Goal: Task Accomplishment & Management: Manage account settings

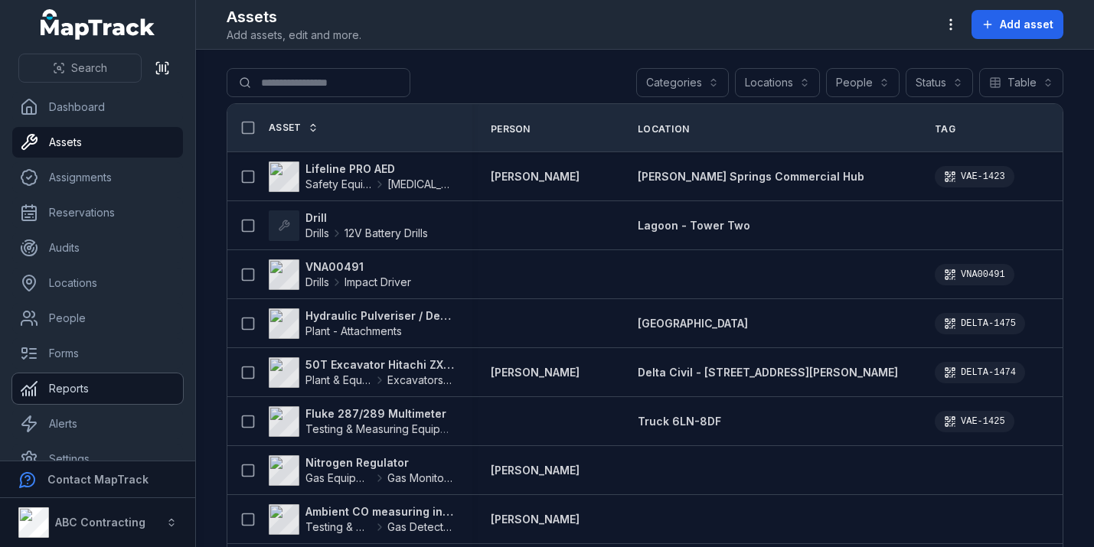
click at [96, 397] on link "Reports" at bounding box center [97, 388] width 171 height 31
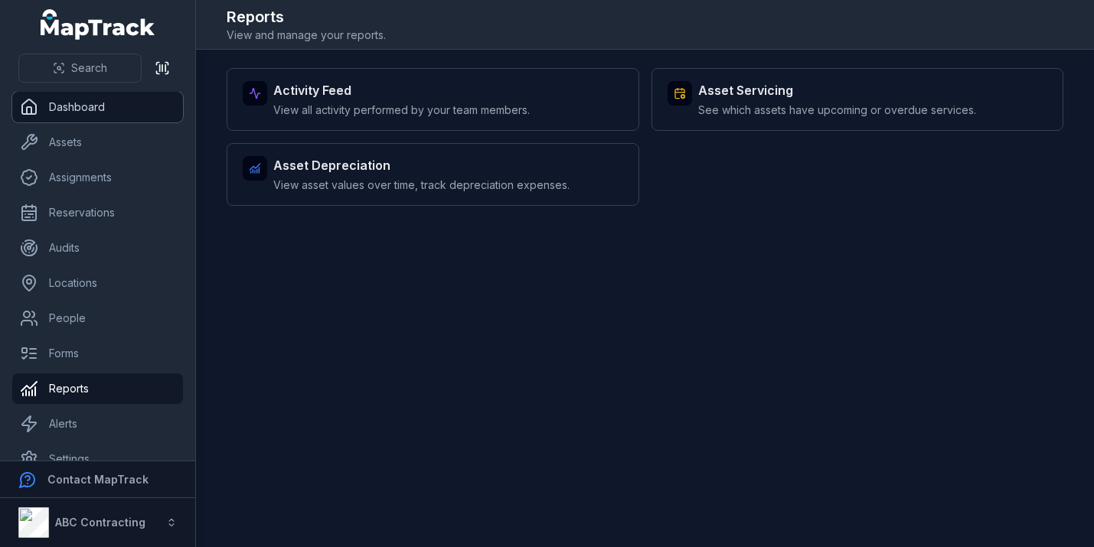
click at [133, 118] on link "Dashboard" at bounding box center [97, 107] width 171 height 31
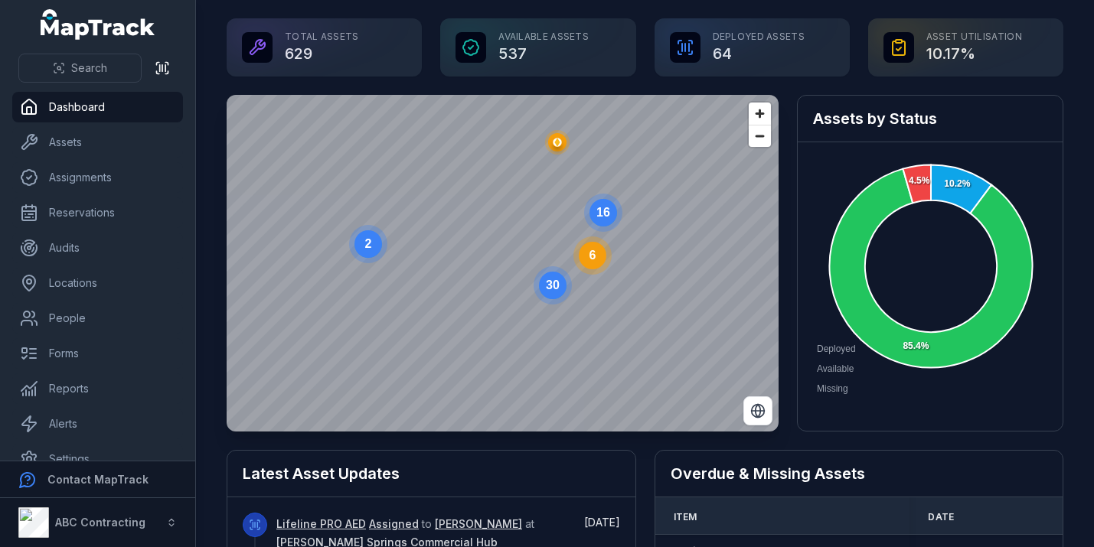
click at [609, 213] on text "16" at bounding box center [603, 212] width 14 height 13
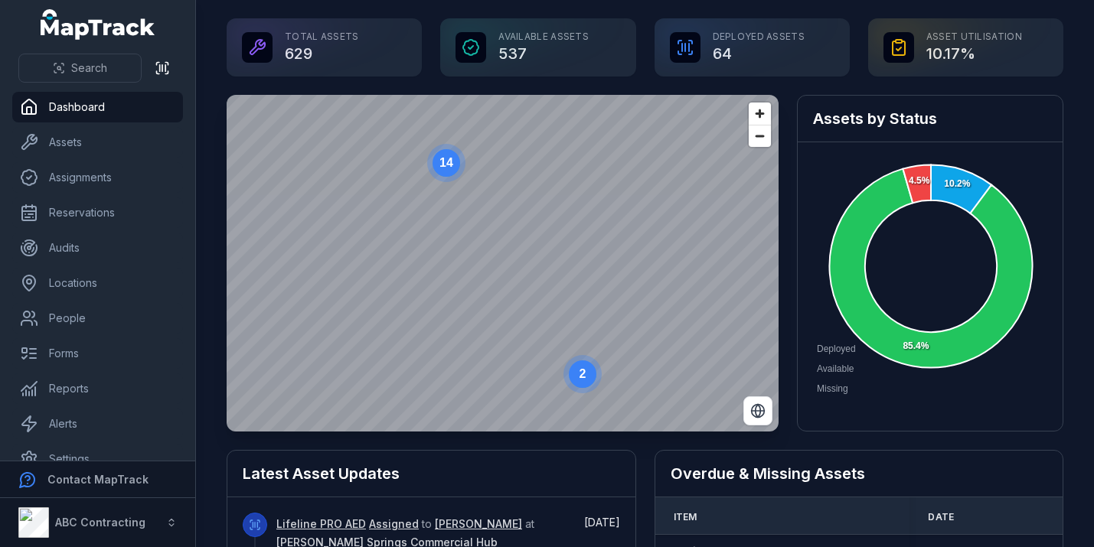
click at [448, 164] on text "14" at bounding box center [446, 162] width 14 height 13
click at [486, 246] on text "4" at bounding box center [489, 243] width 7 height 13
click at [515, 264] on ellipse "button" at bounding box center [514, 269] width 18 height 18
click at [755, 119] on span "Zoom in" at bounding box center [759, 114] width 22 height 22
click at [756, 119] on span "Zoom in" at bounding box center [759, 114] width 22 height 22
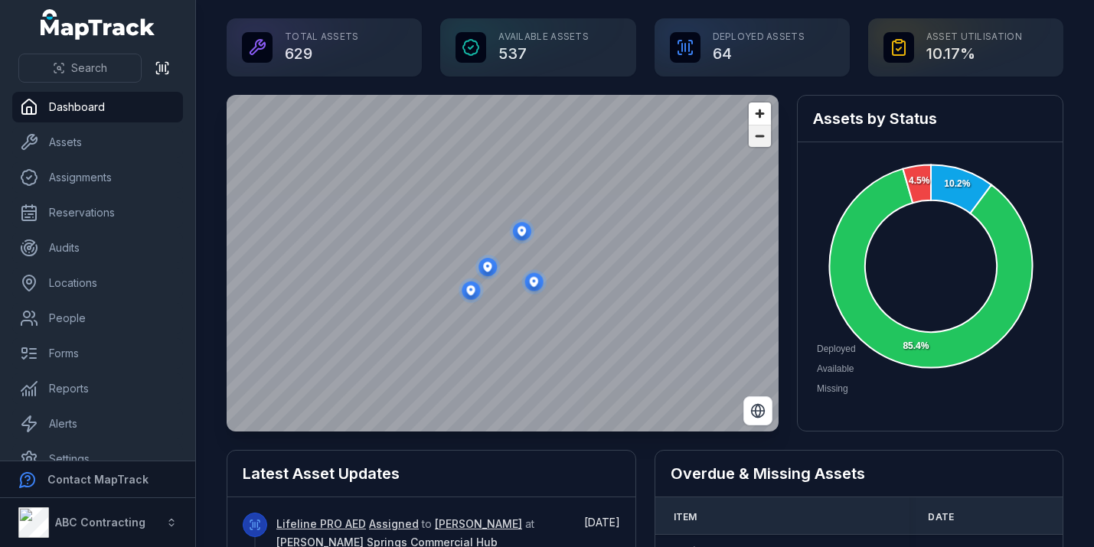
click at [756, 133] on span "Zoom out" at bounding box center [759, 136] width 22 height 21
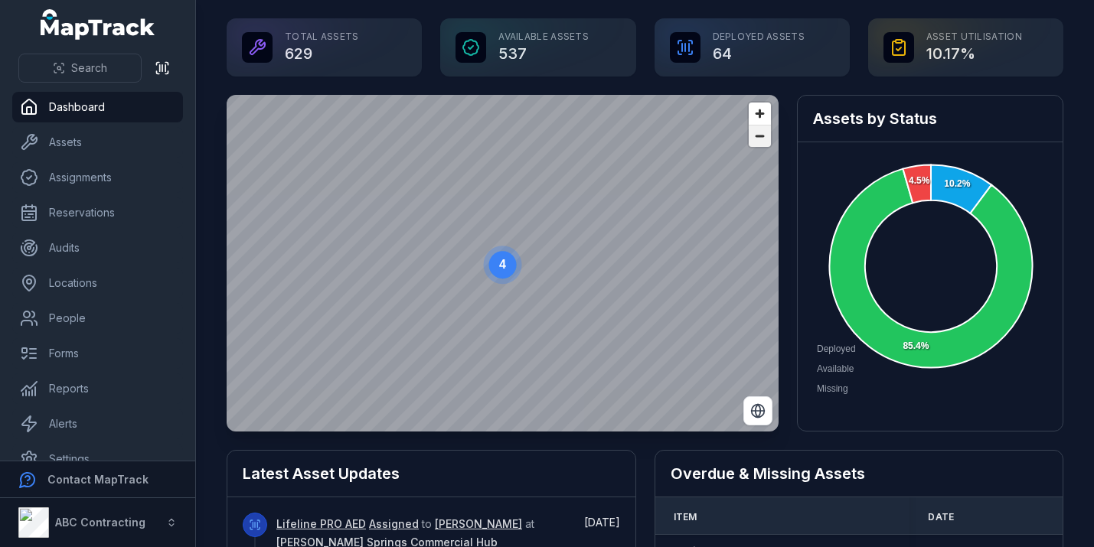
click at [756, 133] on span "Zoom out" at bounding box center [759, 136] width 22 height 21
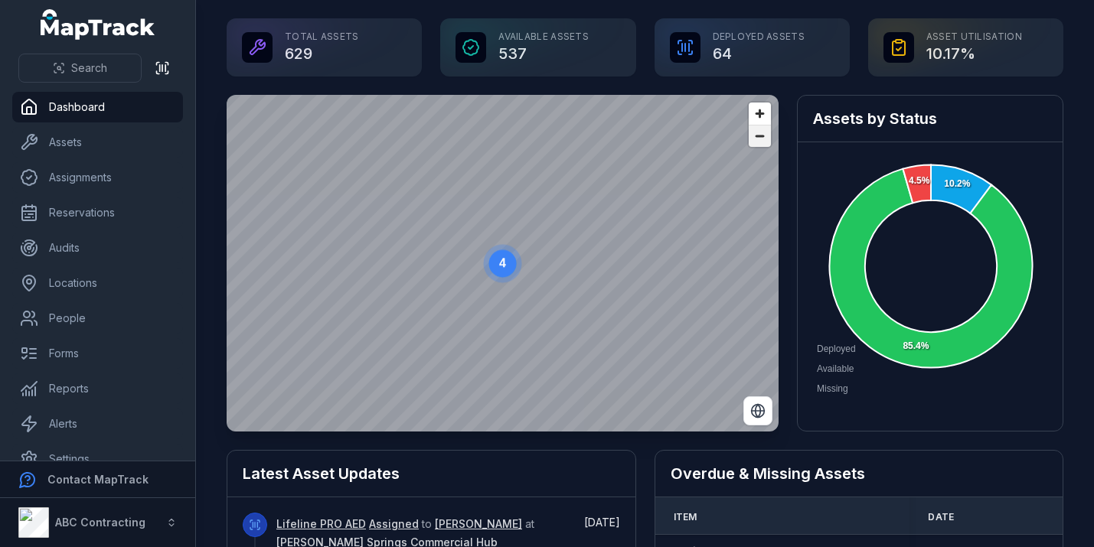
click at [756, 133] on span "Zoom out" at bounding box center [759, 136] width 22 height 21
click at [755, 142] on span "Zoom out" at bounding box center [759, 136] width 22 height 21
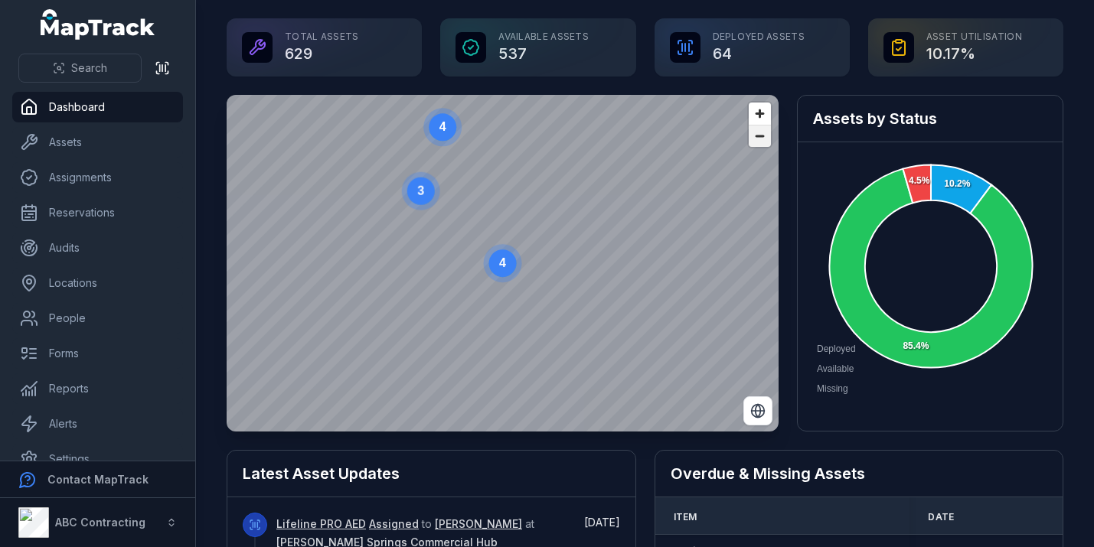
click at [755, 142] on span "Zoom out" at bounding box center [759, 136] width 22 height 21
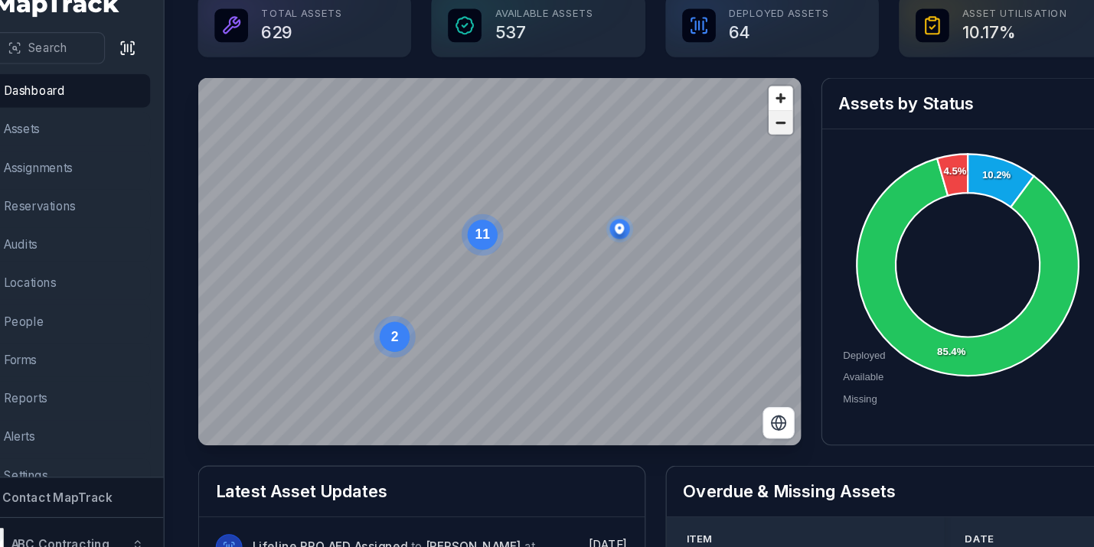
click at [760, 139] on span "Zoom out" at bounding box center [759, 136] width 22 height 21
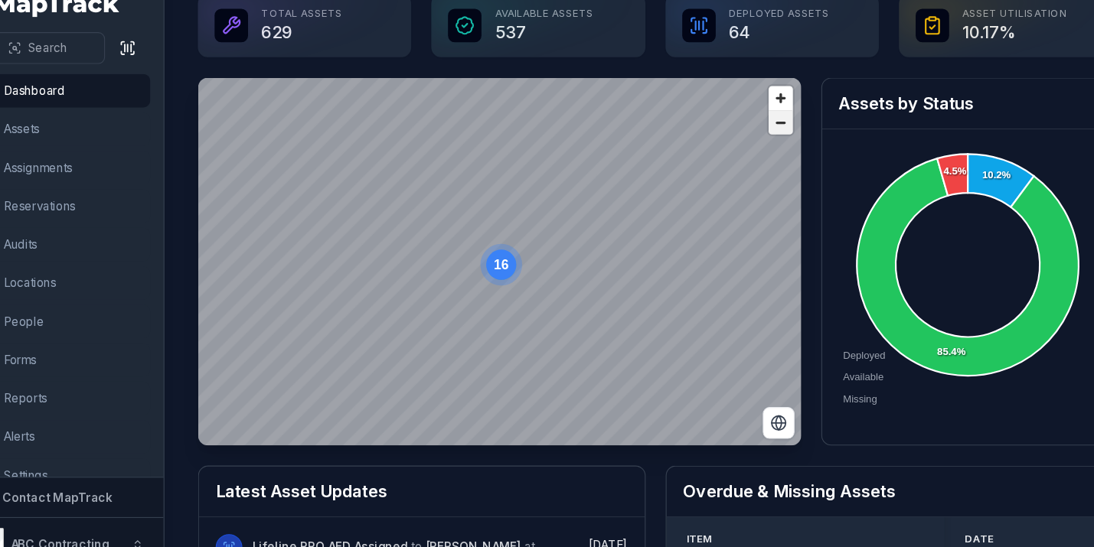
click at [760, 139] on span "Zoom out" at bounding box center [759, 136] width 22 height 21
click at [757, 113] on span "Zoom in" at bounding box center [759, 114] width 22 height 22
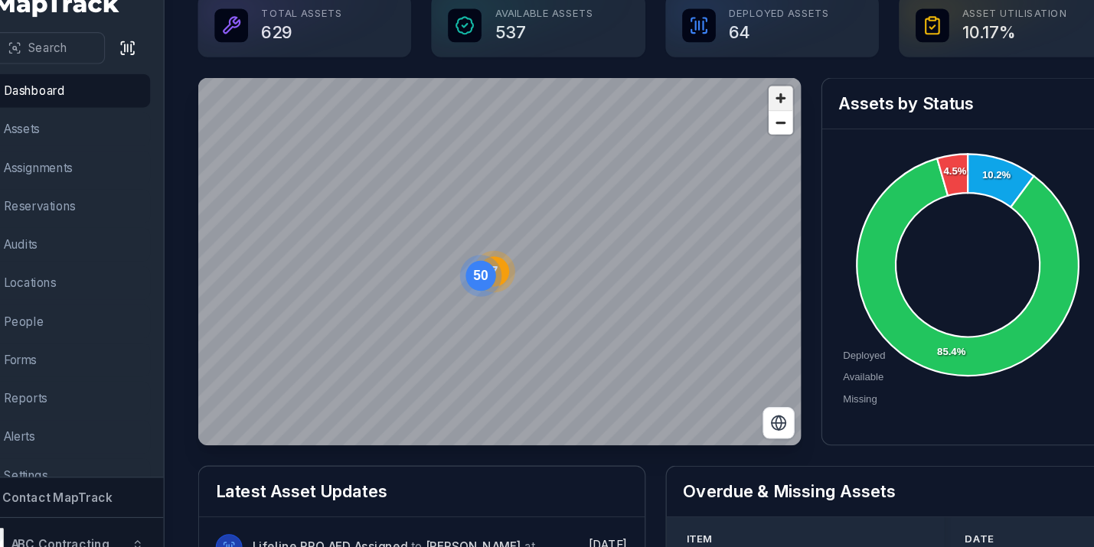
click at [757, 113] on span "Zoom in" at bounding box center [759, 114] width 22 height 22
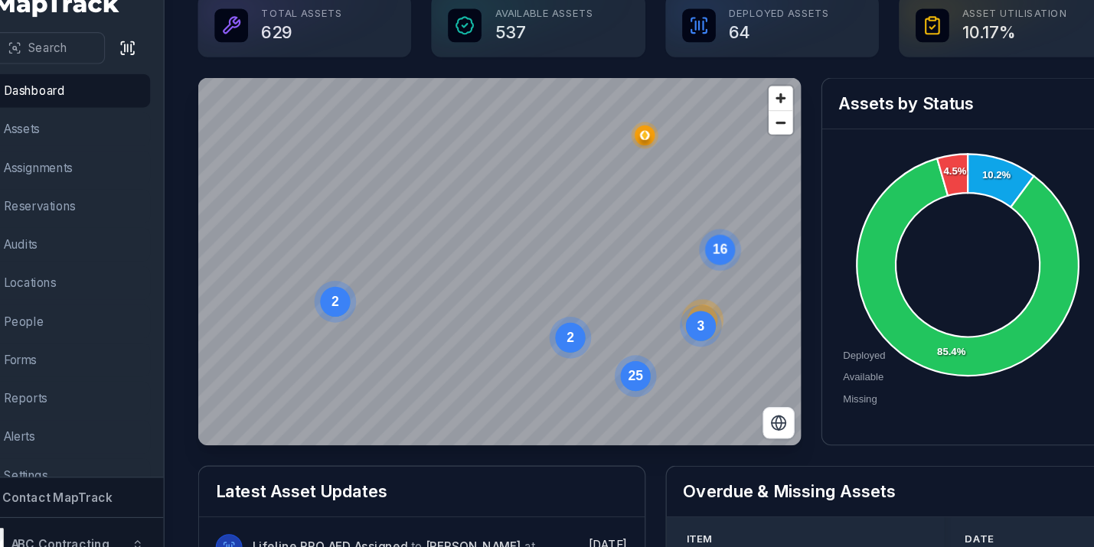
click at [632, 143] on ellipse "button" at bounding box center [635, 148] width 18 height 18
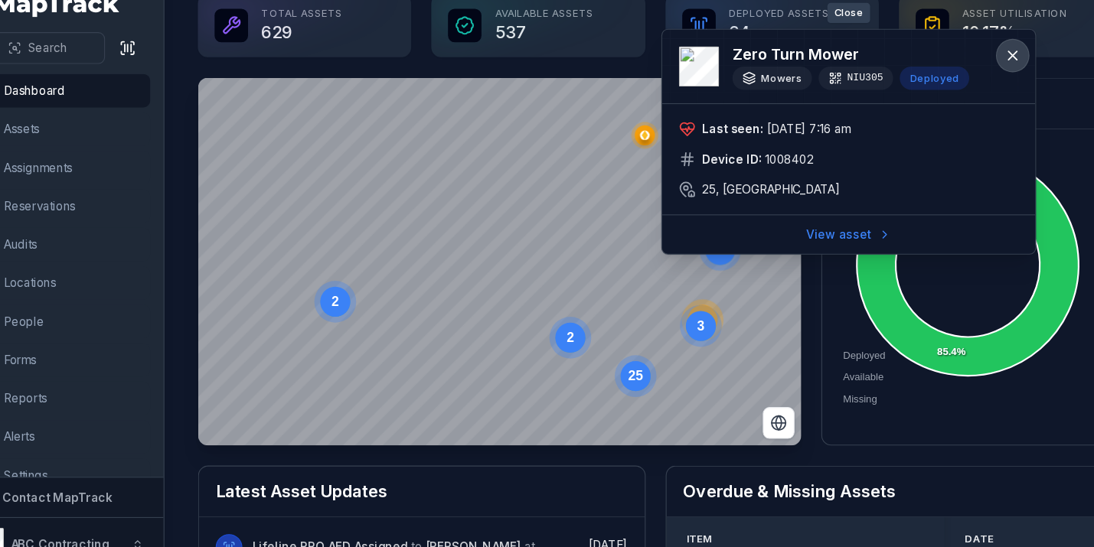
click at [970, 73] on icon at bounding box center [971, 74] width 15 height 15
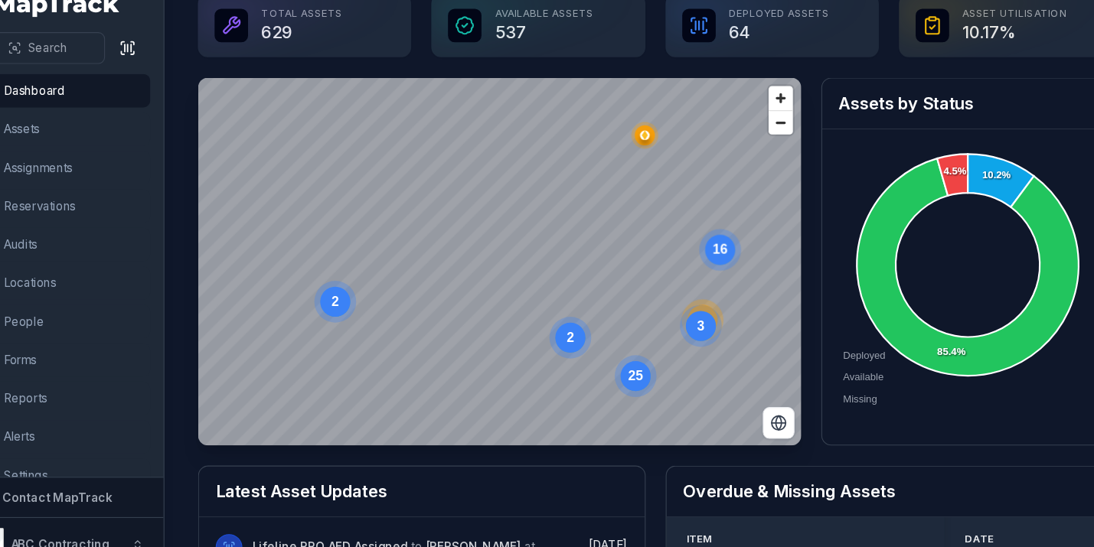
click at [708, 254] on text "16" at bounding box center [704, 252] width 14 height 13
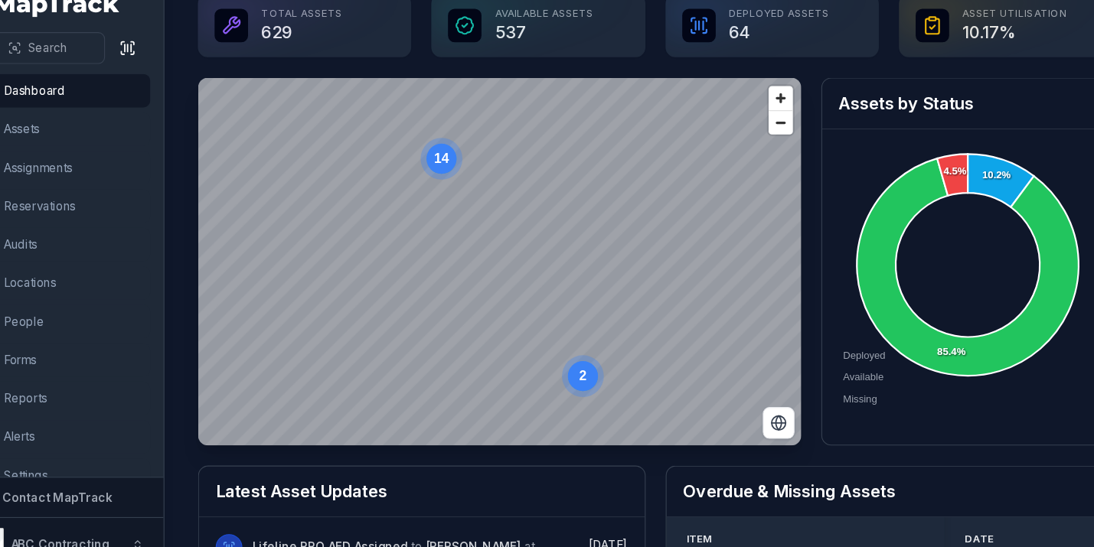
click at [449, 165] on text "14" at bounding box center [449, 168] width 14 height 13
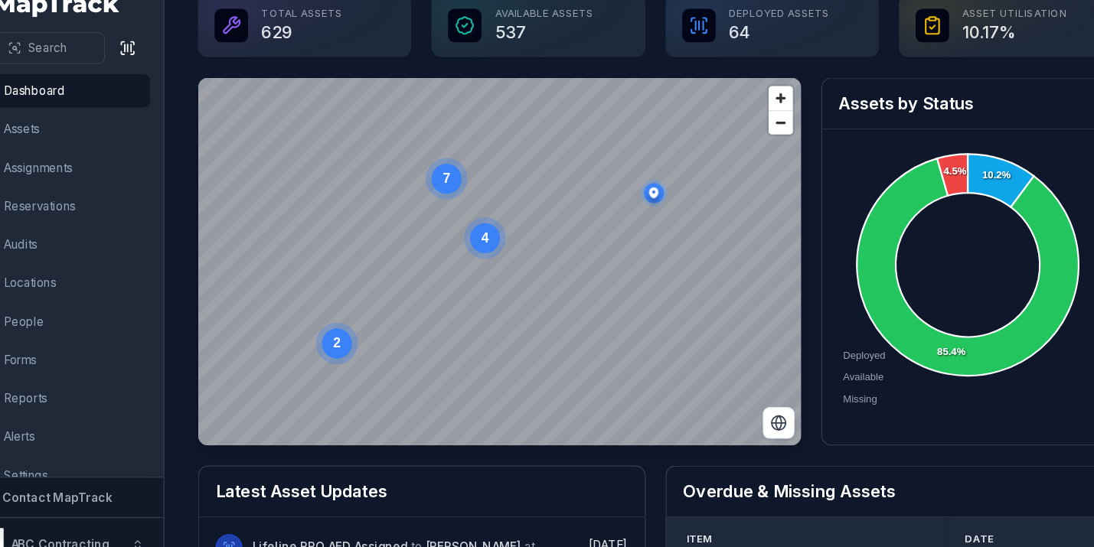
click at [486, 246] on text "4" at bounding box center [489, 241] width 7 height 13
click at [509, 264] on icon "button" at bounding box center [496, 263] width 31 height 31
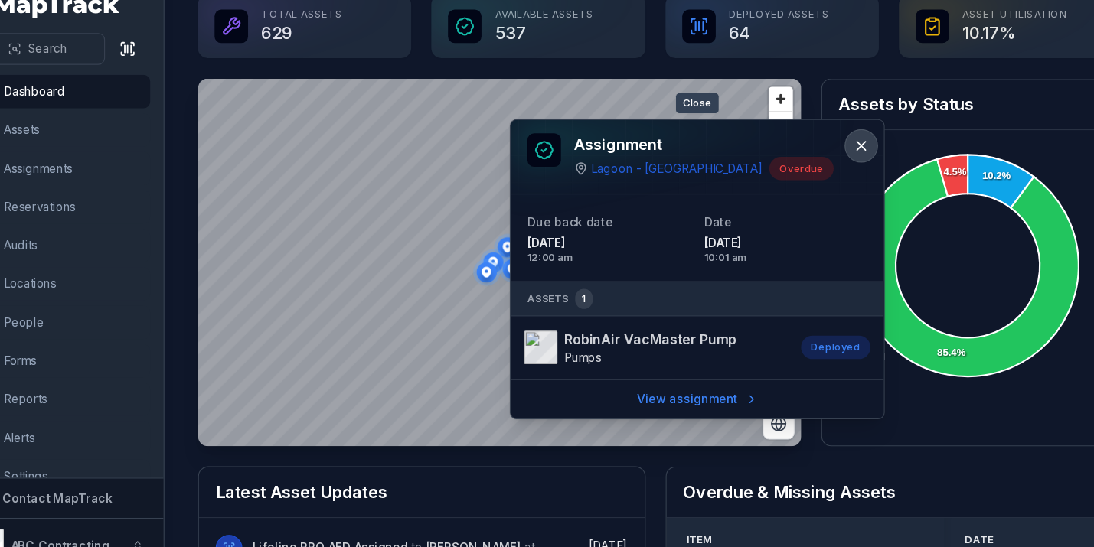
click at [830, 152] on icon at bounding box center [833, 156] width 15 height 15
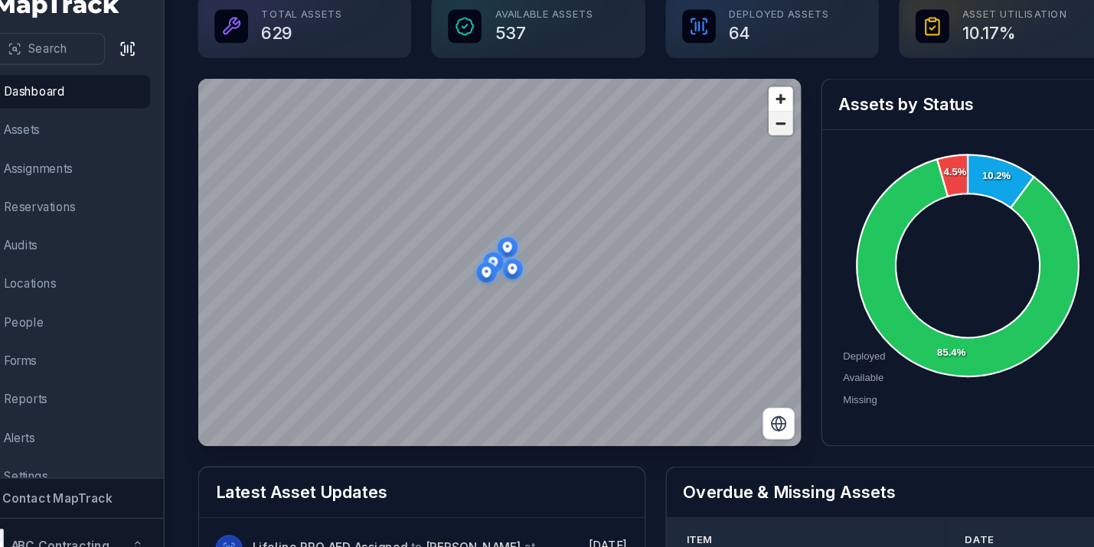
click at [765, 129] on span "Zoom out" at bounding box center [759, 136] width 22 height 21
click at [765, 130] on span "Zoom out" at bounding box center [759, 136] width 22 height 21
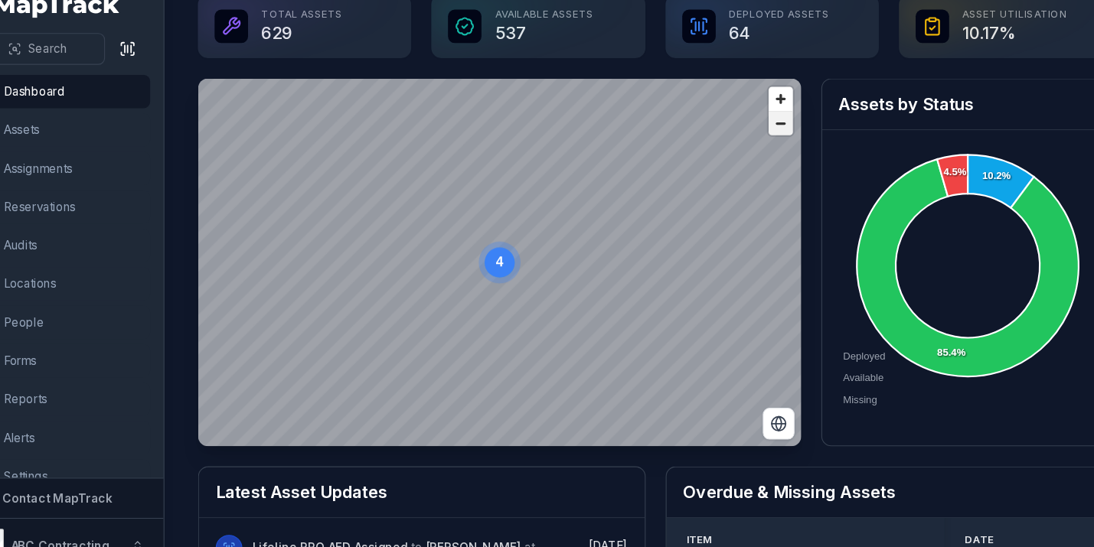
click at [765, 130] on span "Zoom out" at bounding box center [759, 136] width 22 height 21
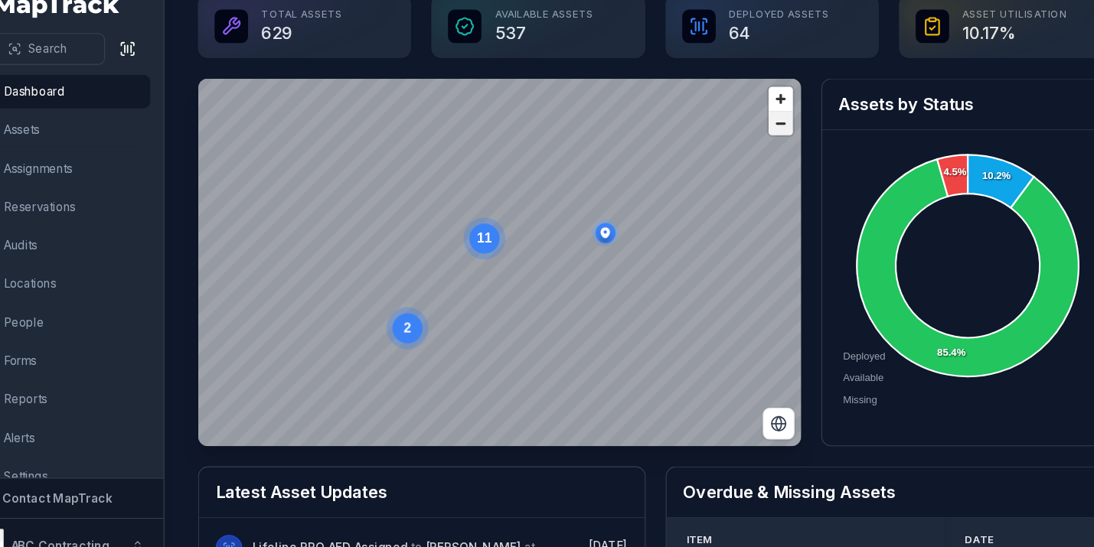
click at [765, 130] on span "Zoom out" at bounding box center [759, 136] width 22 height 21
click at [754, 134] on span "Zoom out" at bounding box center [759, 136] width 22 height 21
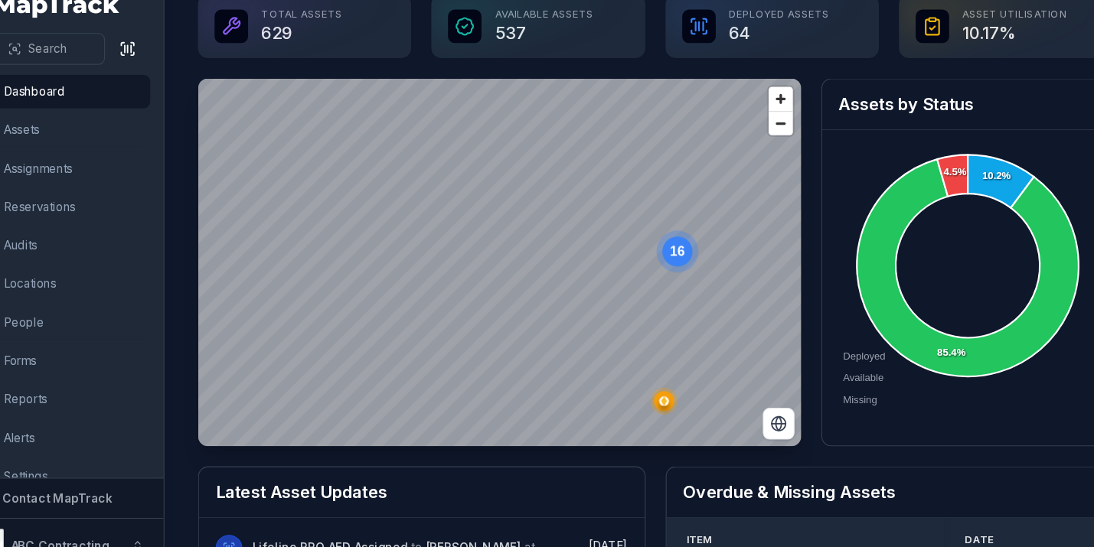
click at [650, 393] on circle "button" at bounding box center [652, 390] width 8 height 8
click at [762, 139] on span "Zoom out" at bounding box center [759, 136] width 22 height 21
click at [762, 138] on span "Zoom out" at bounding box center [759, 136] width 22 height 21
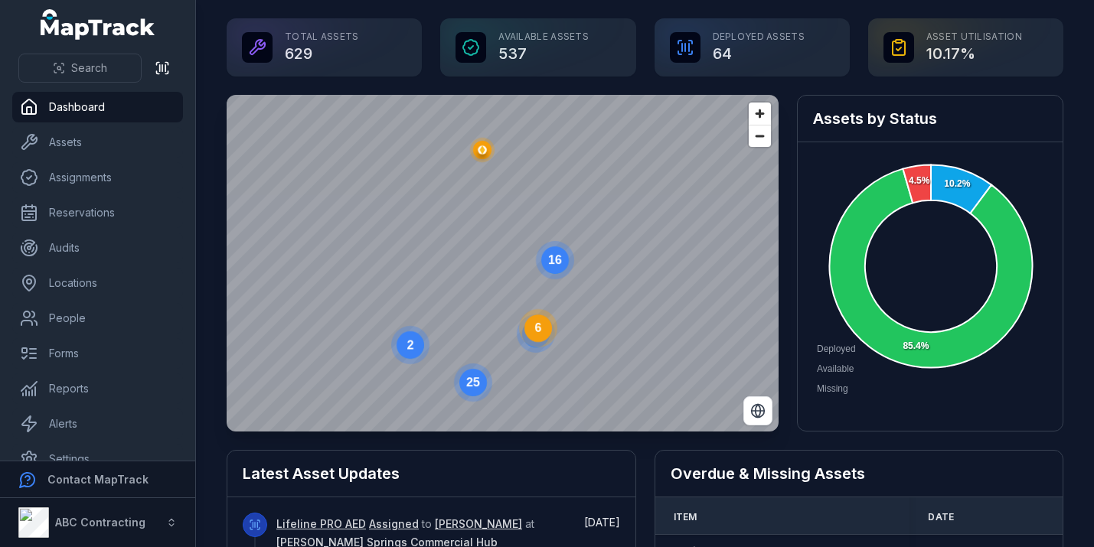
scroll to position [1, 0]
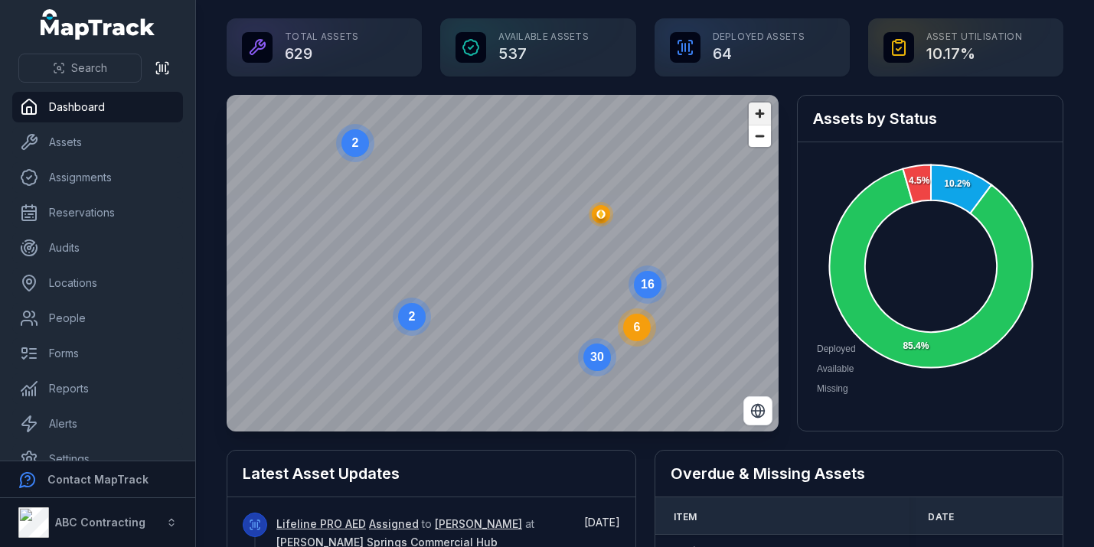
click at [760, 109] on span "Zoom in" at bounding box center [759, 114] width 22 height 22
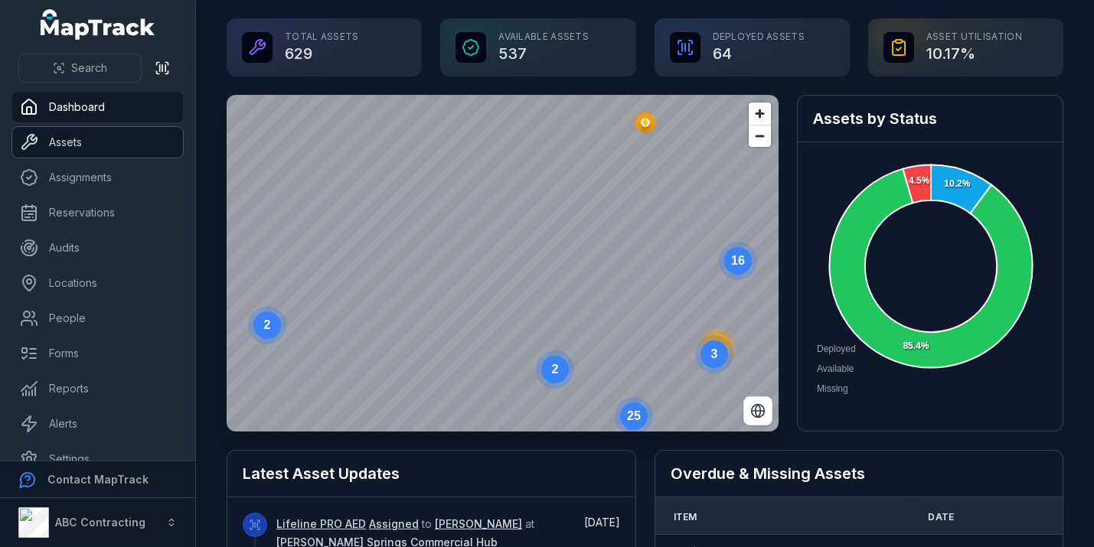
click at [94, 137] on link "Assets" at bounding box center [97, 142] width 171 height 31
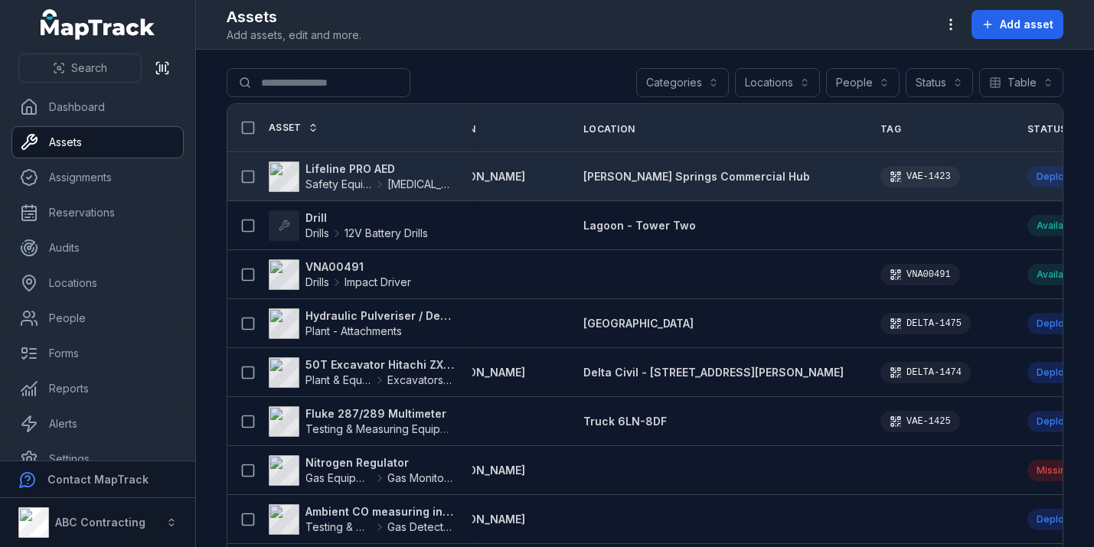
scroll to position [0, 102]
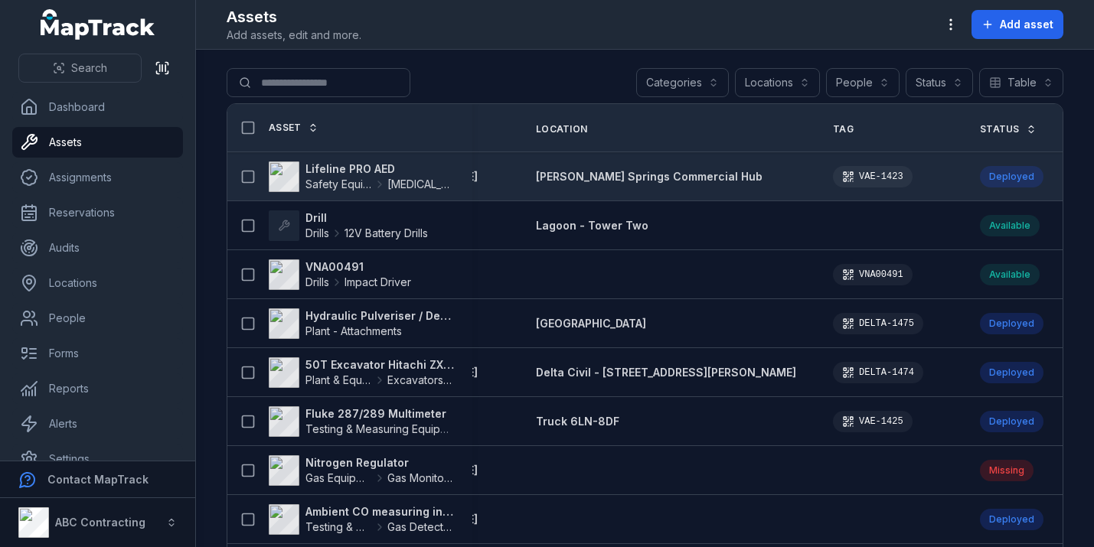
click at [345, 168] on strong "Lifeline PRO AED" at bounding box center [379, 168] width 148 height 15
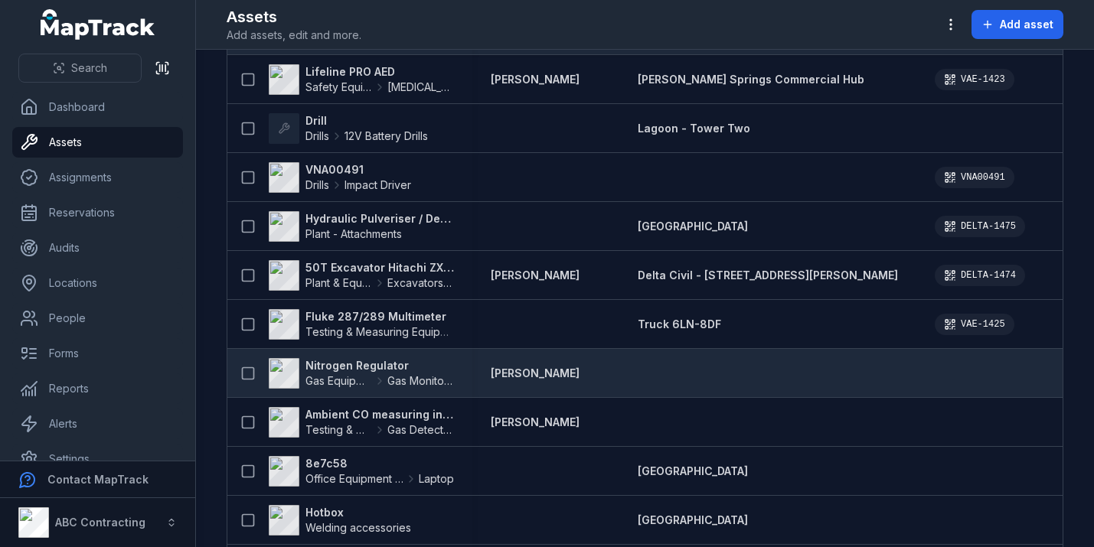
scroll to position [103, 0]
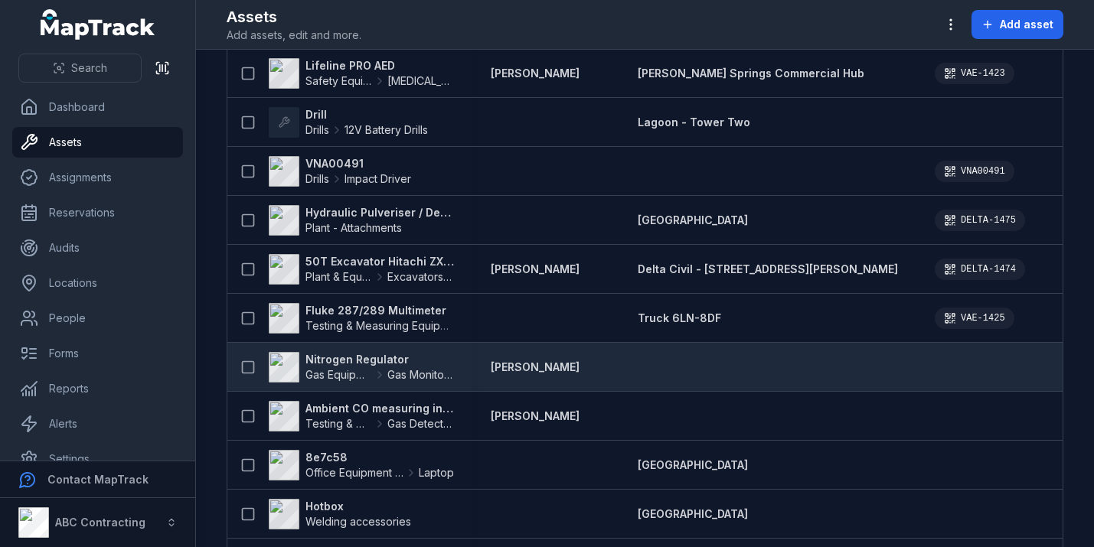
click at [360, 359] on strong "Nitrogen Regulator" at bounding box center [379, 359] width 148 height 15
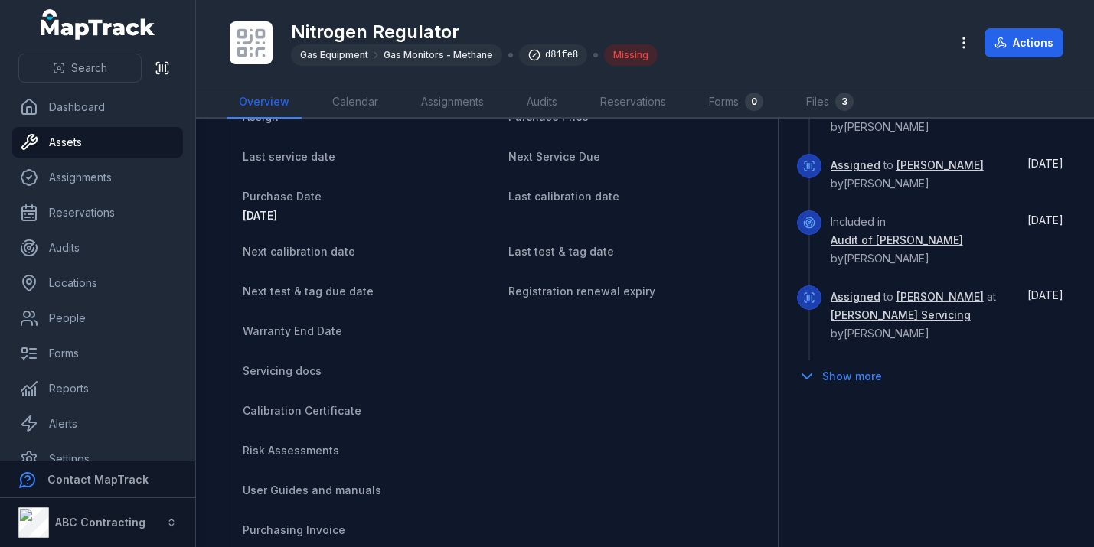
scroll to position [1022, 0]
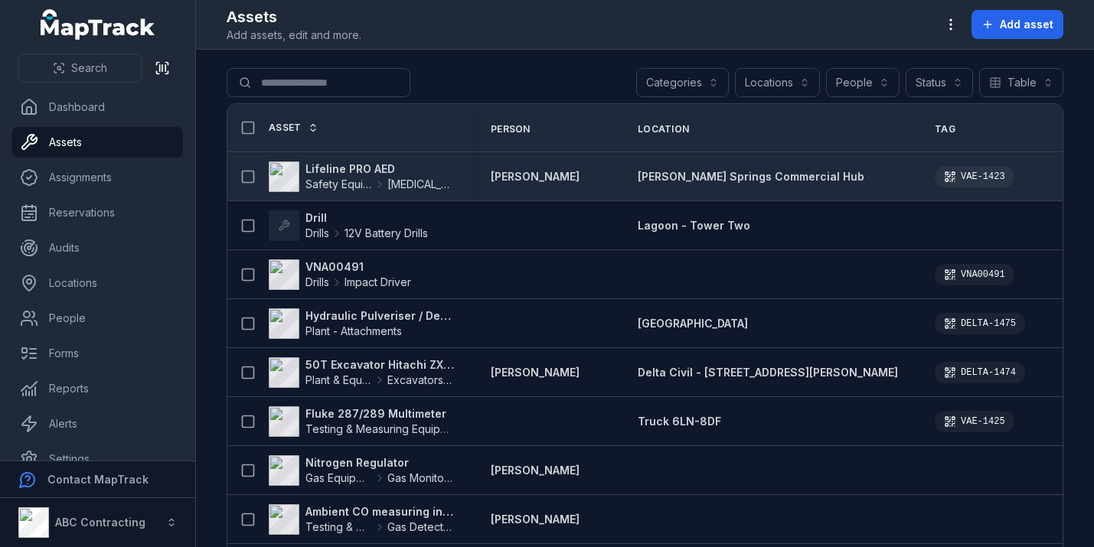
click at [335, 171] on strong "Lifeline PRO AED" at bounding box center [379, 168] width 148 height 15
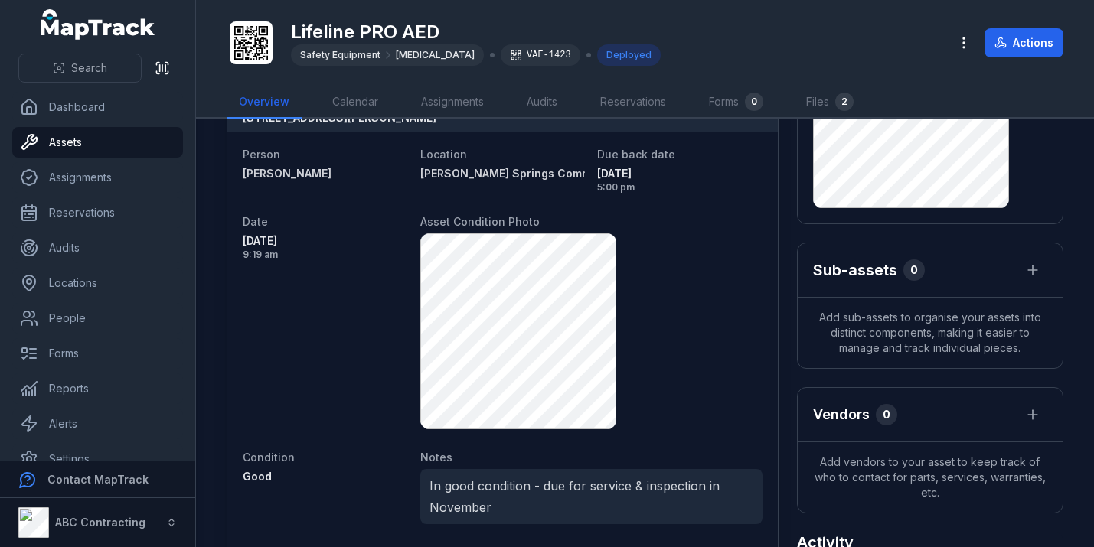
scroll to position [186, 0]
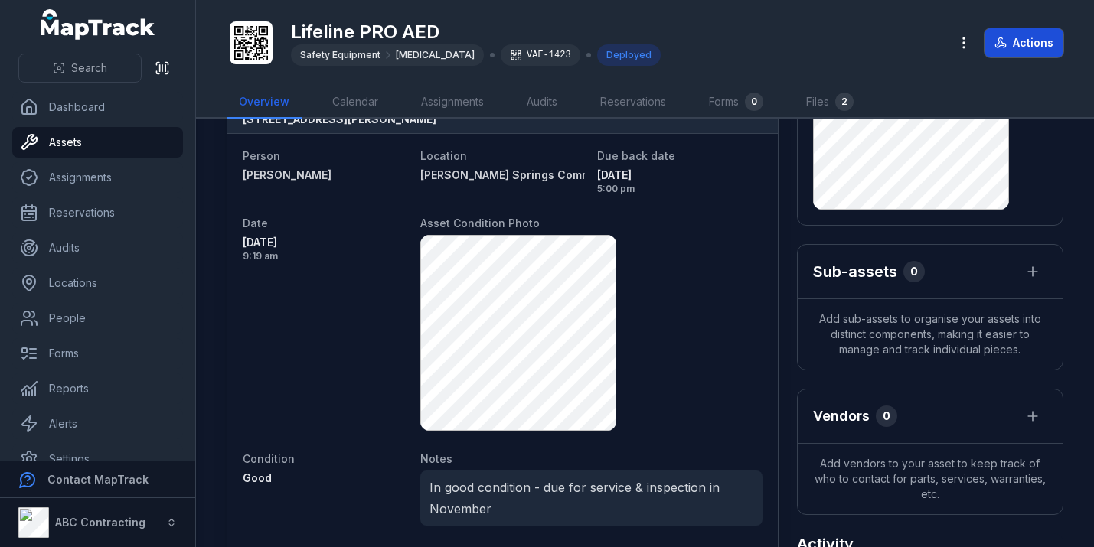
click at [1023, 54] on button "Actions" at bounding box center [1023, 42] width 79 height 29
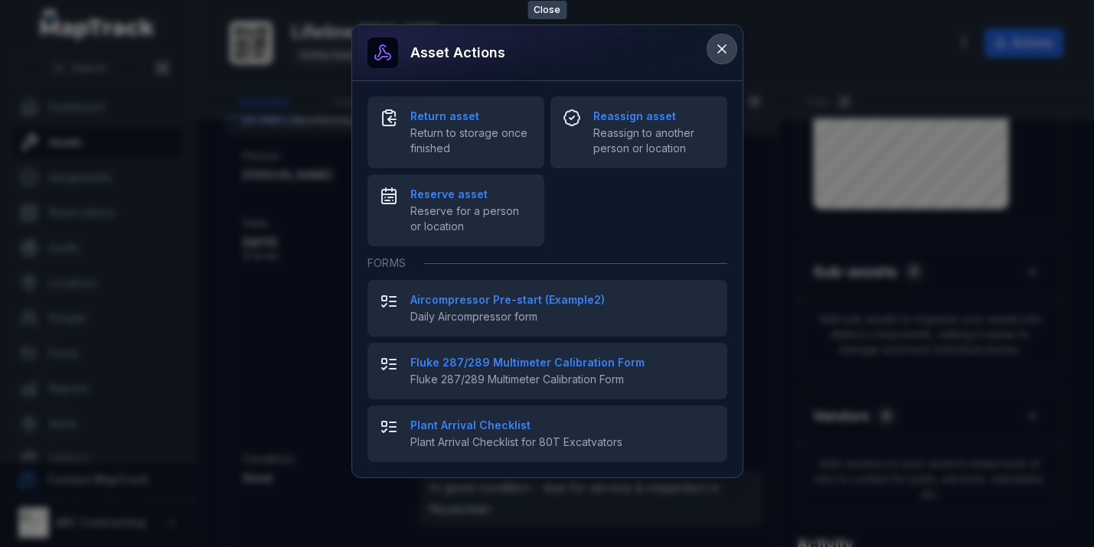
click at [723, 45] on icon at bounding box center [721, 48] width 15 height 15
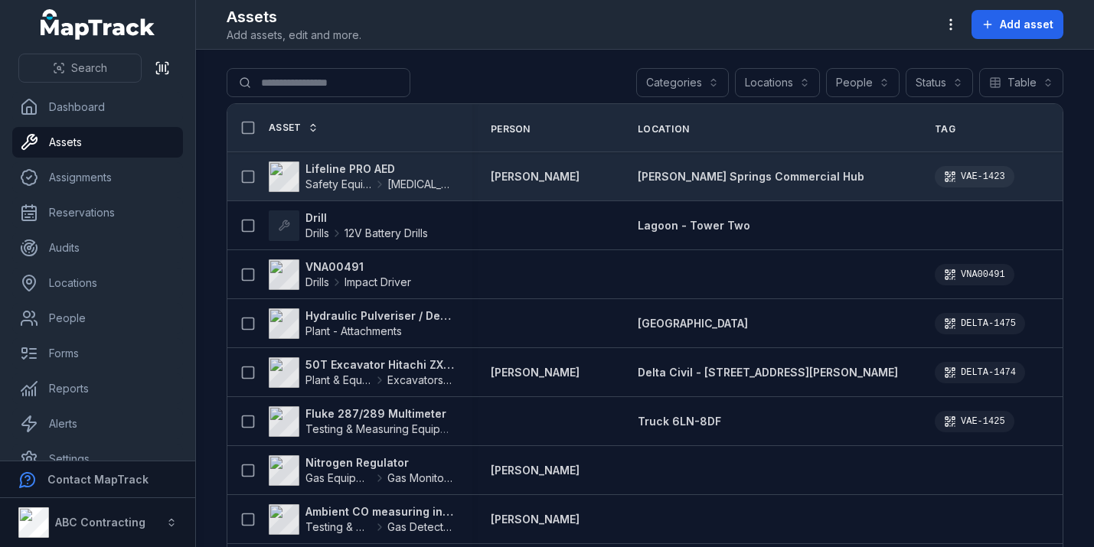
click at [324, 159] on div "Lifeline PRO AED Safety Equipment Defibrillator" at bounding box center [349, 176] width 245 height 43
click at [328, 169] on strong "Lifeline PRO AED" at bounding box center [379, 168] width 148 height 15
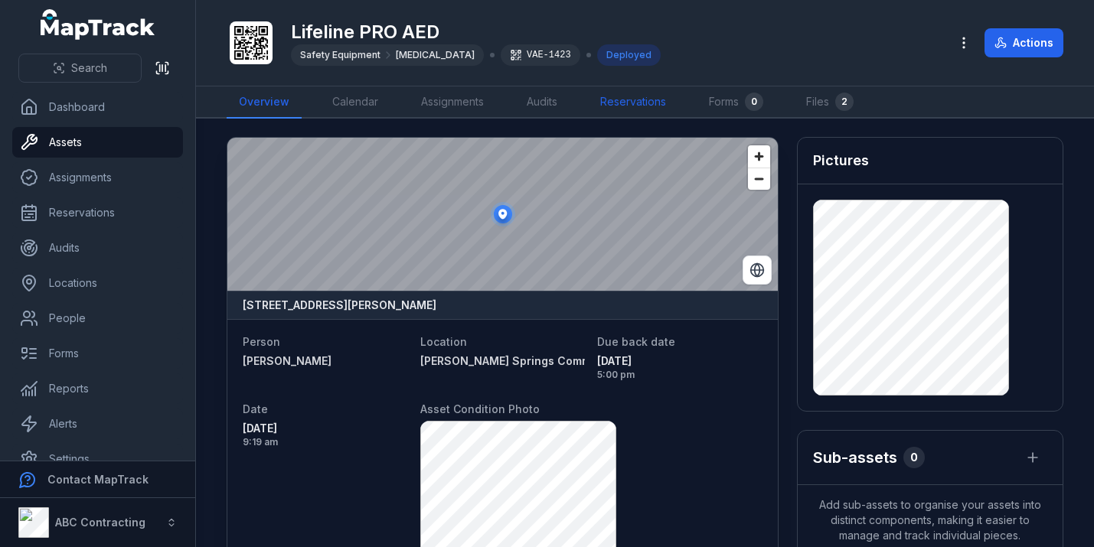
click at [618, 94] on link "Reservations" at bounding box center [633, 102] width 90 height 32
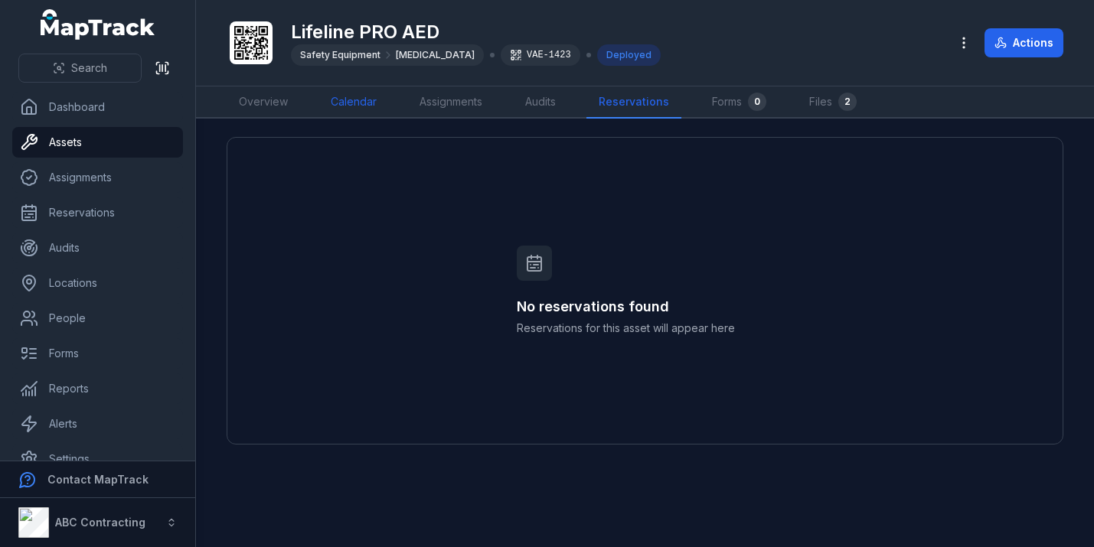
click at [359, 93] on link "Calendar" at bounding box center [353, 102] width 70 height 32
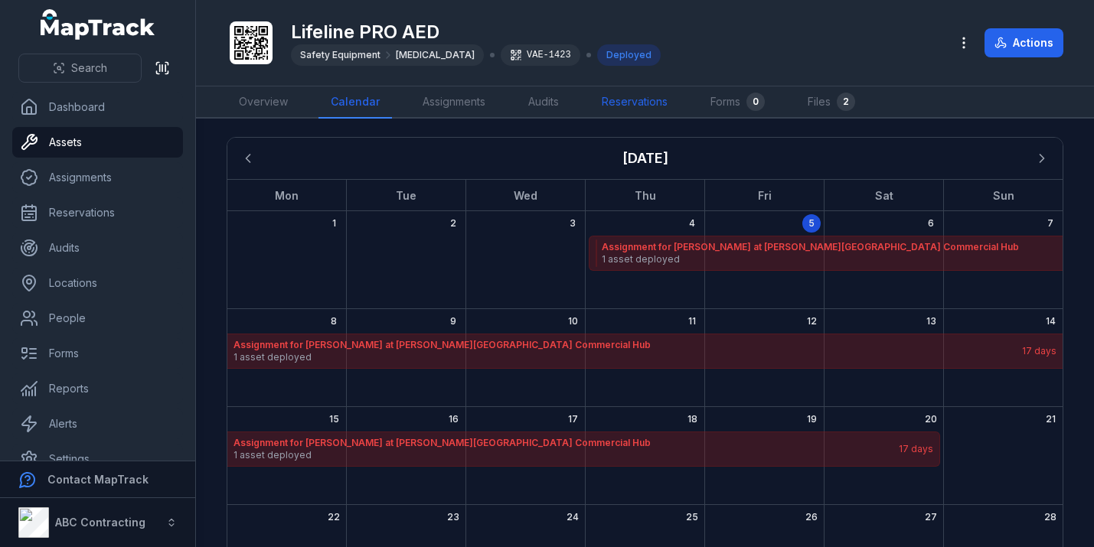
click at [643, 96] on link "Reservations" at bounding box center [634, 102] width 90 height 32
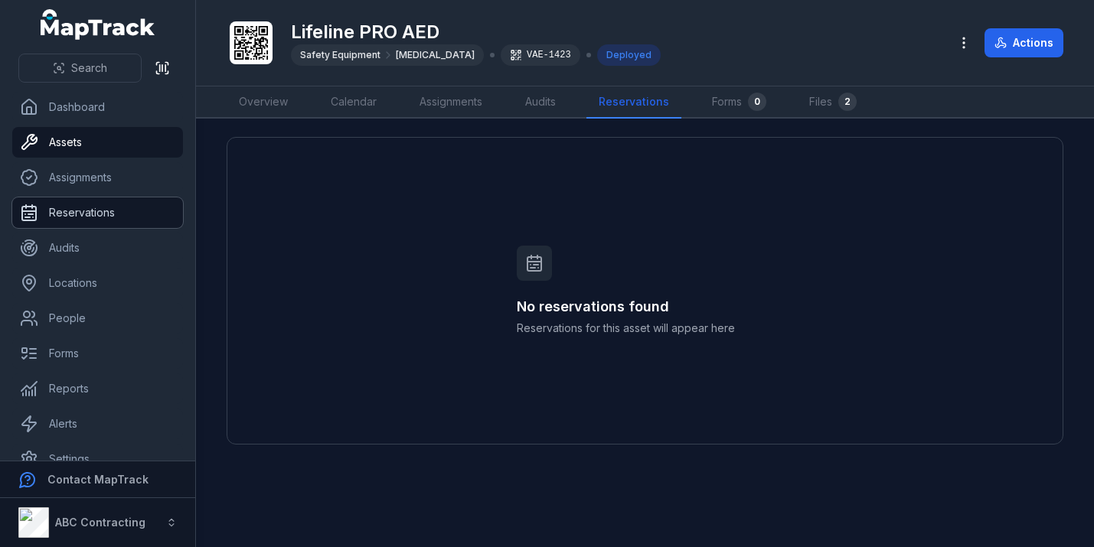
click at [107, 218] on link "Reservations" at bounding box center [97, 212] width 171 height 31
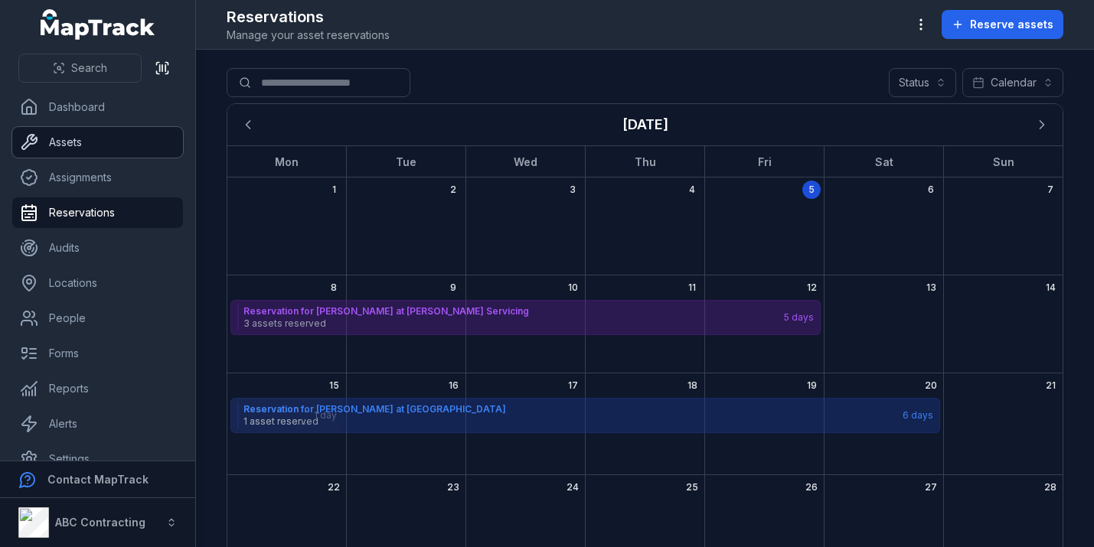
click at [101, 136] on link "Assets" at bounding box center [97, 142] width 171 height 31
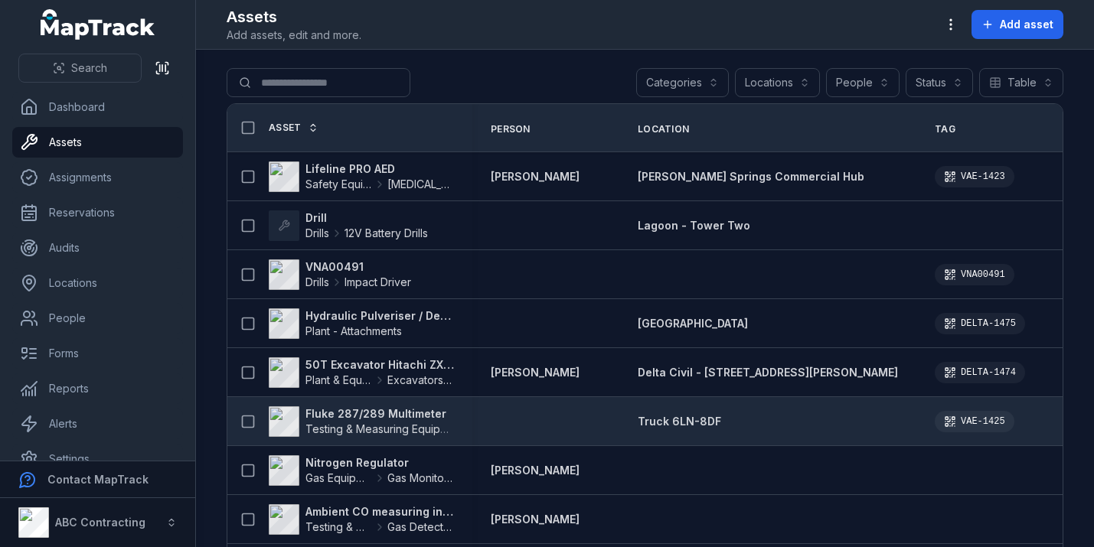
click at [348, 414] on strong "Fluke 287/289 Multimeter" at bounding box center [379, 413] width 148 height 15
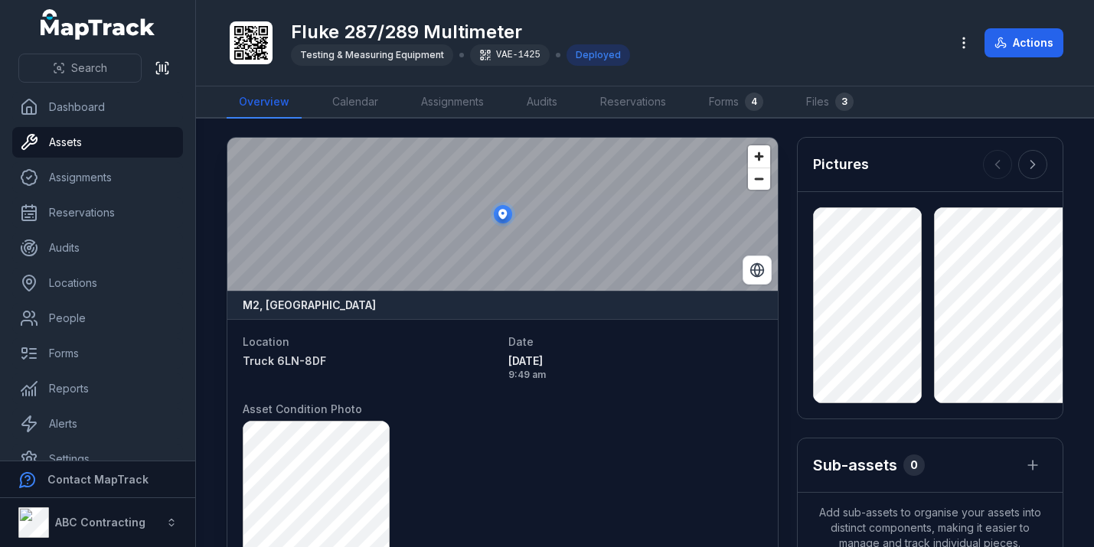
click at [681, 15] on div "Fluke 287/289 Multimeter Testing & Measuring Equipment VAE-1425 Deployed Actions" at bounding box center [645, 42] width 836 height 73
click at [85, 113] on link "Dashboard" at bounding box center [97, 107] width 171 height 31
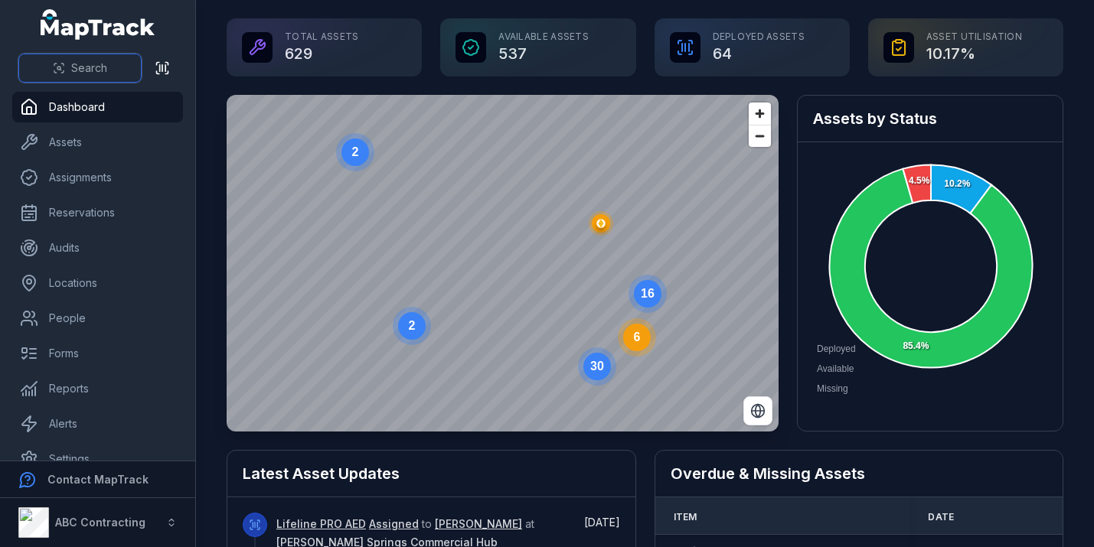
click at [94, 64] on span "Search" at bounding box center [89, 67] width 36 height 15
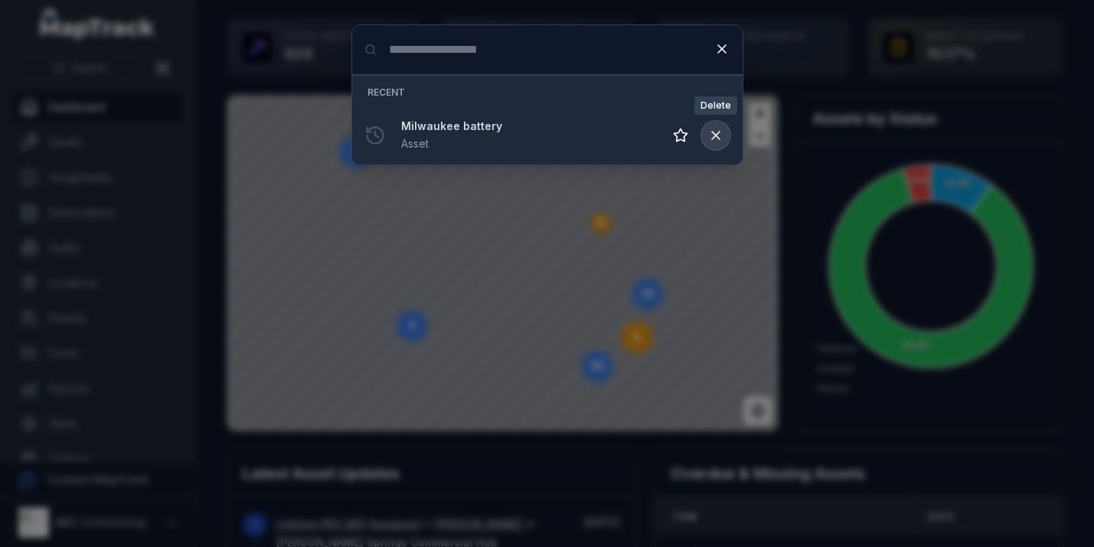
click at [712, 148] on button at bounding box center [715, 135] width 29 height 29
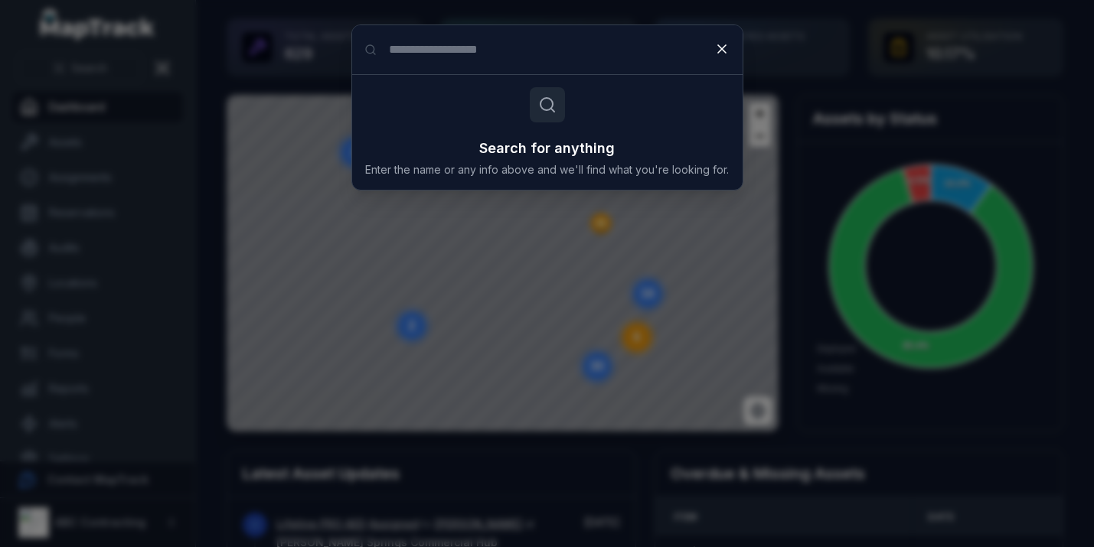
click at [406, 51] on input "Search for anything" at bounding box center [547, 49] width 390 height 49
type input "*"
click at [162, 258] on div "Search for anything Search for anything Enter the name or any info above and we…" at bounding box center [547, 273] width 1094 height 547
click at [8, 460] on div "Search for anything Search for anything Enter the name or any info above and we…" at bounding box center [547, 273] width 1094 height 547
click at [128, 396] on div "Search for anything Search for anything Enter the name or any info above and we…" at bounding box center [547, 273] width 1094 height 547
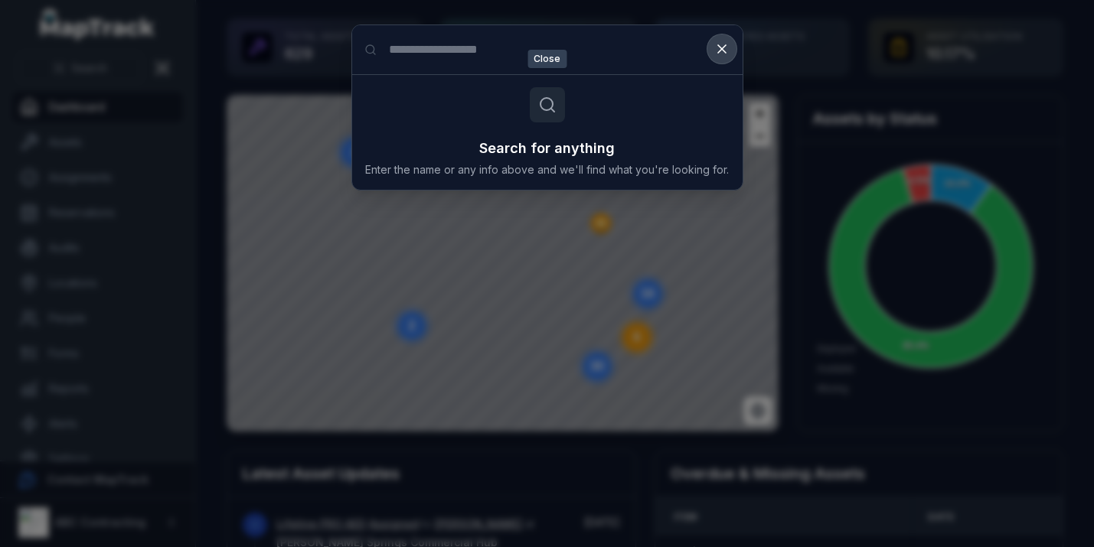
click at [722, 45] on icon at bounding box center [721, 48] width 15 height 15
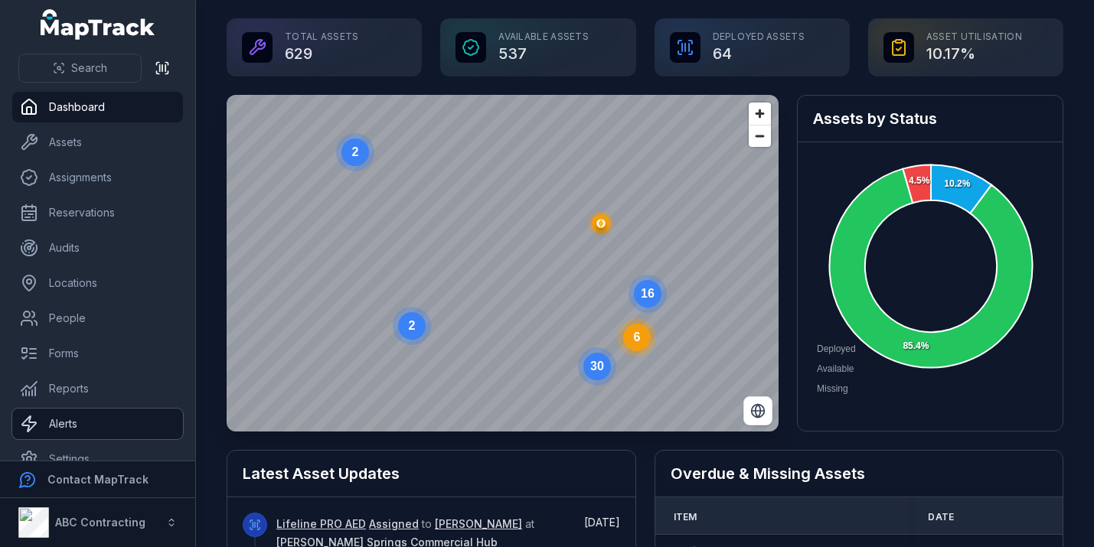
click at [60, 410] on link "Alerts" at bounding box center [97, 424] width 171 height 31
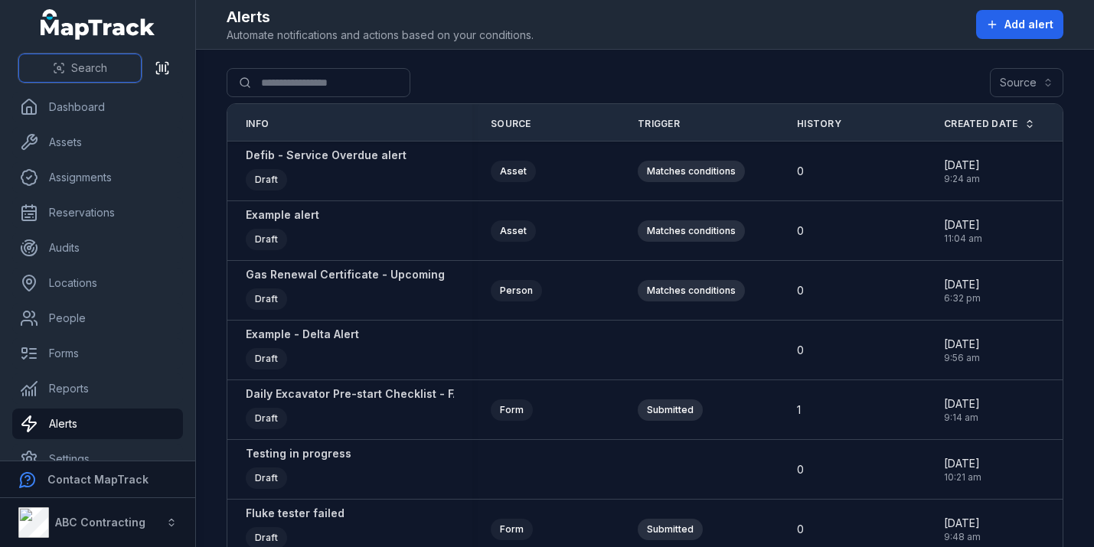
click at [95, 70] on span "Search" at bounding box center [89, 67] width 36 height 15
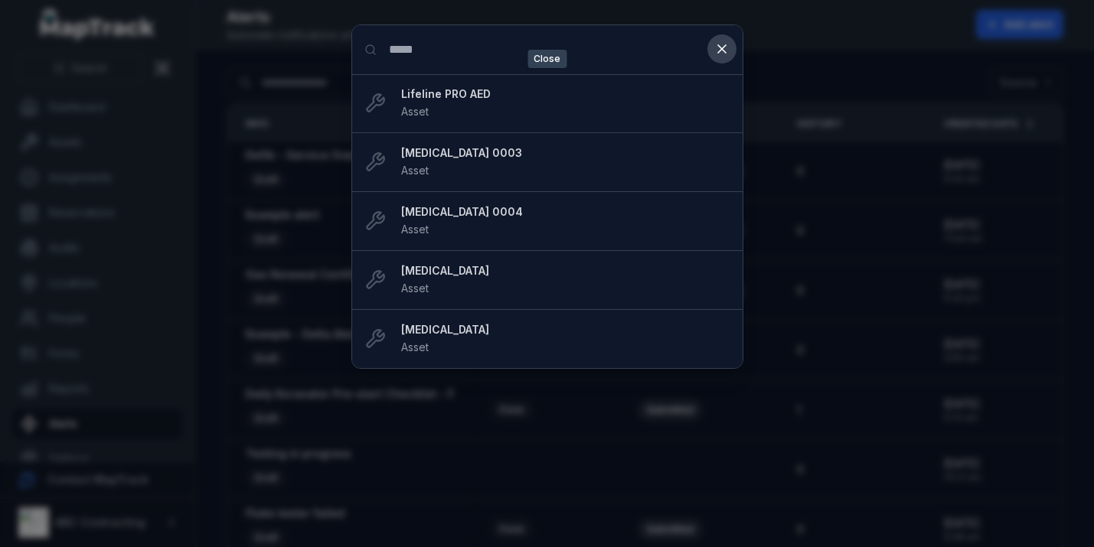
type input "*****"
click at [717, 44] on icon at bounding box center [721, 48] width 15 height 15
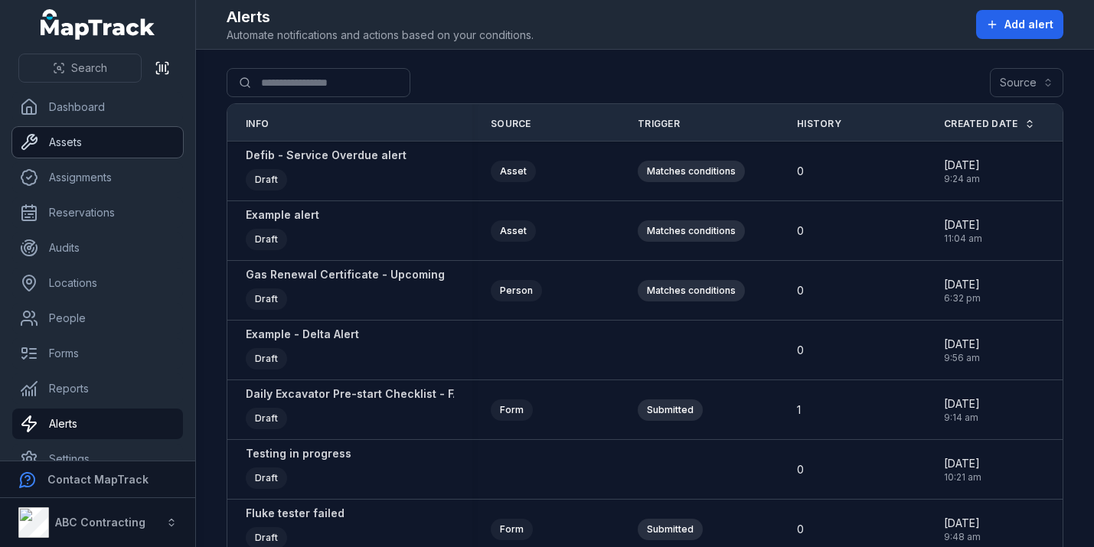
click at [106, 139] on link "Assets" at bounding box center [97, 142] width 171 height 31
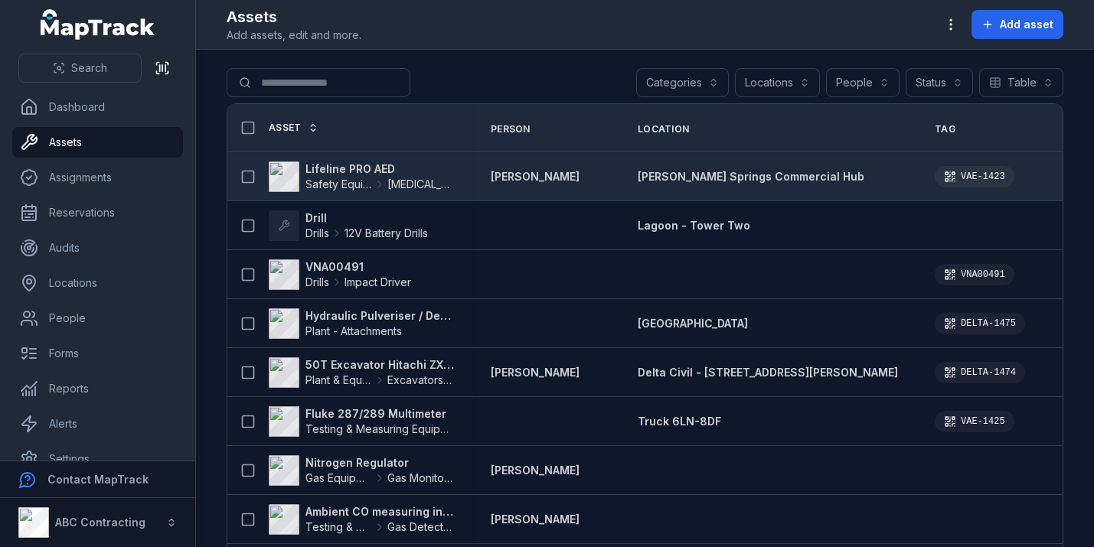
click at [347, 164] on strong "Lifeline PRO AED" at bounding box center [379, 168] width 148 height 15
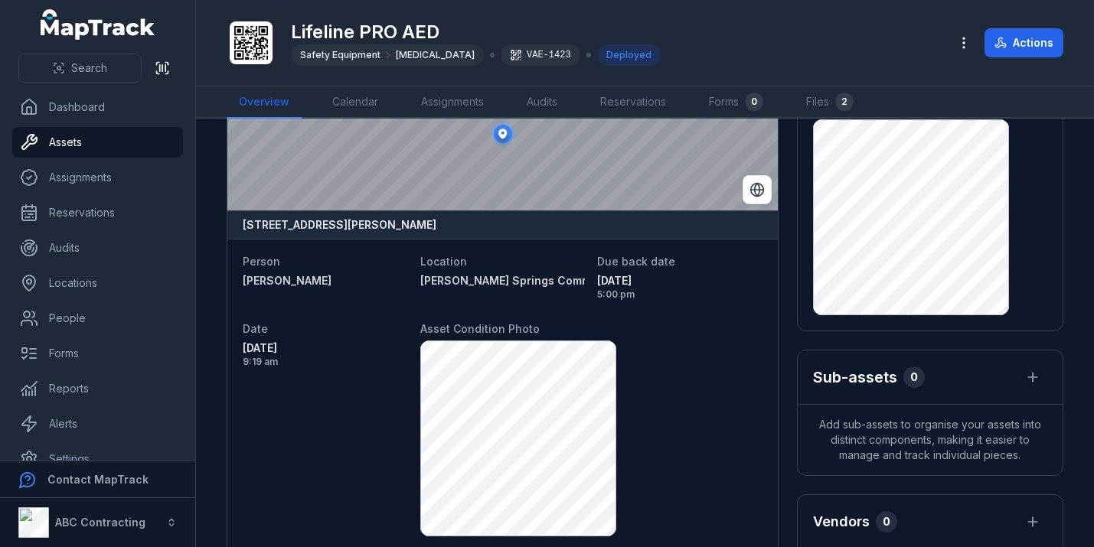
scroll to position [84, 0]
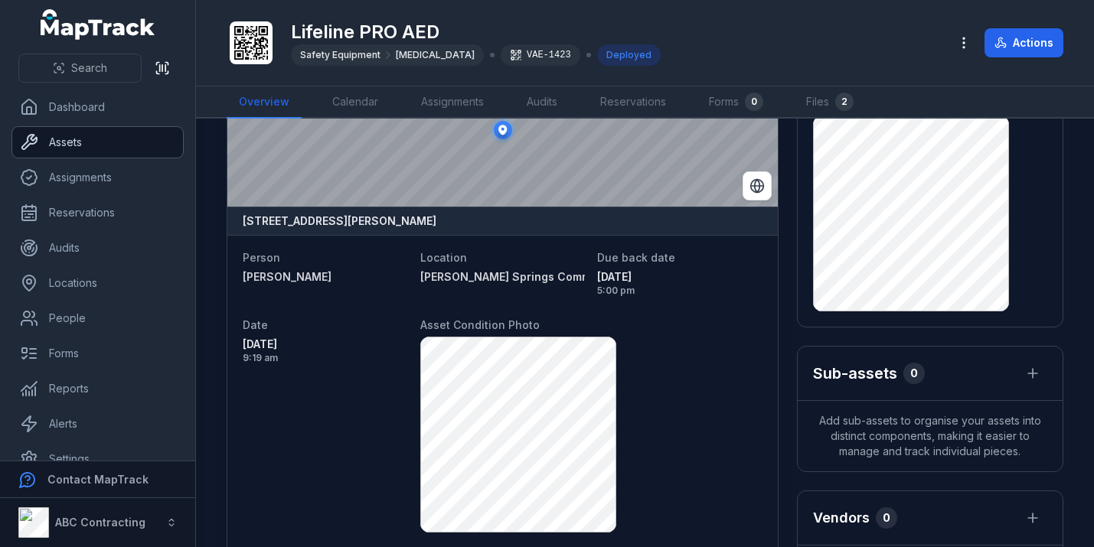
click at [132, 146] on link "Assets" at bounding box center [97, 142] width 171 height 31
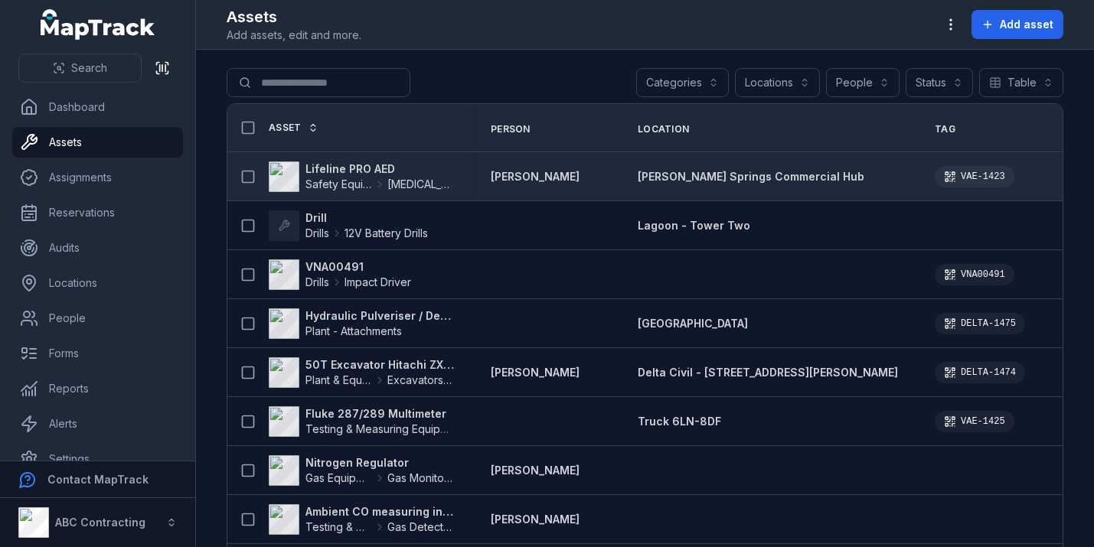
click at [386, 180] on icon at bounding box center [379, 184] width 12 height 12
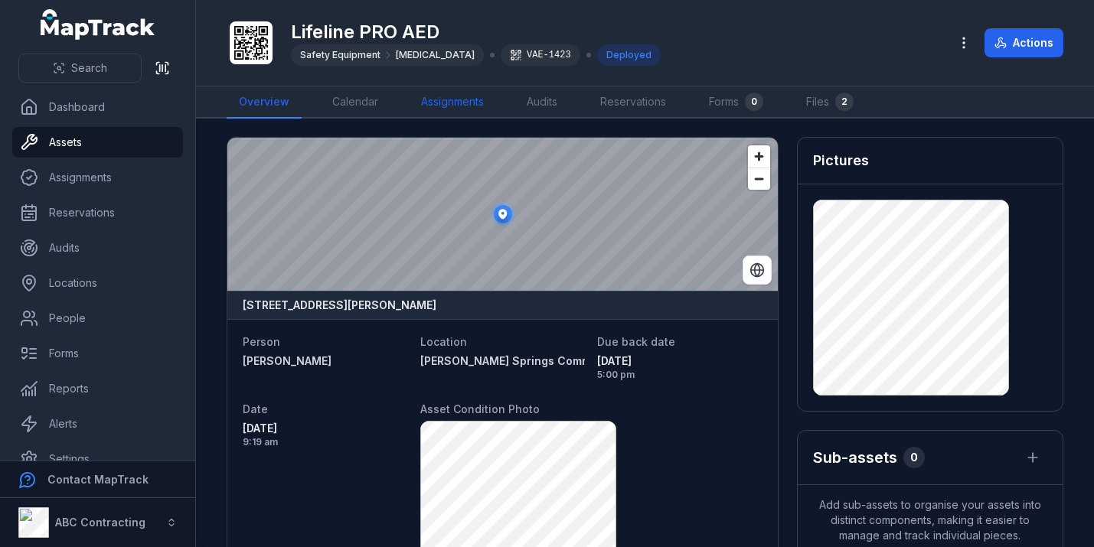
click at [437, 101] on link "Assignments" at bounding box center [452, 102] width 87 height 32
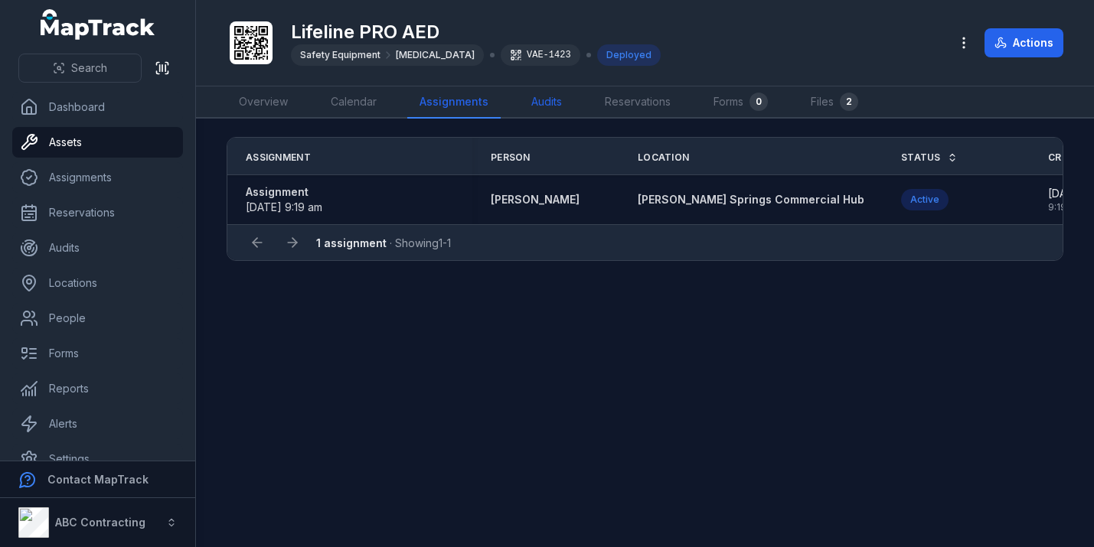
click at [555, 94] on link "Audits" at bounding box center [546, 102] width 55 height 32
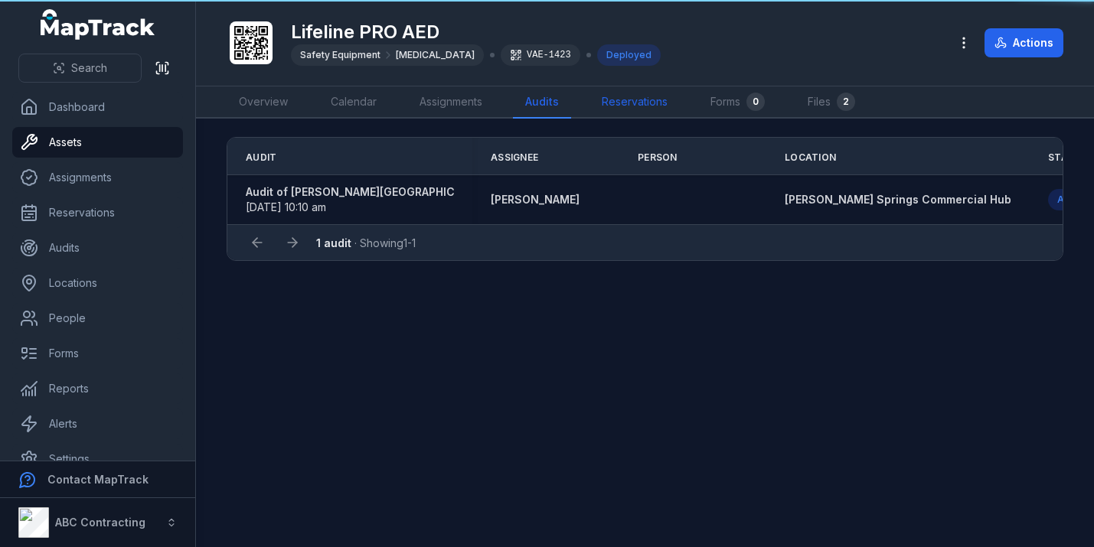
click at [644, 97] on link "Reservations" at bounding box center [634, 102] width 90 height 32
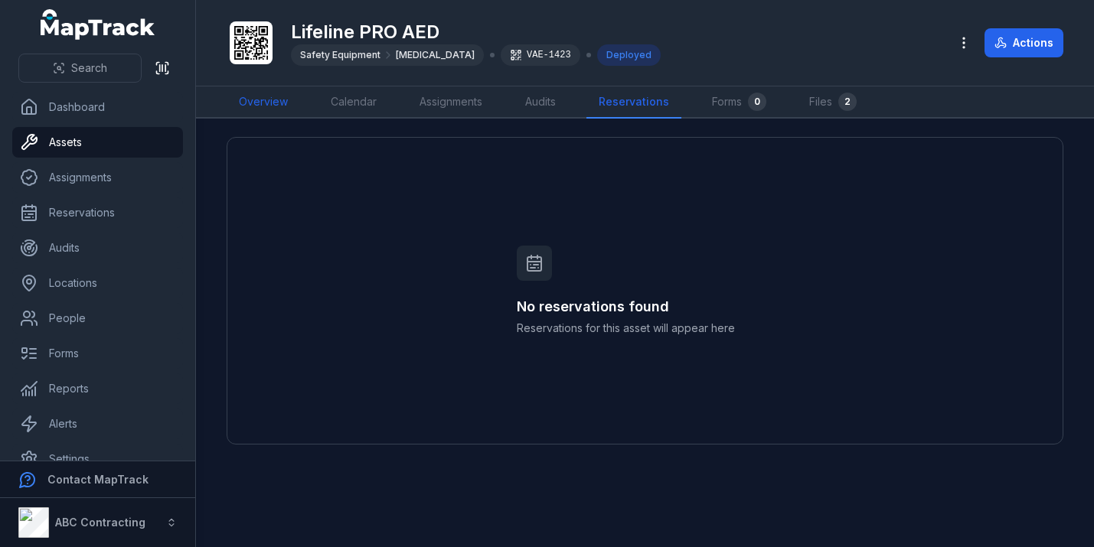
click at [272, 106] on link "Overview" at bounding box center [263, 102] width 73 height 32
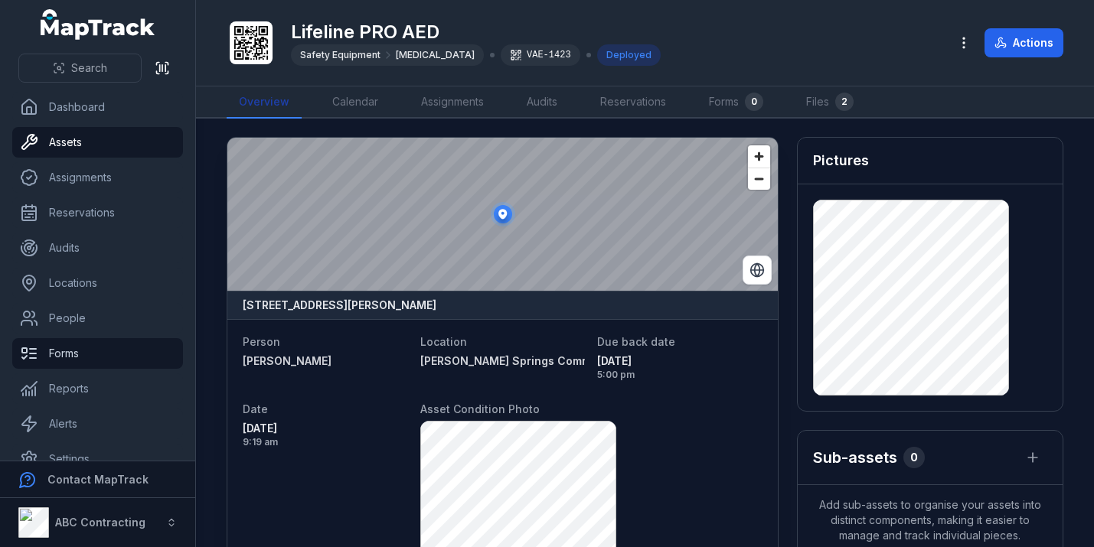
scroll to position [23, 0]
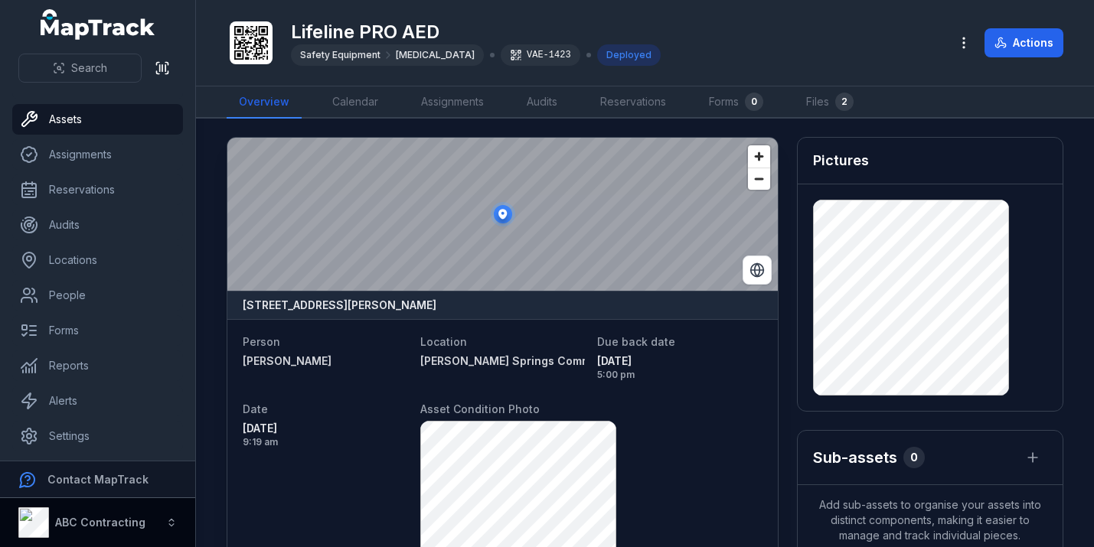
click at [161, 522] on button "ABC Contracting" at bounding box center [97, 522] width 195 height 49
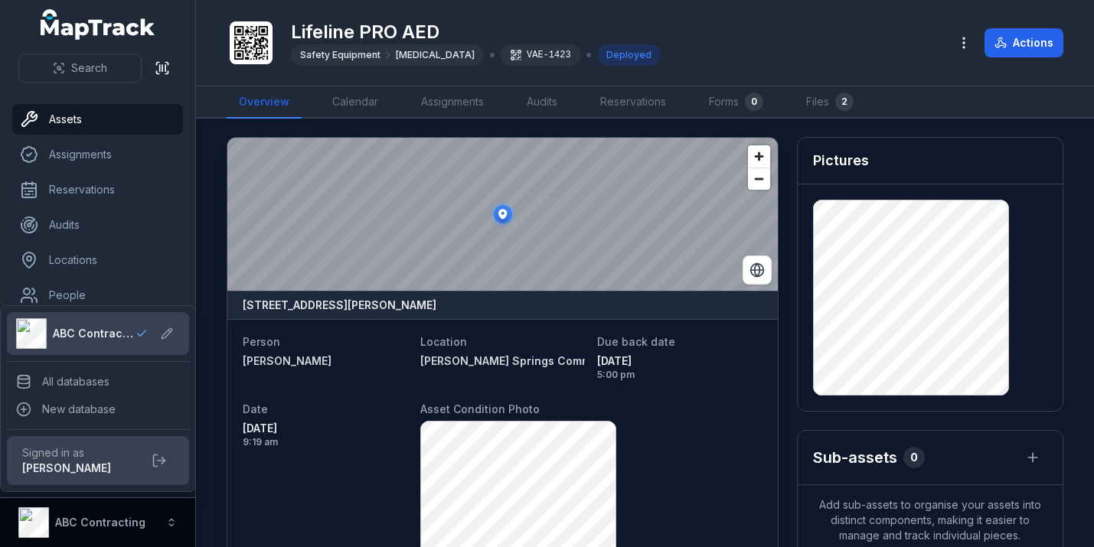
click at [135, 521] on strong "ABC Contracting" at bounding box center [100, 522] width 90 height 13
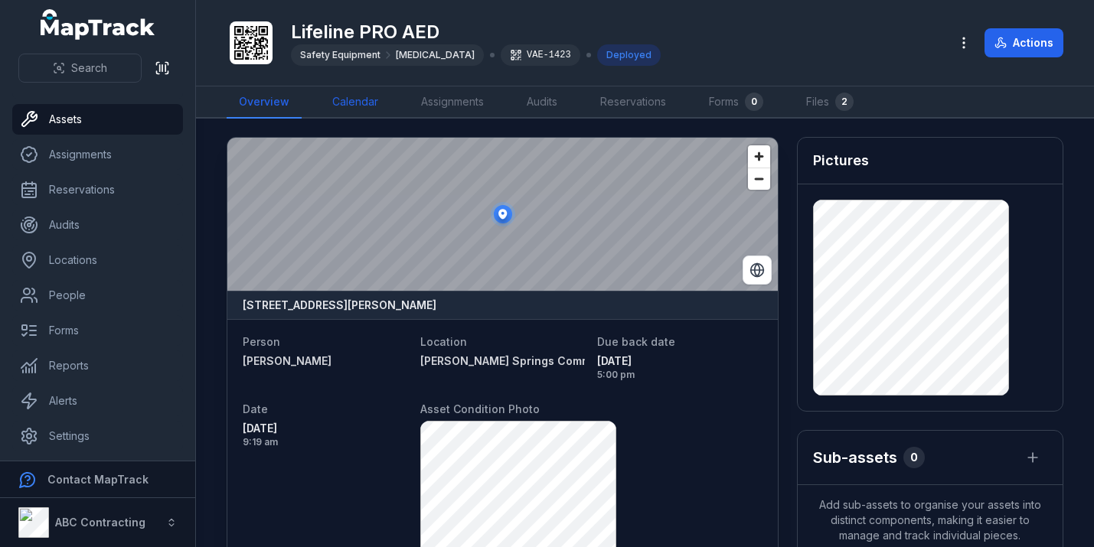
click at [367, 106] on link "Calendar" at bounding box center [355, 102] width 70 height 32
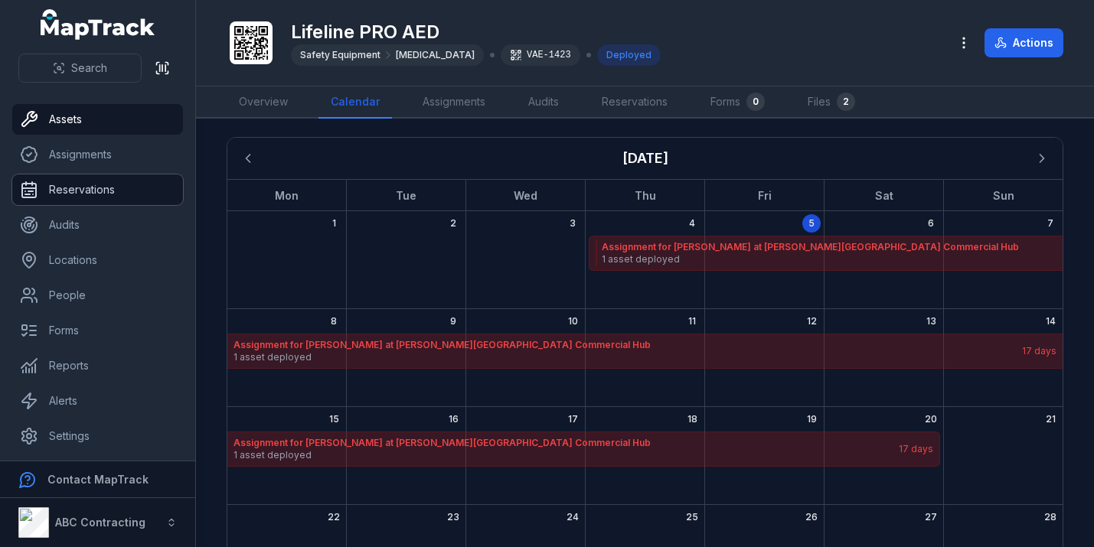
click at [93, 191] on link "Reservations" at bounding box center [97, 189] width 171 height 31
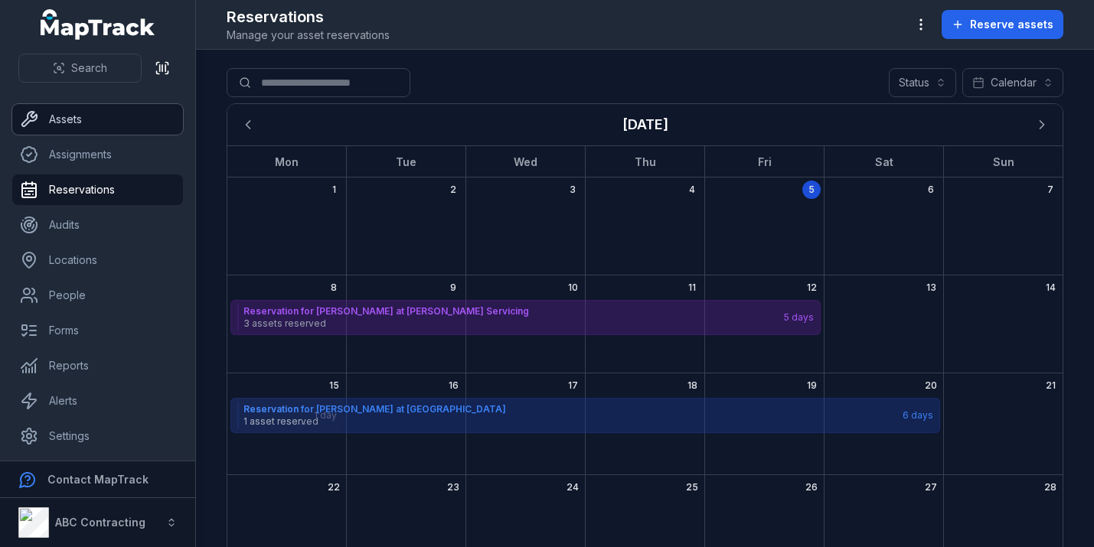
click at [89, 120] on link "Assets" at bounding box center [97, 119] width 171 height 31
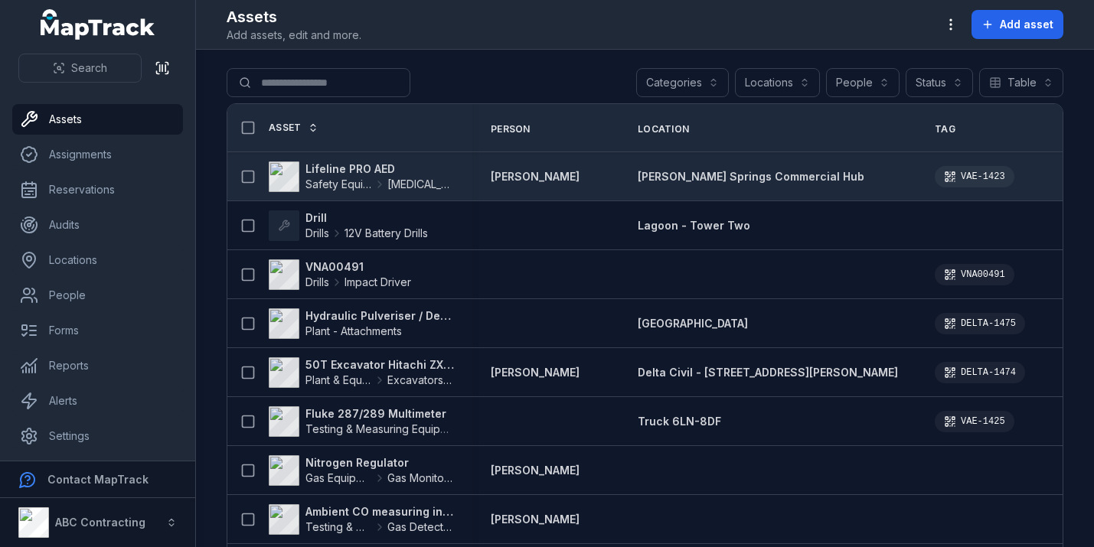
click at [337, 170] on strong "Lifeline PRO AED" at bounding box center [379, 168] width 148 height 15
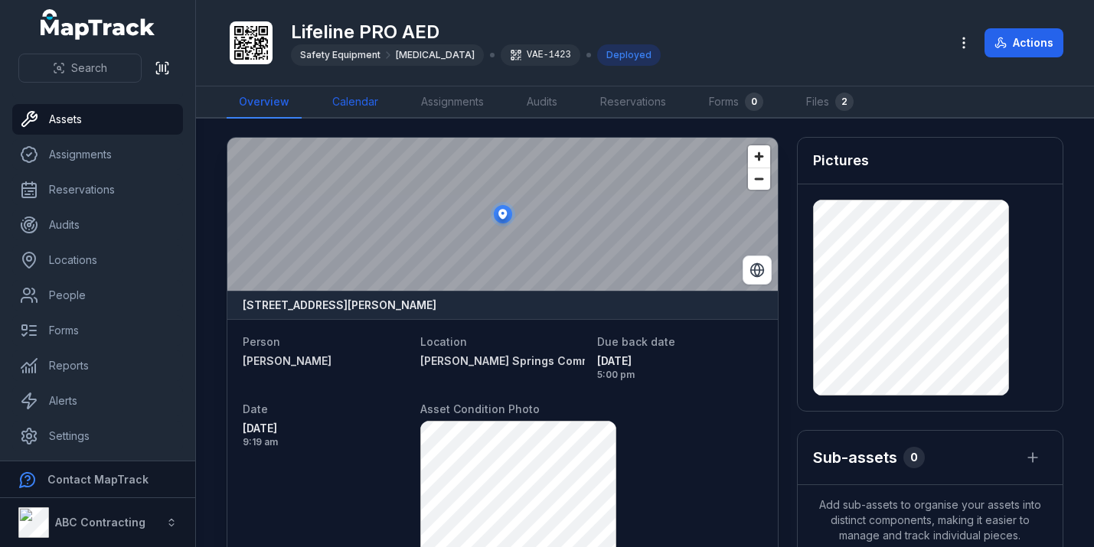
click at [365, 102] on link "Calendar" at bounding box center [355, 102] width 70 height 32
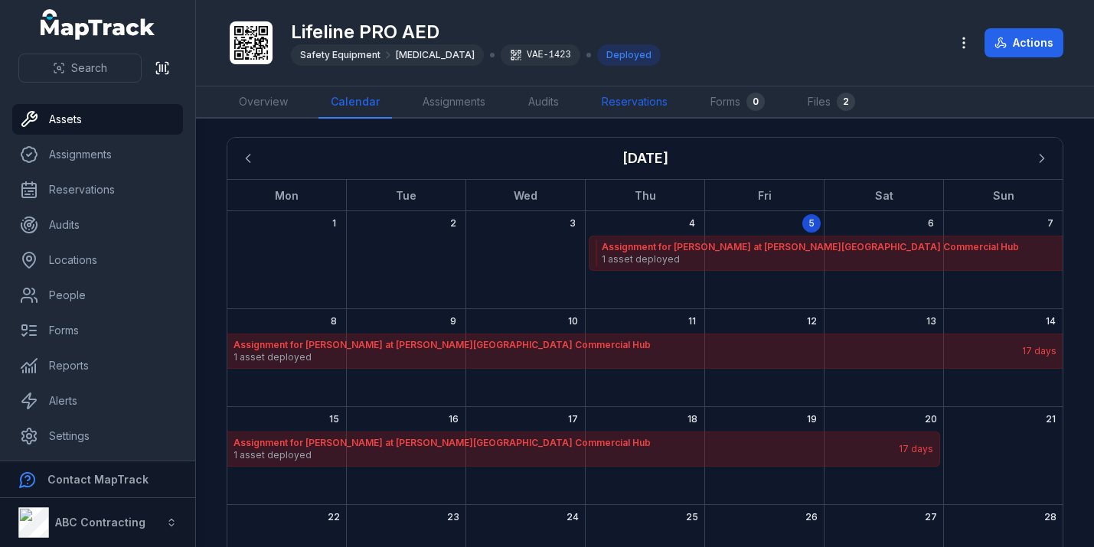
click at [614, 98] on link "Reservations" at bounding box center [634, 102] width 90 height 32
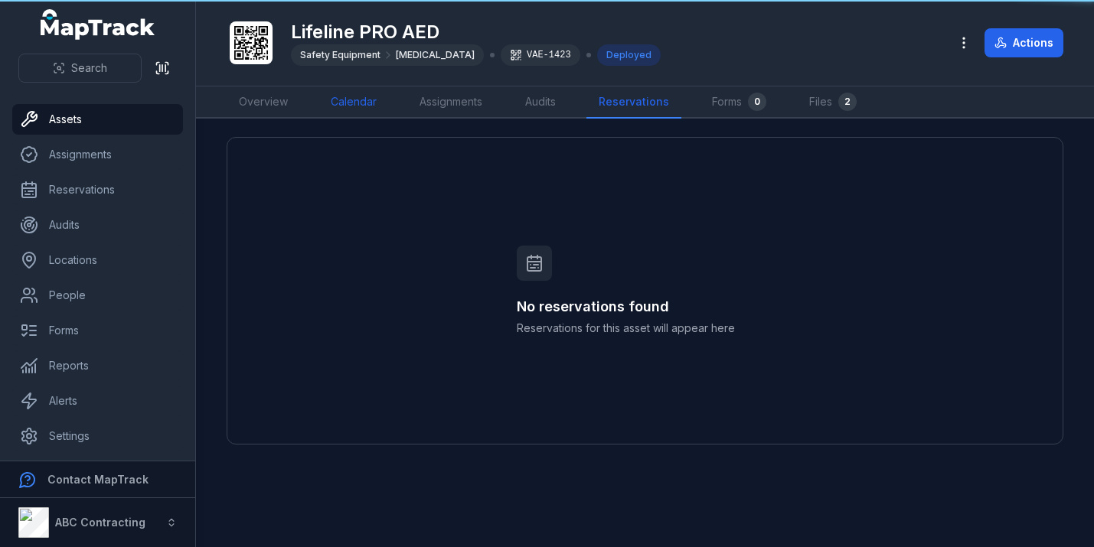
click at [357, 103] on link "Calendar" at bounding box center [353, 102] width 70 height 32
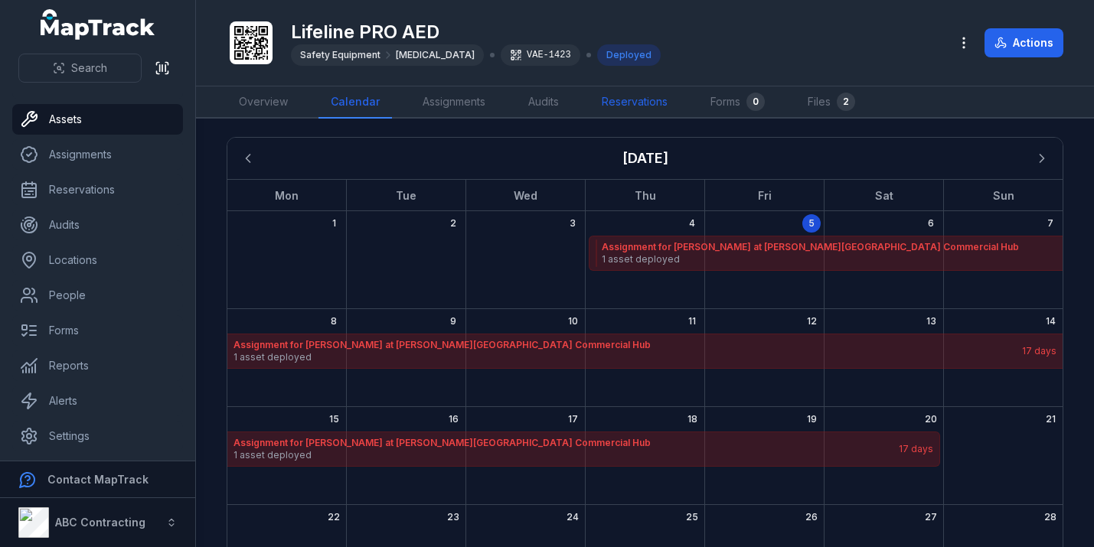
click at [646, 87] on link "Reservations" at bounding box center [634, 102] width 90 height 32
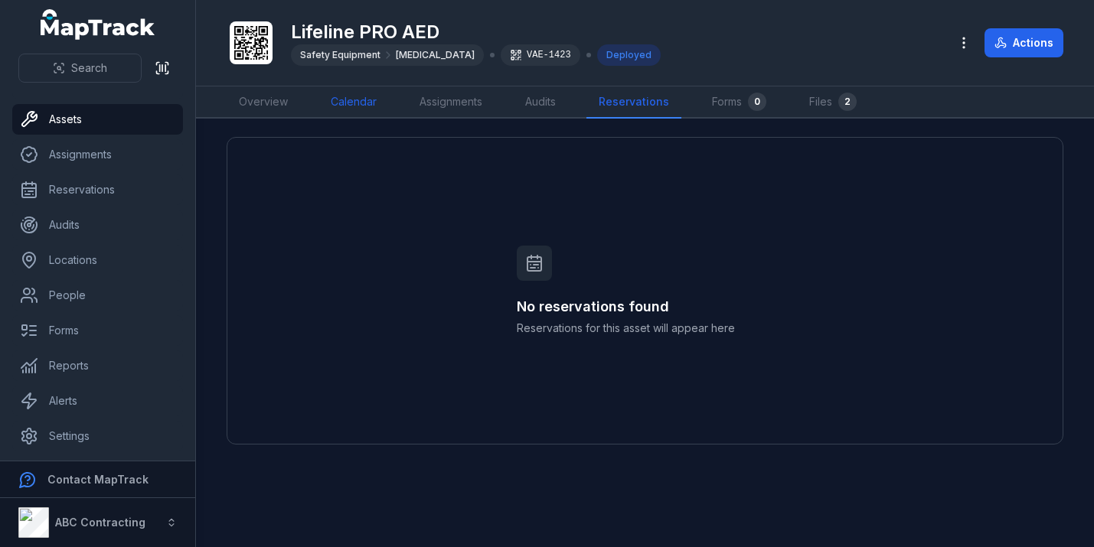
click at [368, 99] on link "Calendar" at bounding box center [353, 102] width 70 height 32
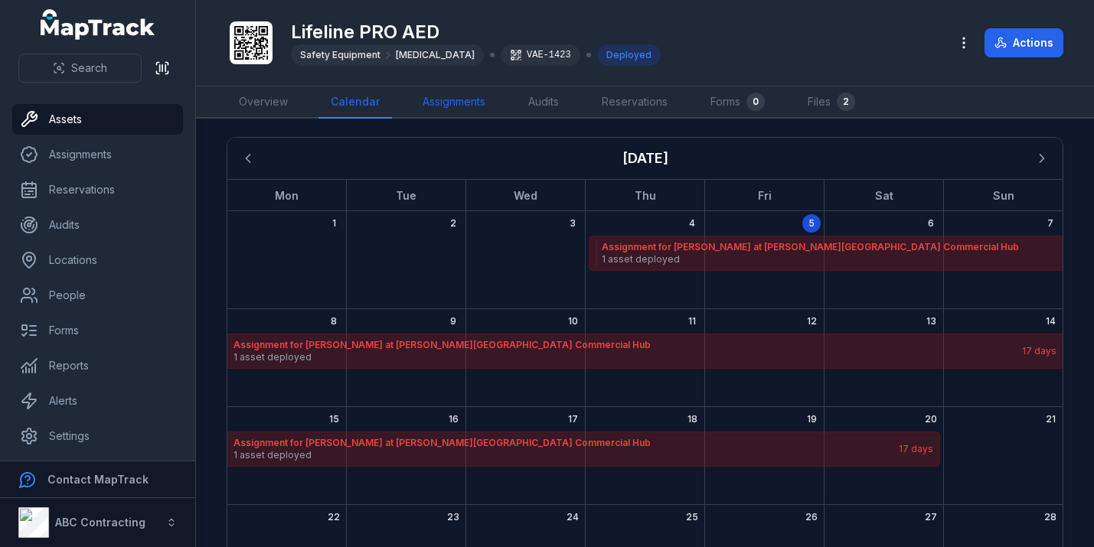
click at [458, 100] on link "Assignments" at bounding box center [453, 102] width 87 height 32
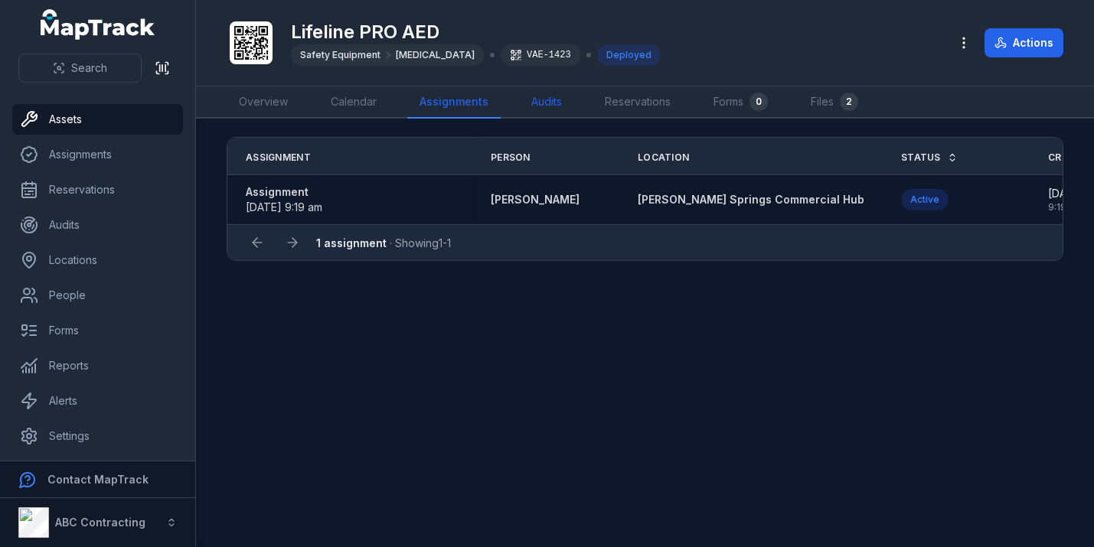
click at [542, 96] on link "Audits" at bounding box center [546, 102] width 55 height 32
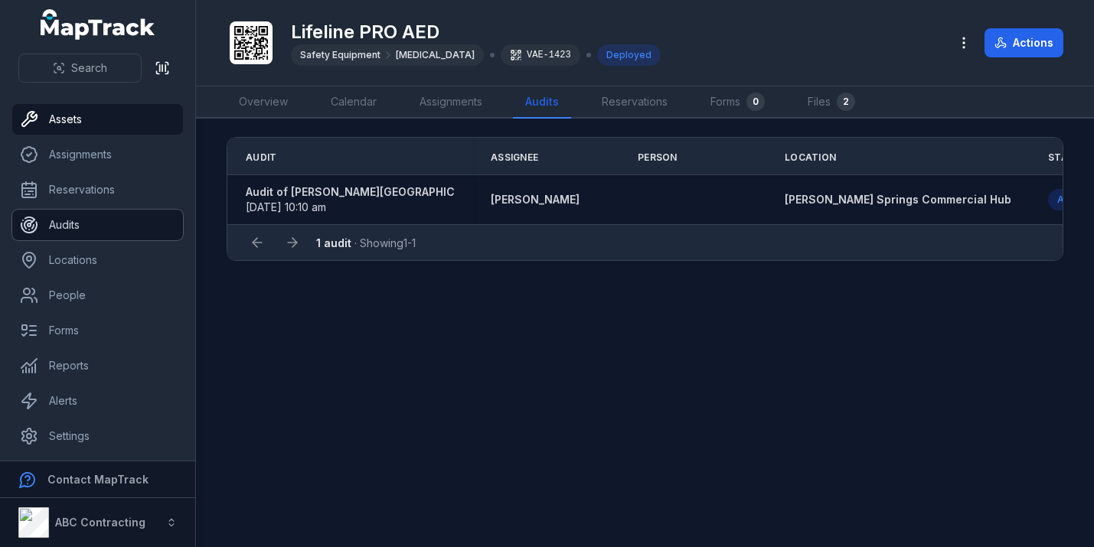
click at [80, 221] on link "Audits" at bounding box center [97, 225] width 171 height 31
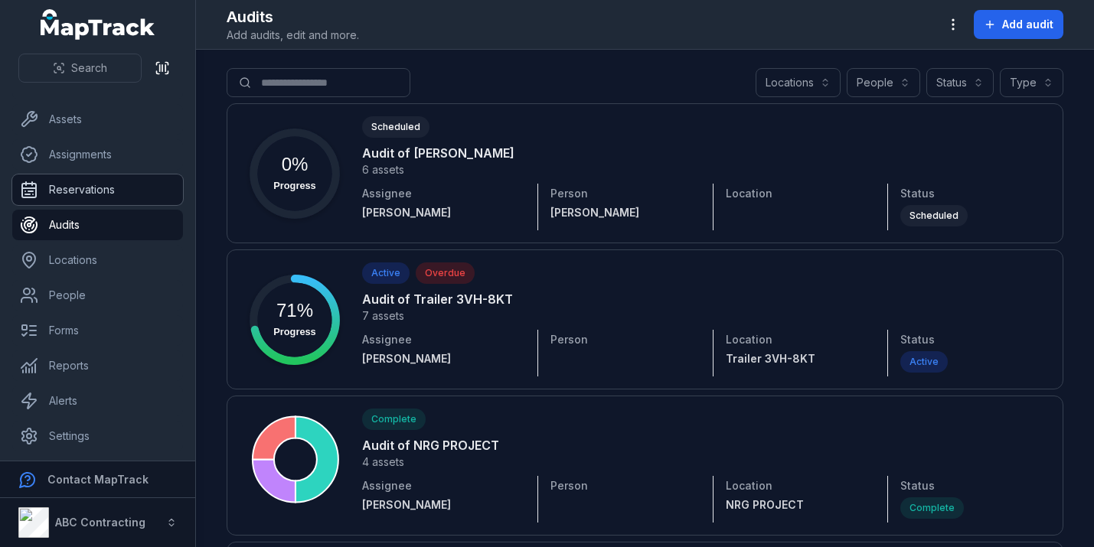
click at [113, 193] on link "Reservations" at bounding box center [97, 189] width 171 height 31
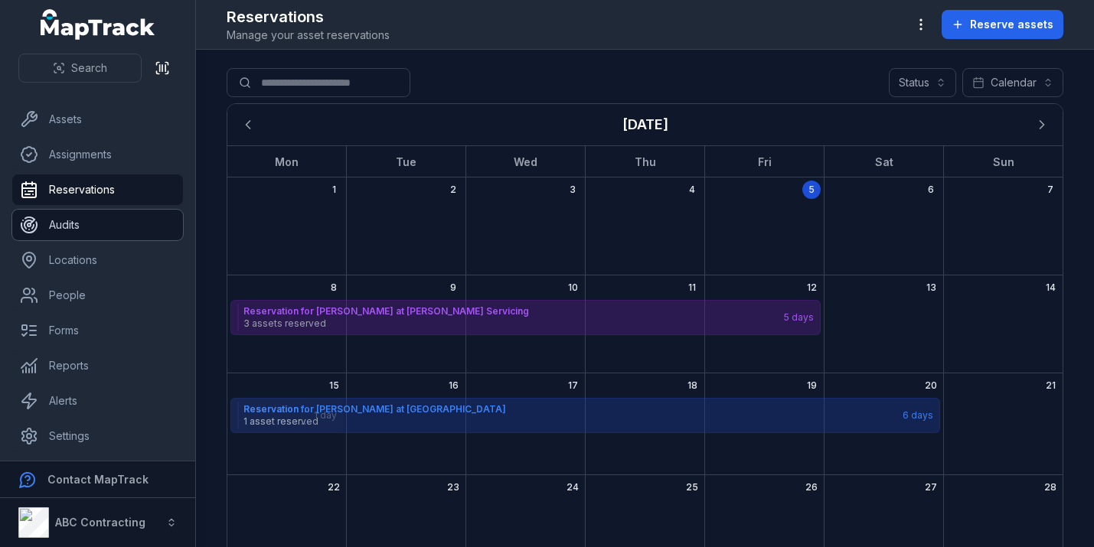
click at [113, 218] on link "Audits" at bounding box center [97, 225] width 171 height 31
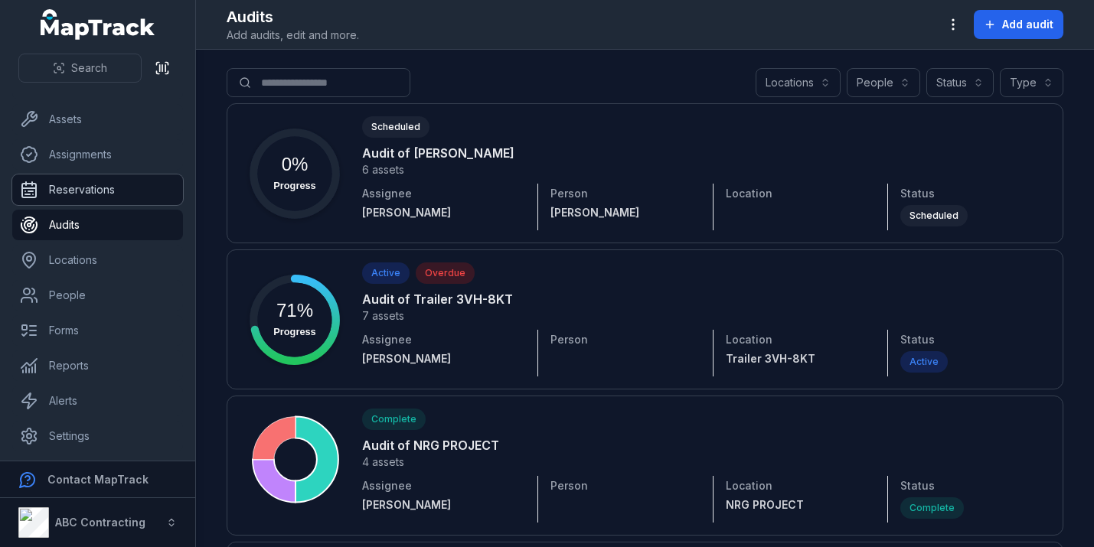
click at [116, 196] on link "Reservations" at bounding box center [97, 189] width 171 height 31
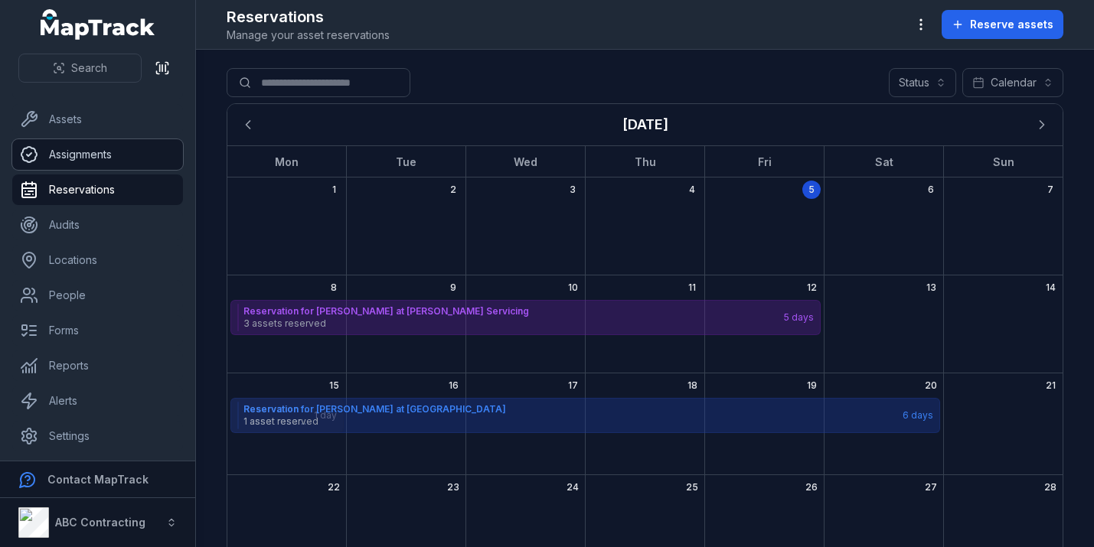
click at [108, 162] on link "Assignments" at bounding box center [97, 154] width 171 height 31
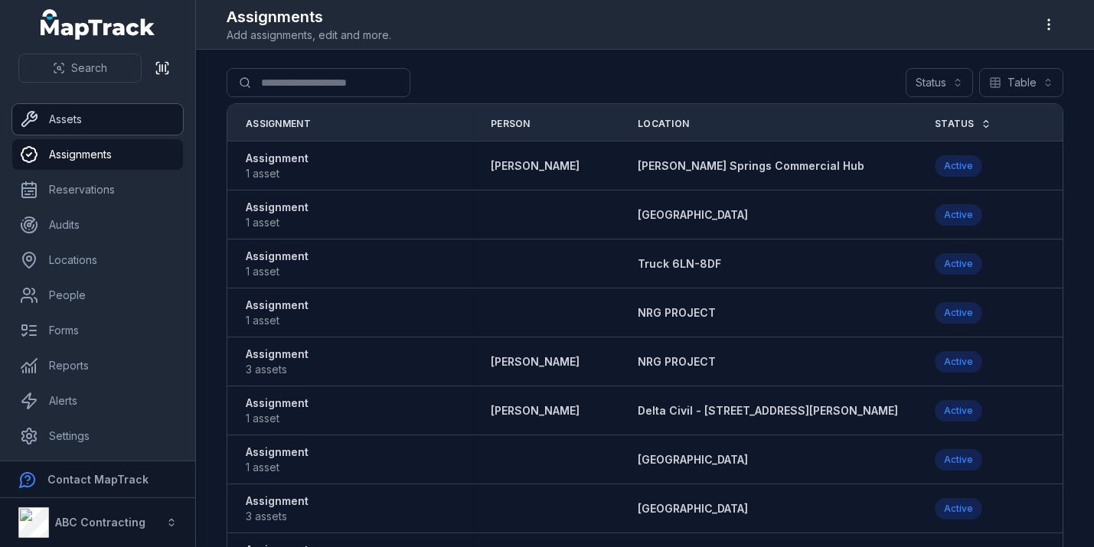
click at [93, 121] on link "Assets" at bounding box center [97, 119] width 171 height 31
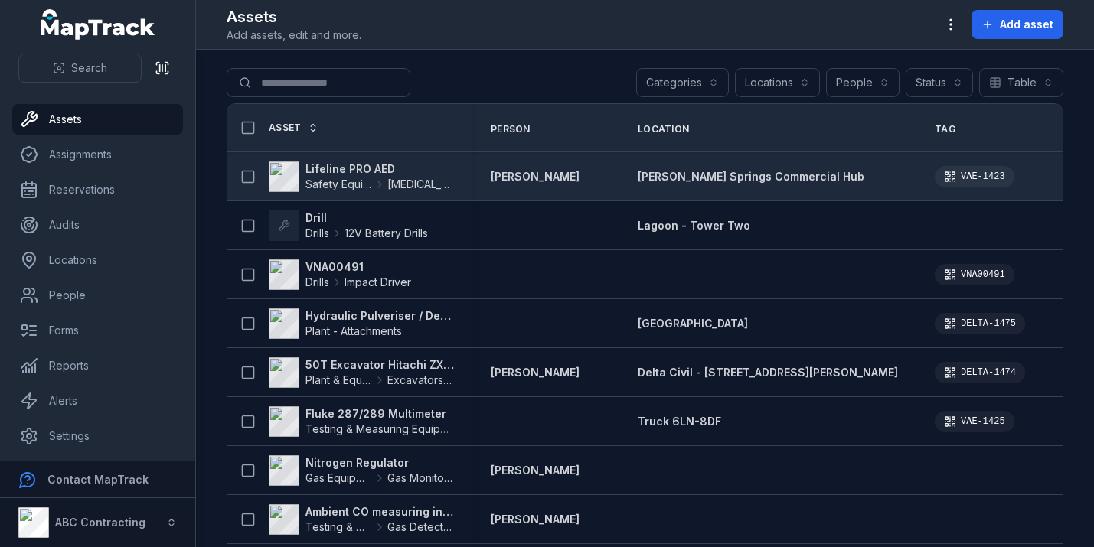
click at [358, 168] on strong "Lifeline PRO AED" at bounding box center [379, 168] width 148 height 15
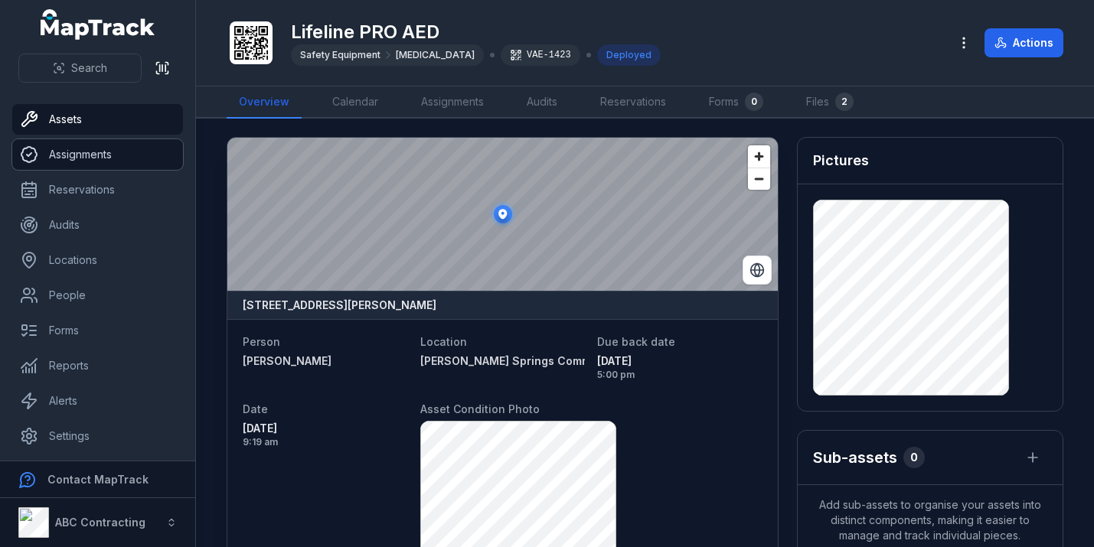
click at [132, 149] on link "Assignments" at bounding box center [97, 154] width 171 height 31
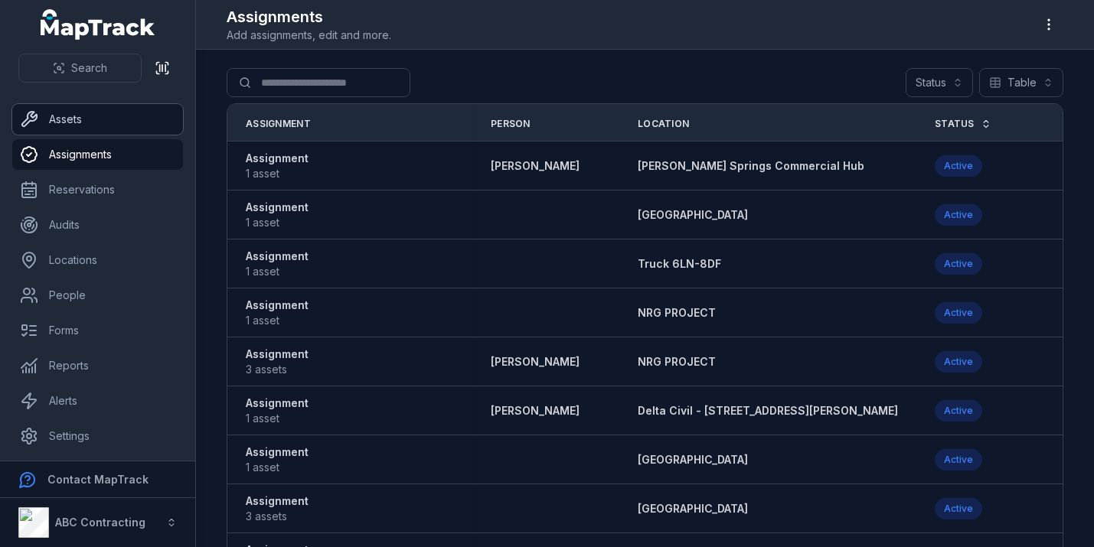
click at [47, 116] on link "Assets" at bounding box center [97, 119] width 171 height 31
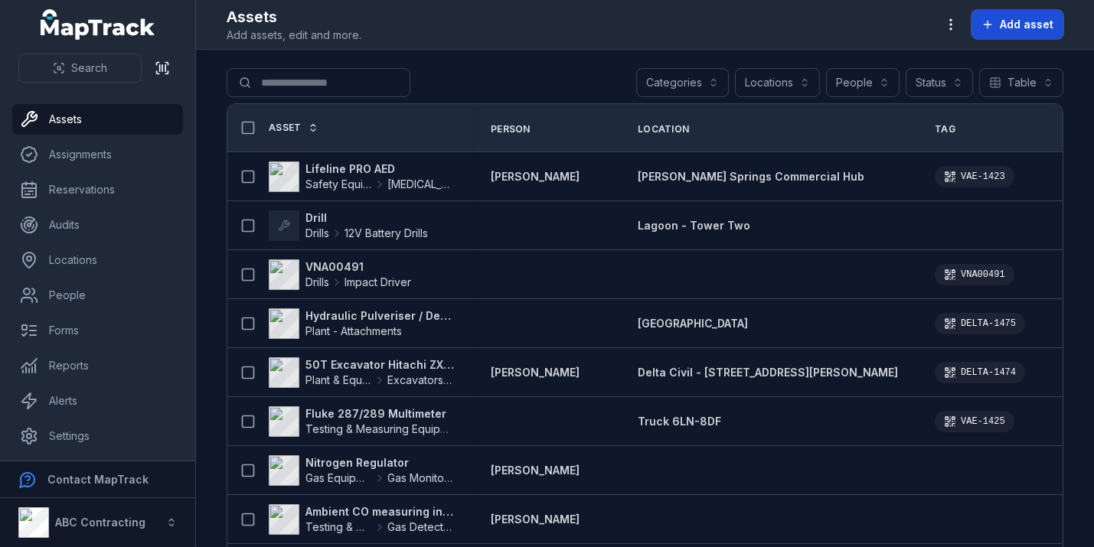
click at [1003, 29] on span "Add asset" at bounding box center [1026, 24] width 54 height 15
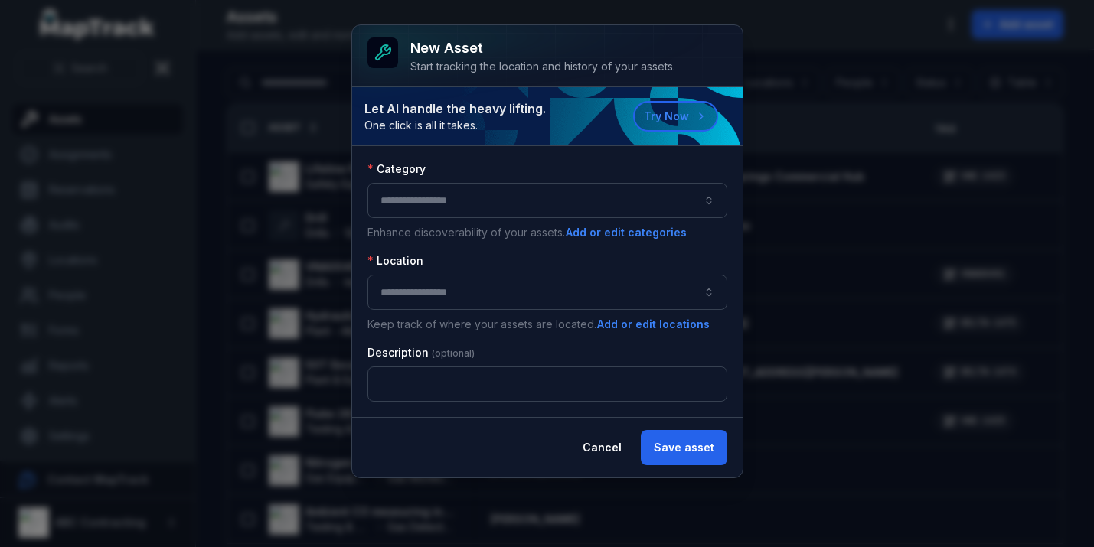
click at [431, 203] on button "button" at bounding box center [547, 200] width 360 height 35
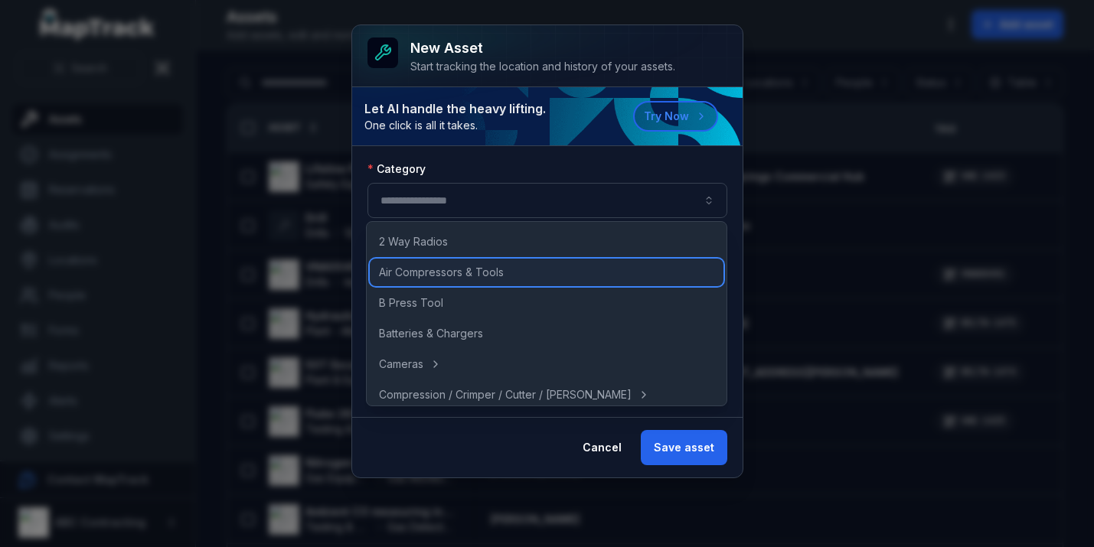
click at [424, 279] on span "Air Compressors & Tools" at bounding box center [441, 272] width 125 height 15
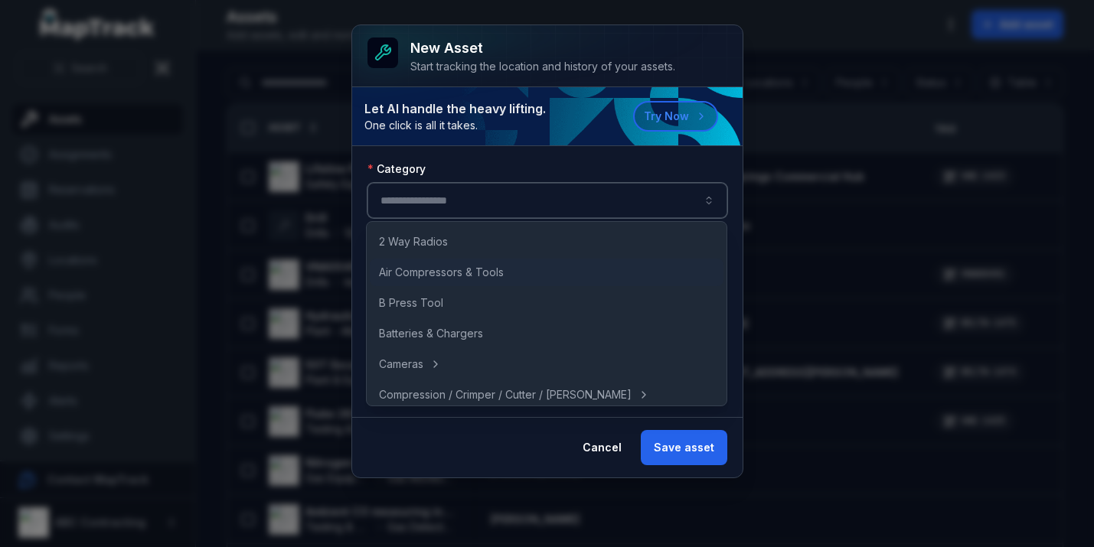
type input "**********"
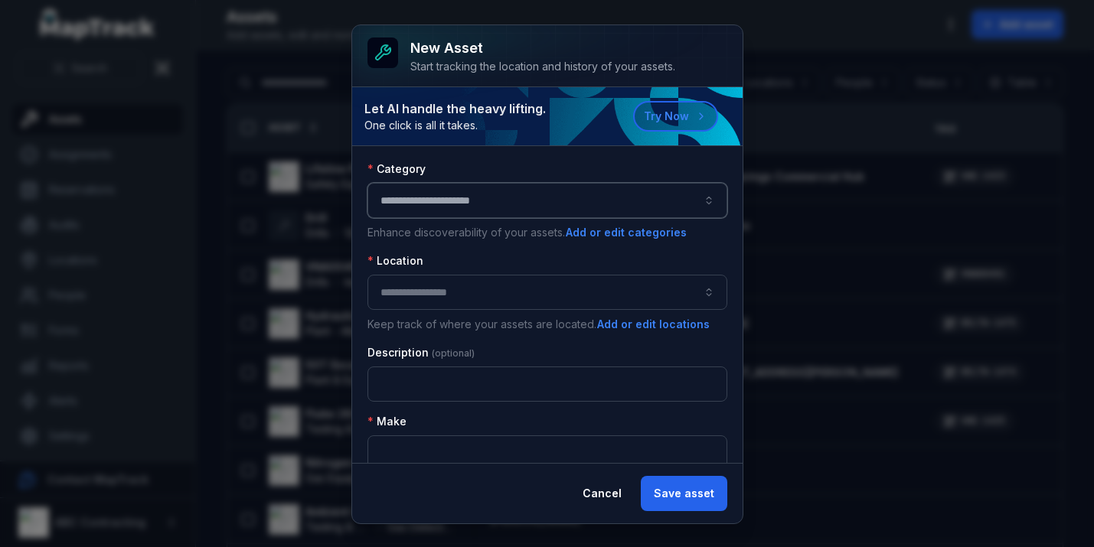
click at [423, 283] on button "button" at bounding box center [547, 292] width 360 height 35
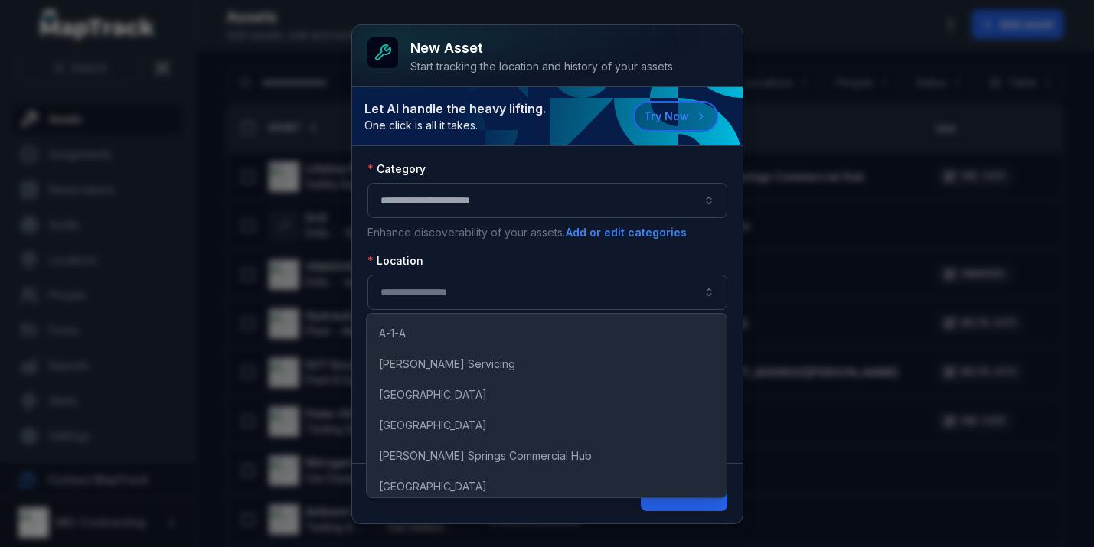
click at [423, 379] on div "A-1-A AG Coombs Servicing Adelaide Corporate Plaza Albury Industrial Park Alice…" at bounding box center [547, 406] width 360 height 184
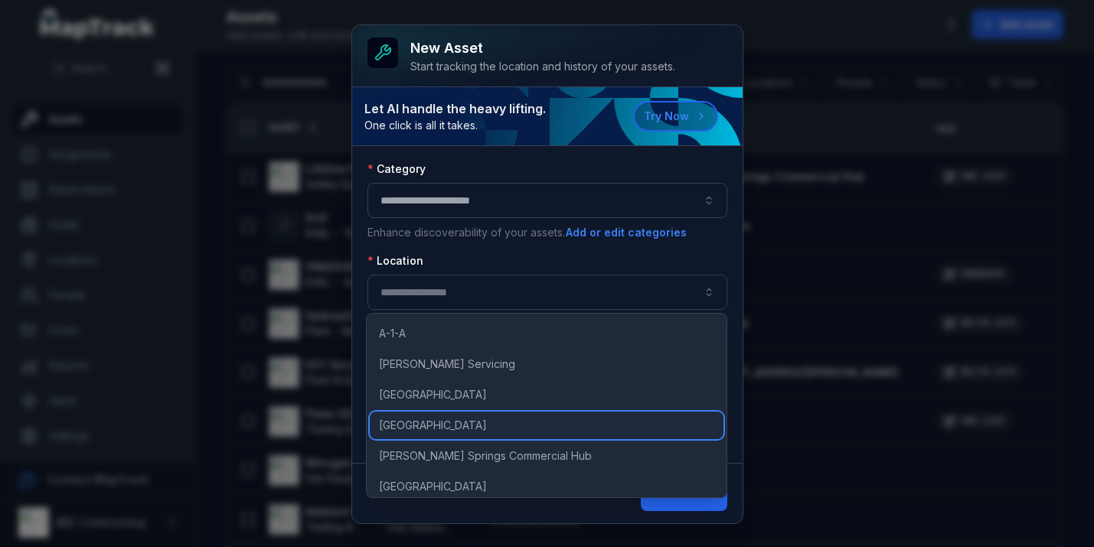
click at [556, 416] on div "[GEOGRAPHIC_DATA]" at bounding box center [547, 426] width 354 height 28
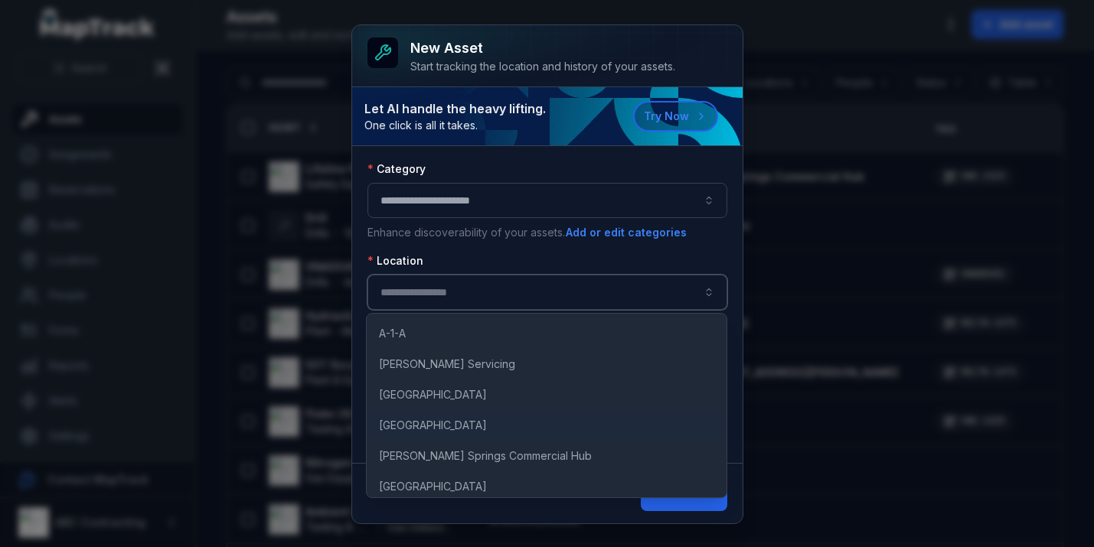
type input "**********"
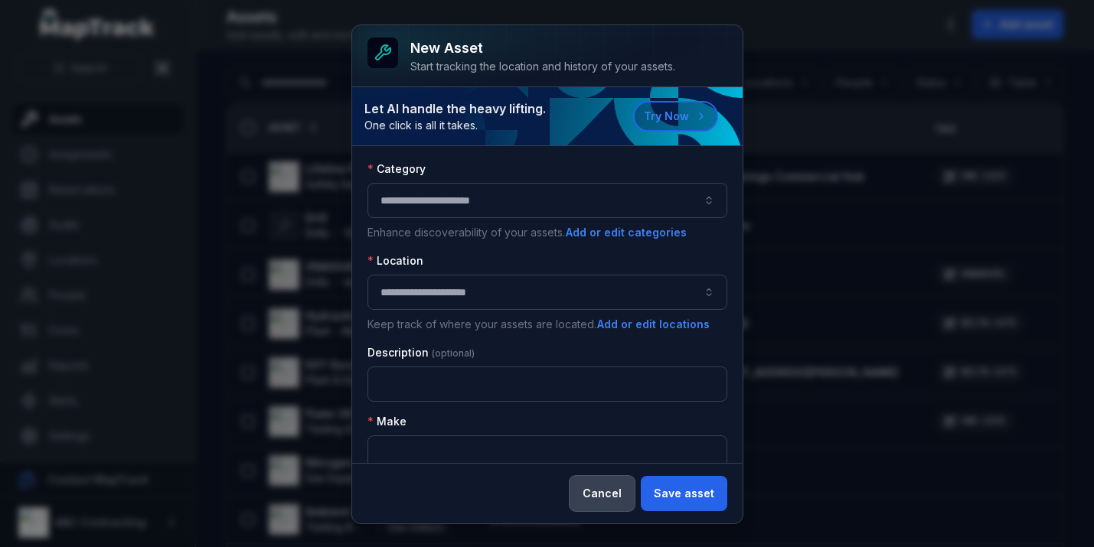
click at [599, 493] on button "Cancel" at bounding box center [601, 493] width 65 height 35
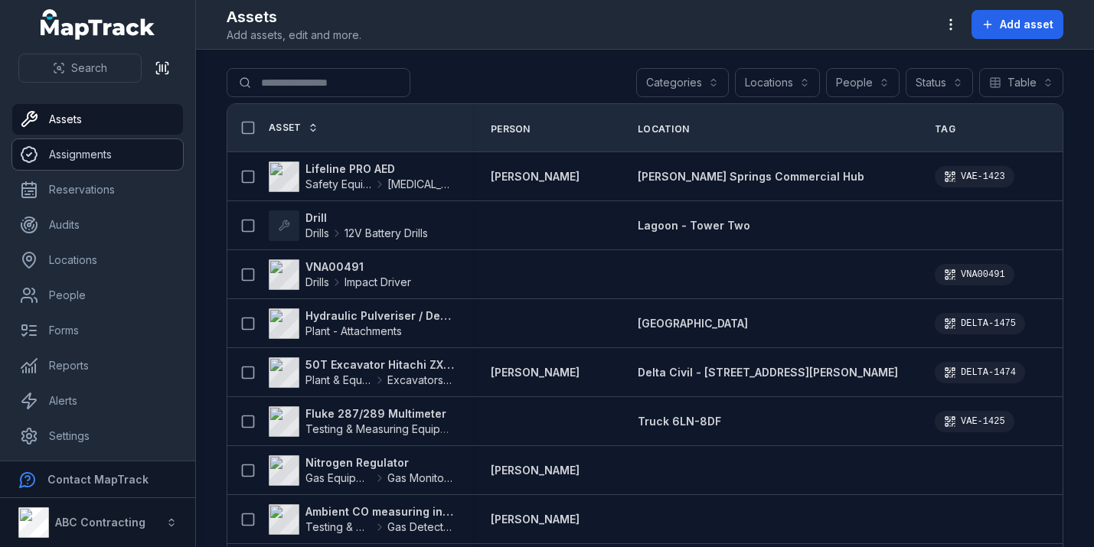
click at [106, 146] on link "Assignments" at bounding box center [97, 154] width 171 height 31
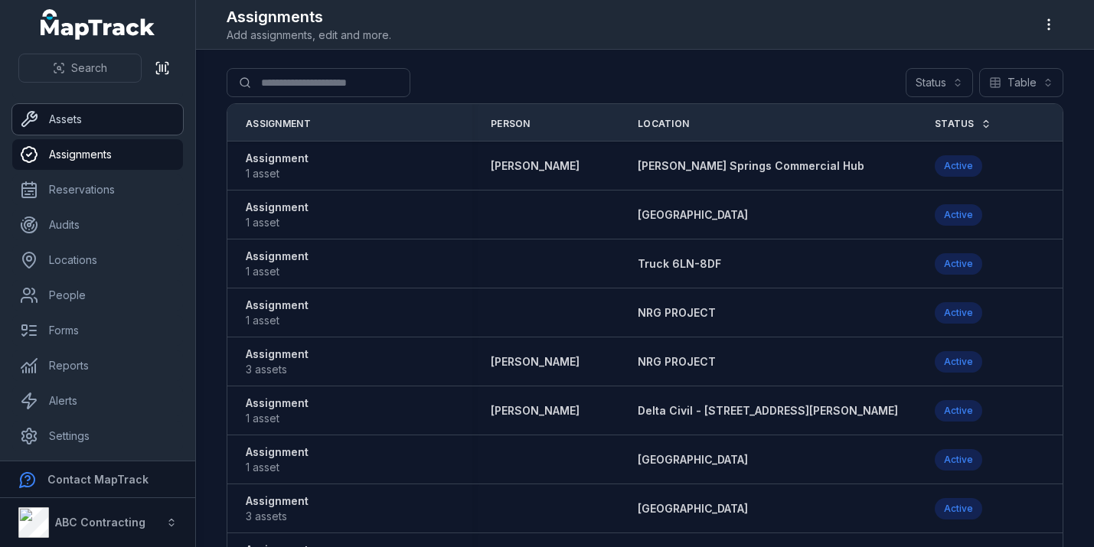
click at [96, 125] on link "Assets" at bounding box center [97, 119] width 171 height 31
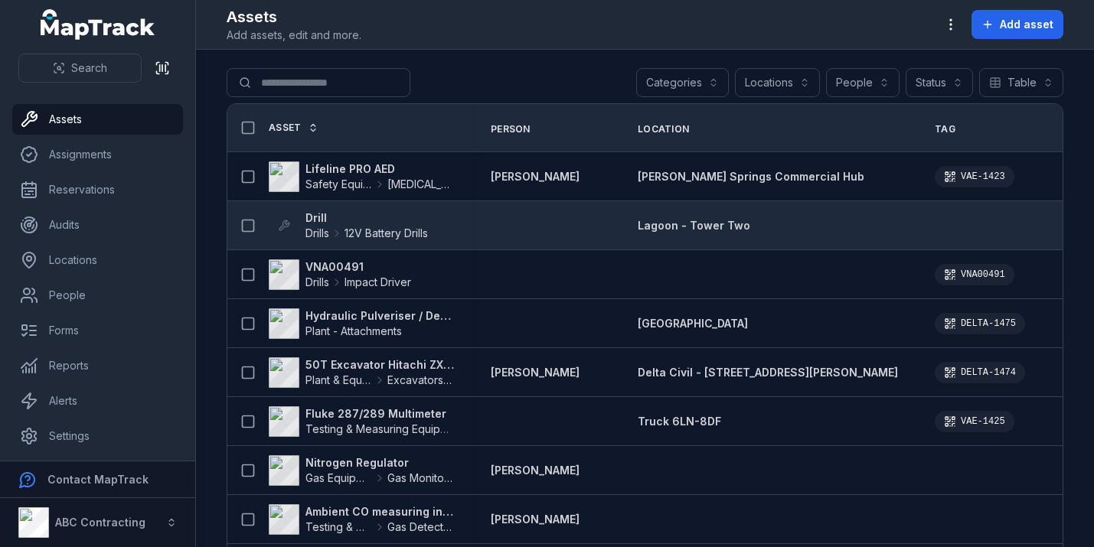
click at [322, 210] on strong "Drill" at bounding box center [366, 217] width 122 height 15
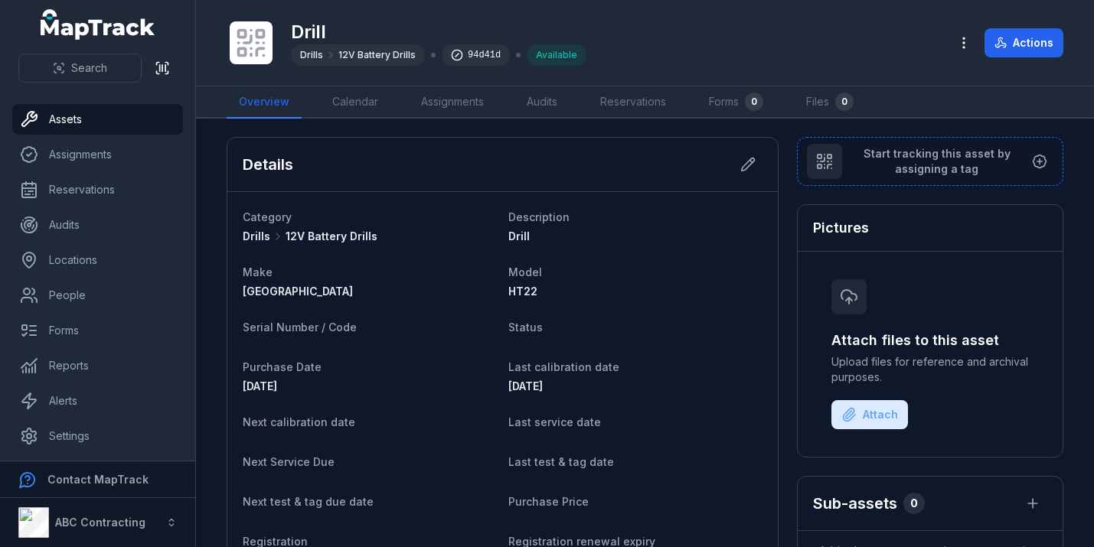
click at [1052, 26] on div "Drill Drills 12V Battery Drills 94d41d Available Actions" at bounding box center [645, 42] width 836 height 73
click at [1050, 27] on div "Drill Drills 12V Battery Drills 94d41d Available Actions" at bounding box center [645, 42] width 836 height 73
click at [1026, 47] on button "Actions" at bounding box center [1023, 42] width 79 height 29
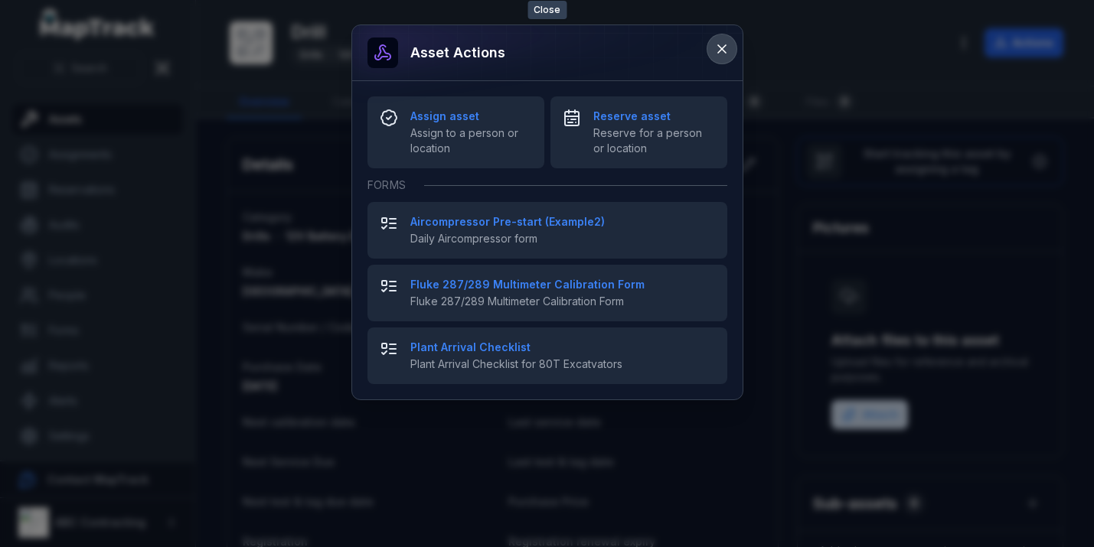
click at [722, 45] on icon at bounding box center [721, 48] width 15 height 15
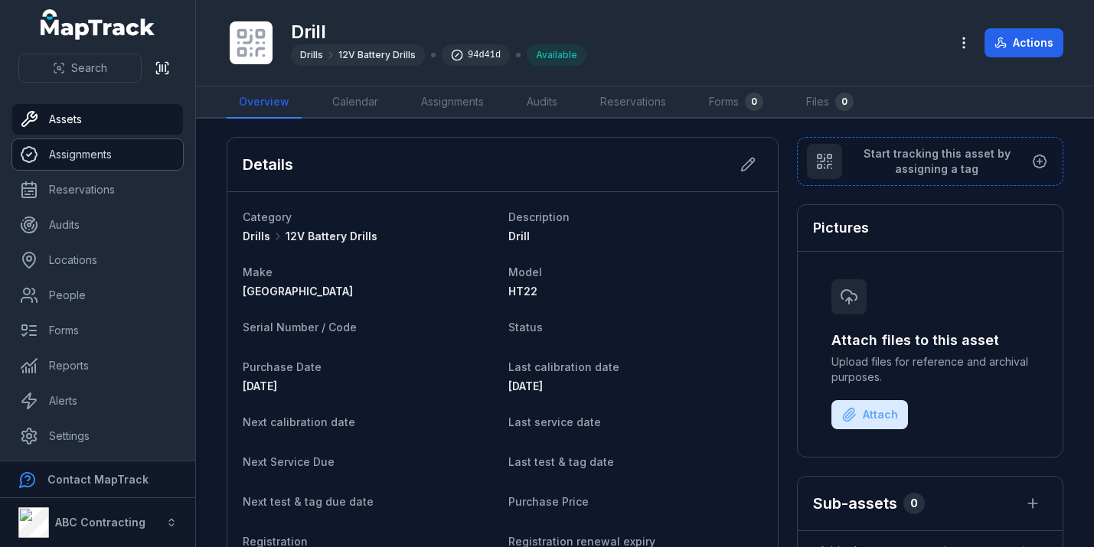
click at [139, 142] on link "Assignments" at bounding box center [97, 154] width 171 height 31
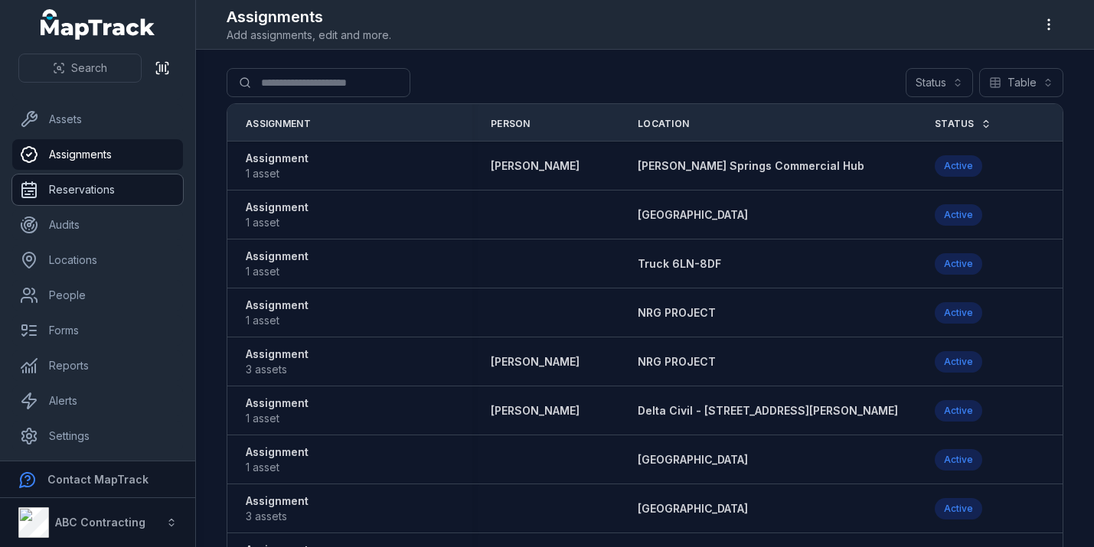
click at [122, 184] on link "Reservations" at bounding box center [97, 189] width 171 height 31
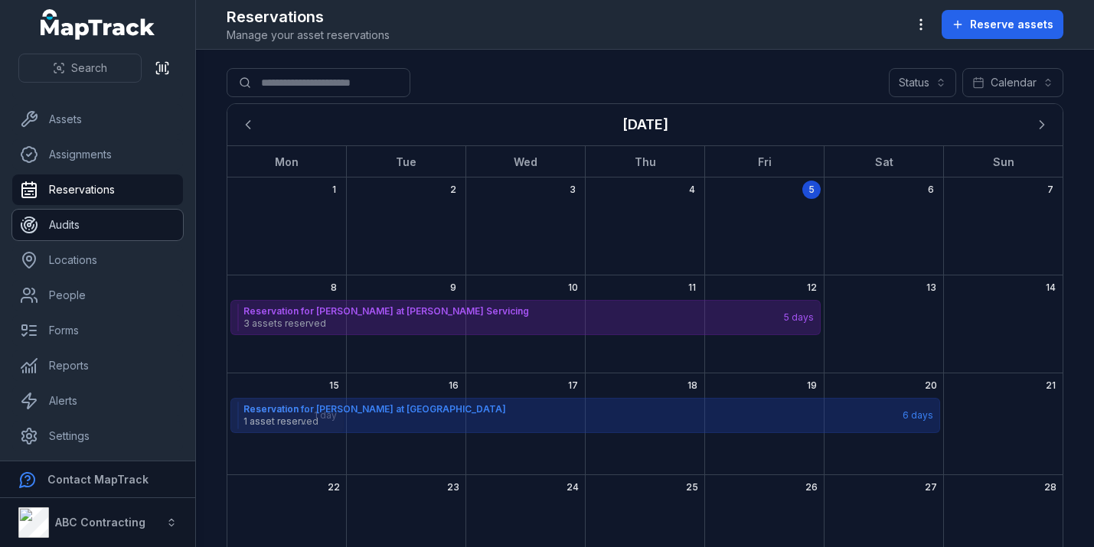
click at [122, 213] on link "Audits" at bounding box center [97, 225] width 171 height 31
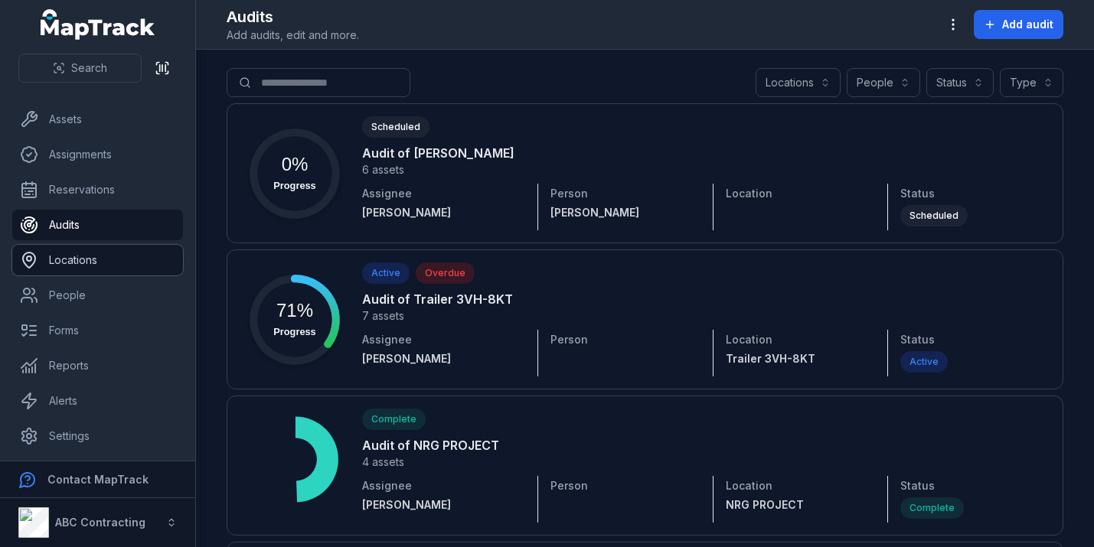
click at [116, 259] on link "Locations" at bounding box center [97, 260] width 171 height 31
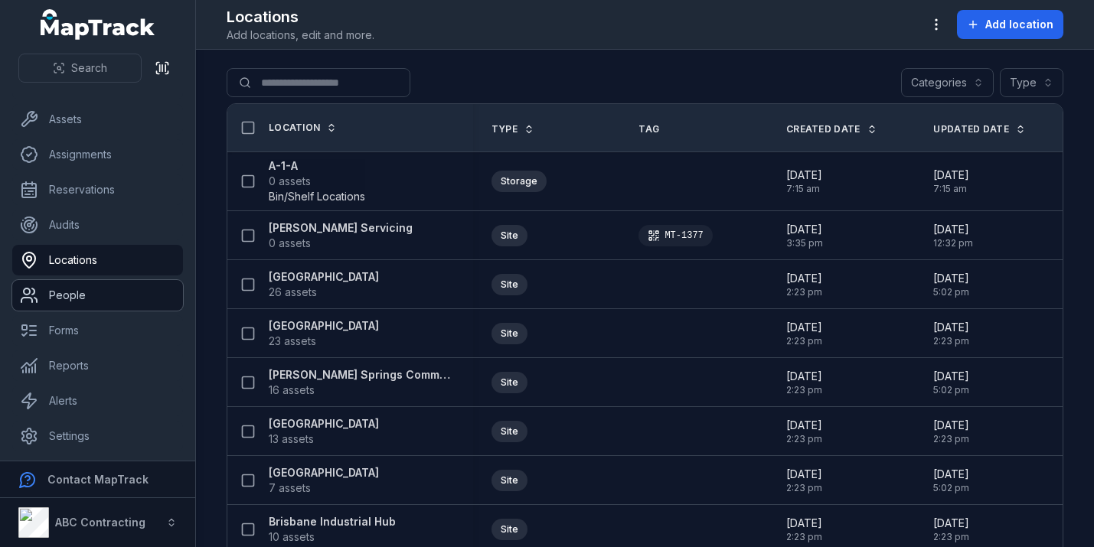
click at [114, 282] on link "People" at bounding box center [97, 295] width 171 height 31
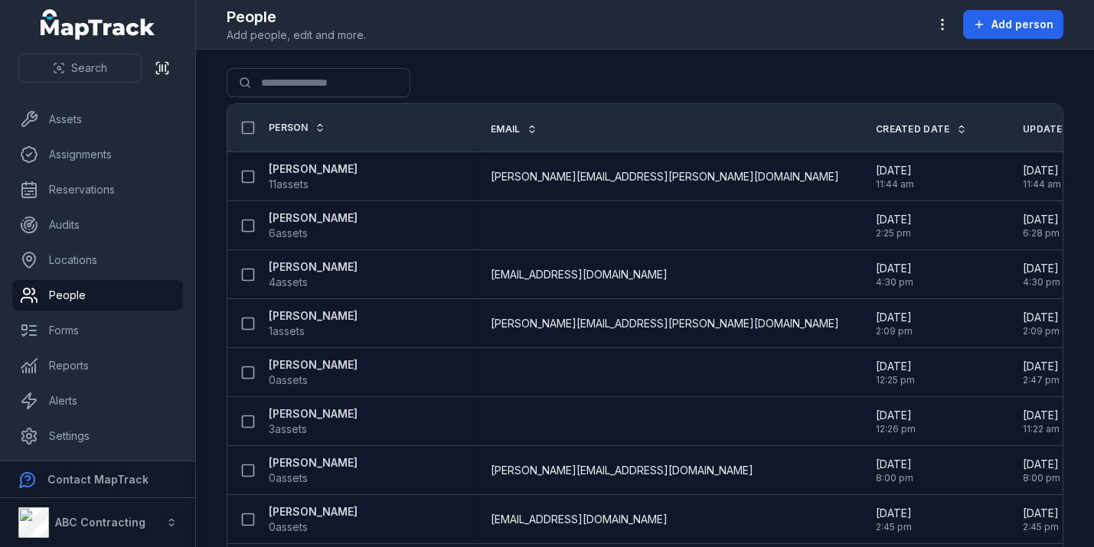
click at [112, 174] on ul "Dashboard Assets Assignments Reservations Audits Locations People Forms Reports…" at bounding box center [97, 260] width 171 height 383
click at [115, 150] on link "Assignments" at bounding box center [97, 154] width 171 height 31
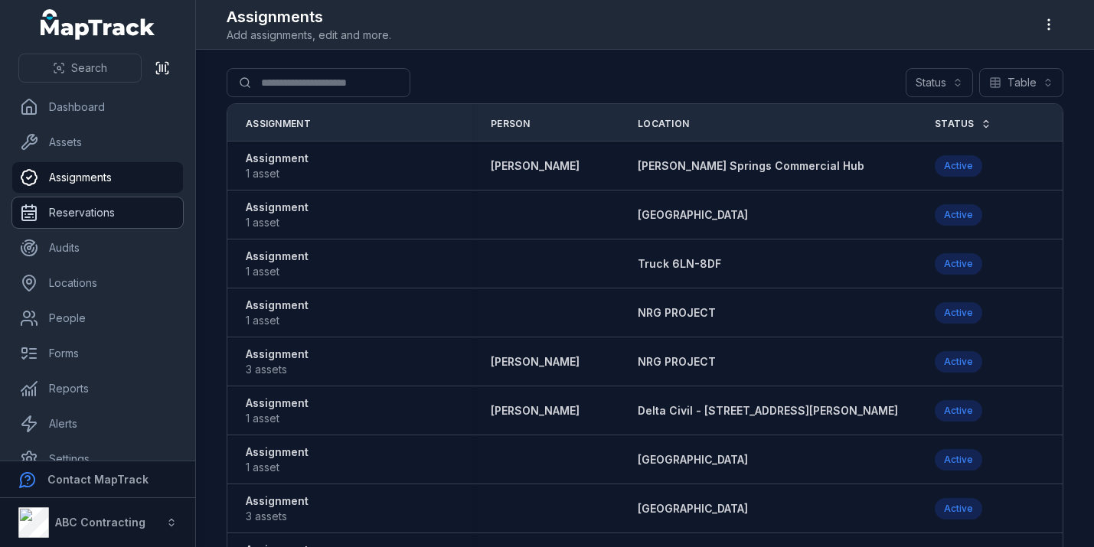
click at [113, 214] on link "Reservations" at bounding box center [97, 212] width 171 height 31
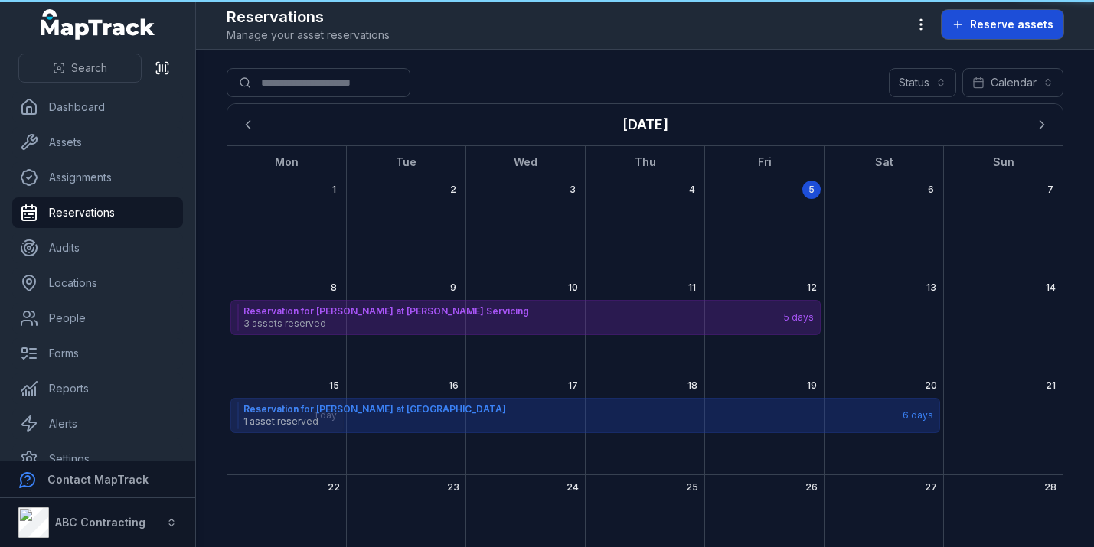
click at [1030, 25] on span "Reserve assets" at bounding box center [1011, 24] width 83 height 15
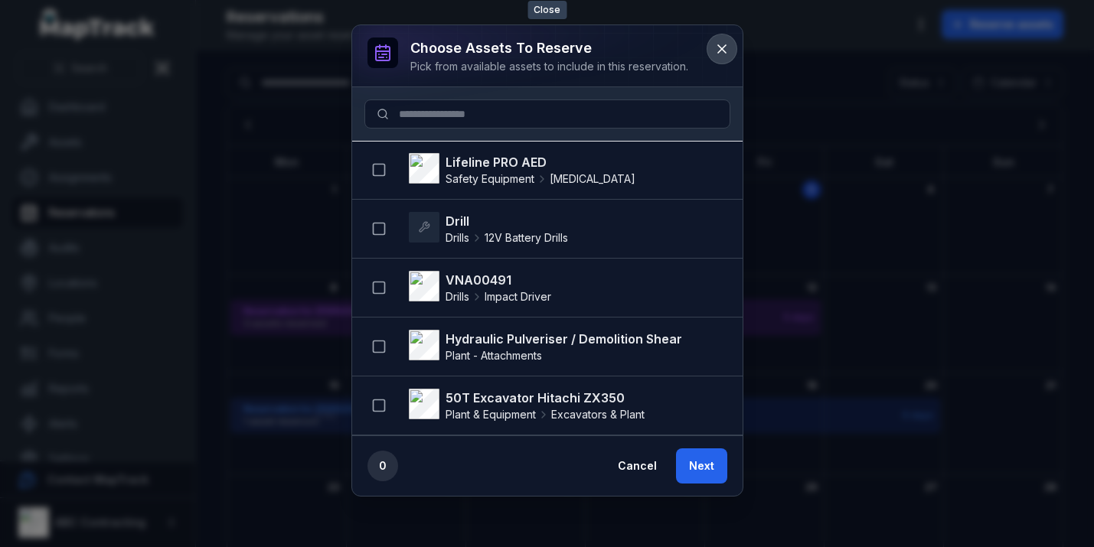
click at [727, 49] on icon at bounding box center [721, 48] width 15 height 15
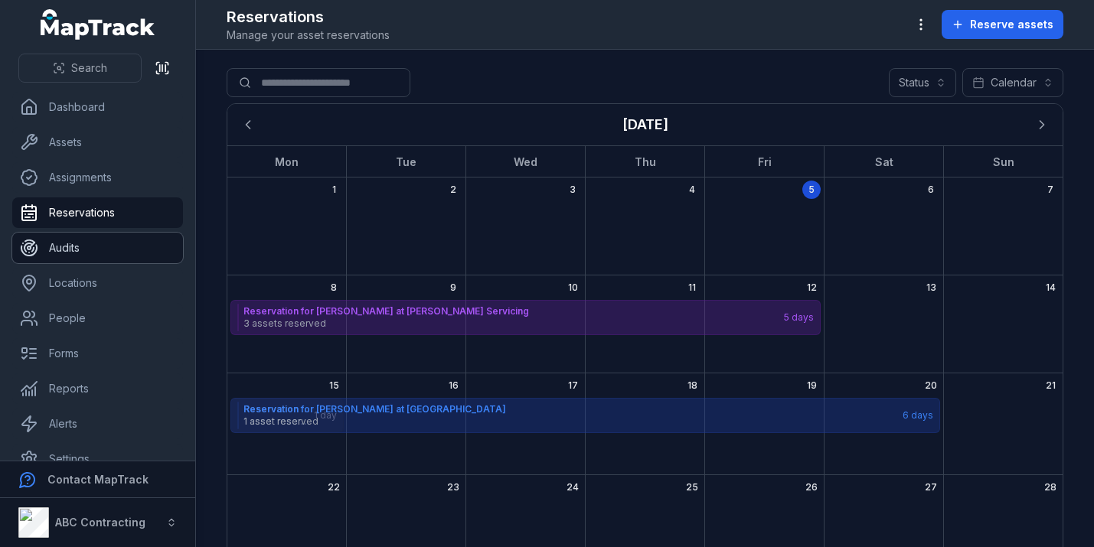
click at [82, 247] on link "Audits" at bounding box center [97, 248] width 171 height 31
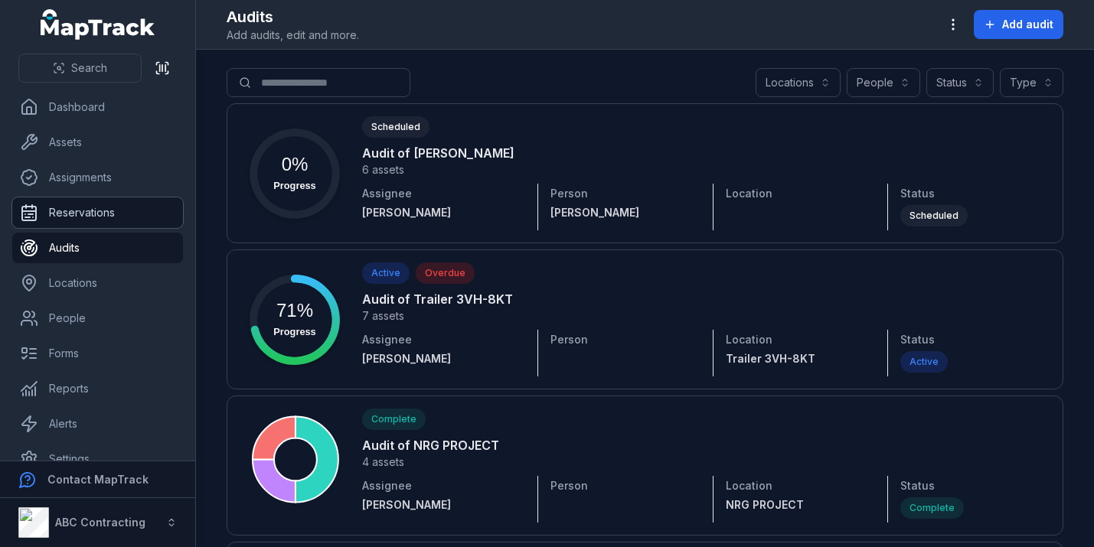
click at [122, 204] on link "Reservations" at bounding box center [97, 212] width 171 height 31
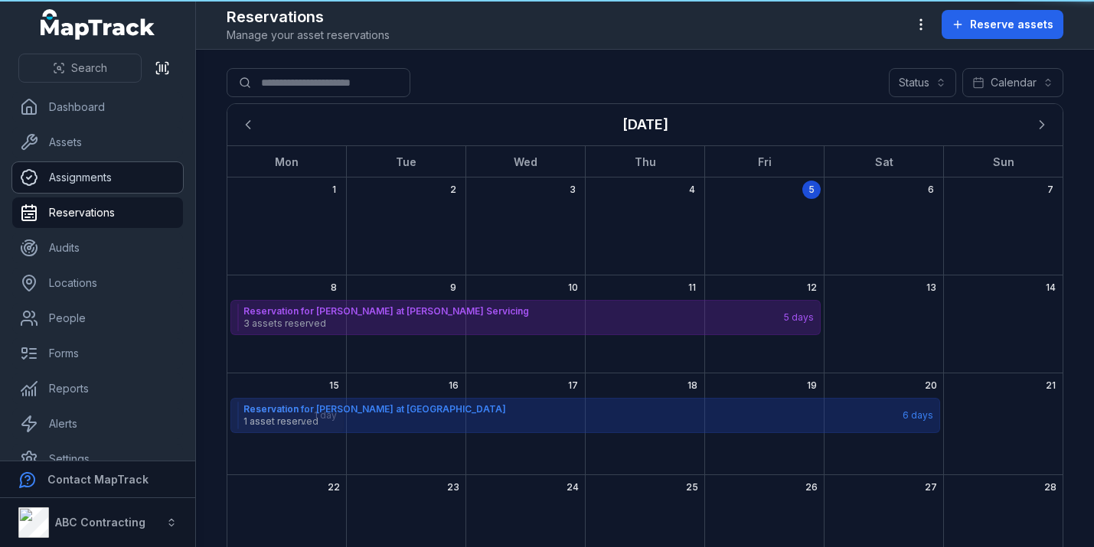
click at [116, 171] on link "Assignments" at bounding box center [97, 177] width 171 height 31
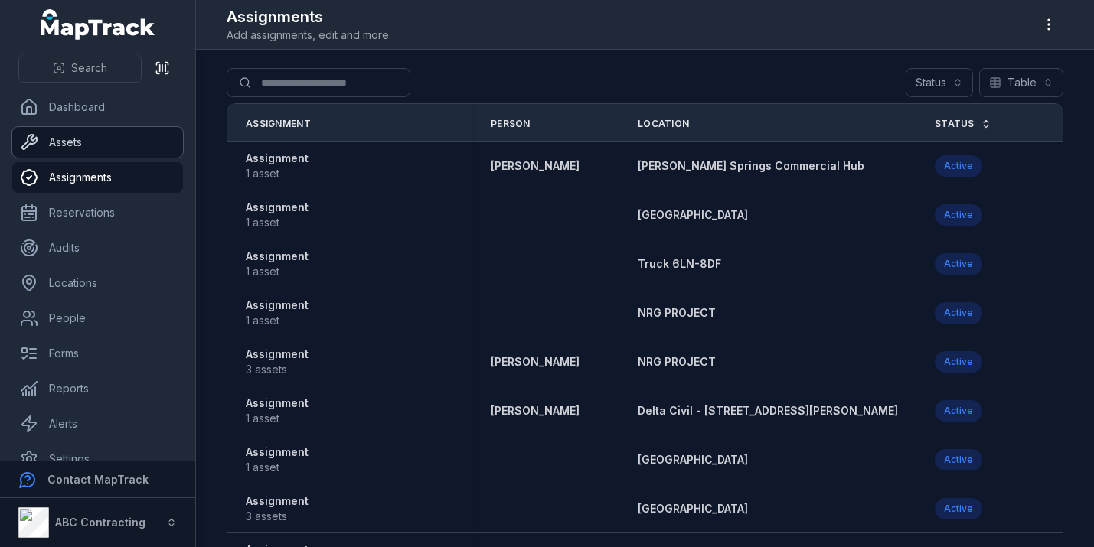
click at [114, 136] on link "Assets" at bounding box center [97, 142] width 171 height 31
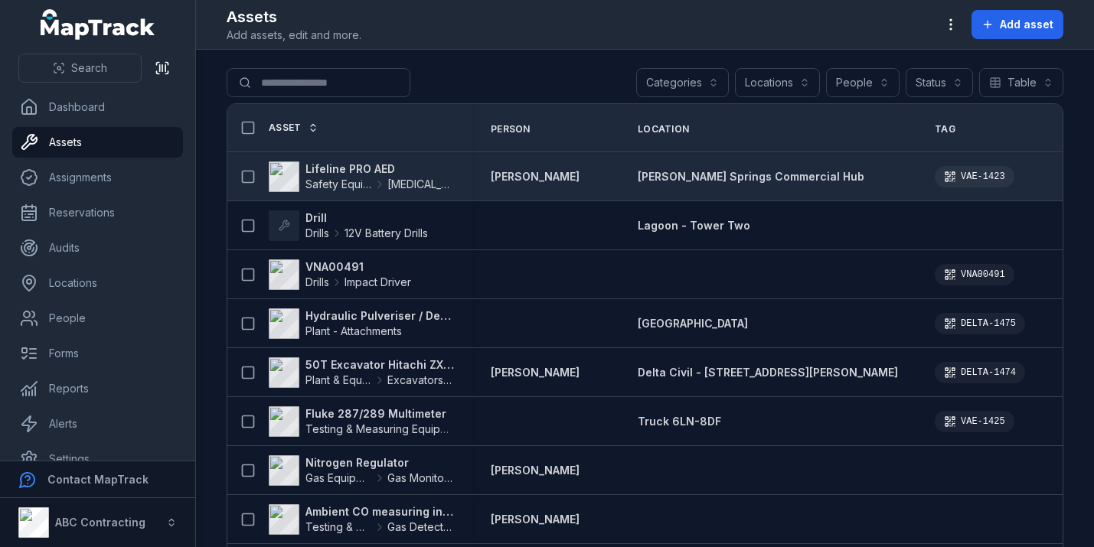
click at [361, 166] on strong "Lifeline PRO AED" at bounding box center [379, 168] width 148 height 15
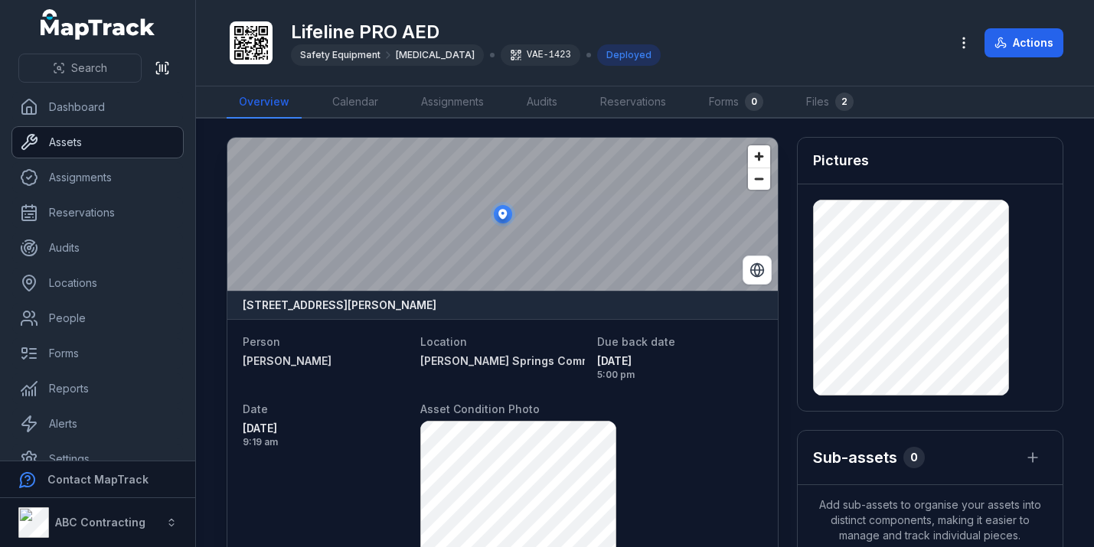
click at [110, 136] on link "Assets" at bounding box center [97, 142] width 171 height 31
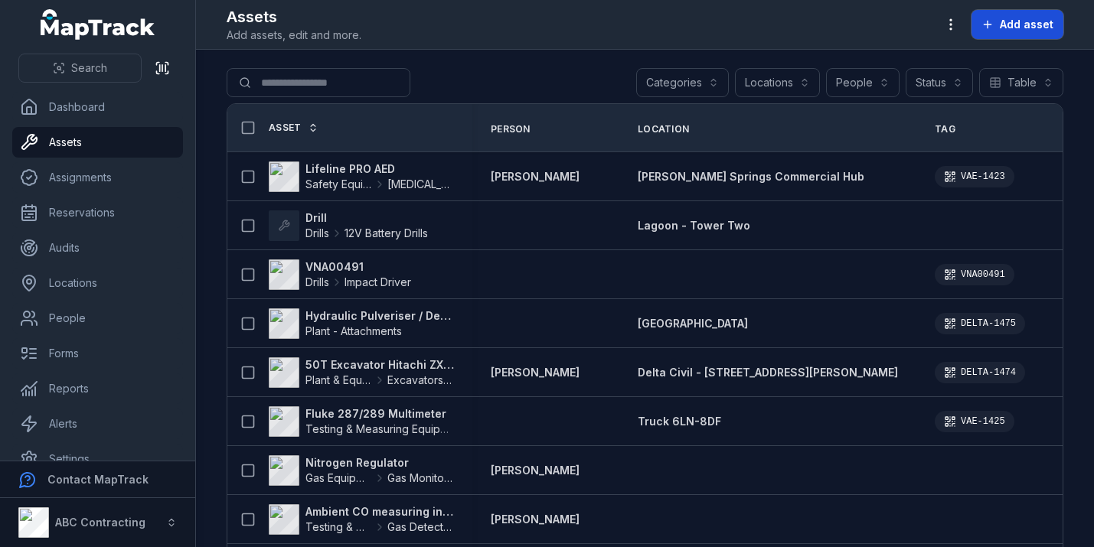
click at [1009, 26] on span "Add asset" at bounding box center [1026, 24] width 54 height 15
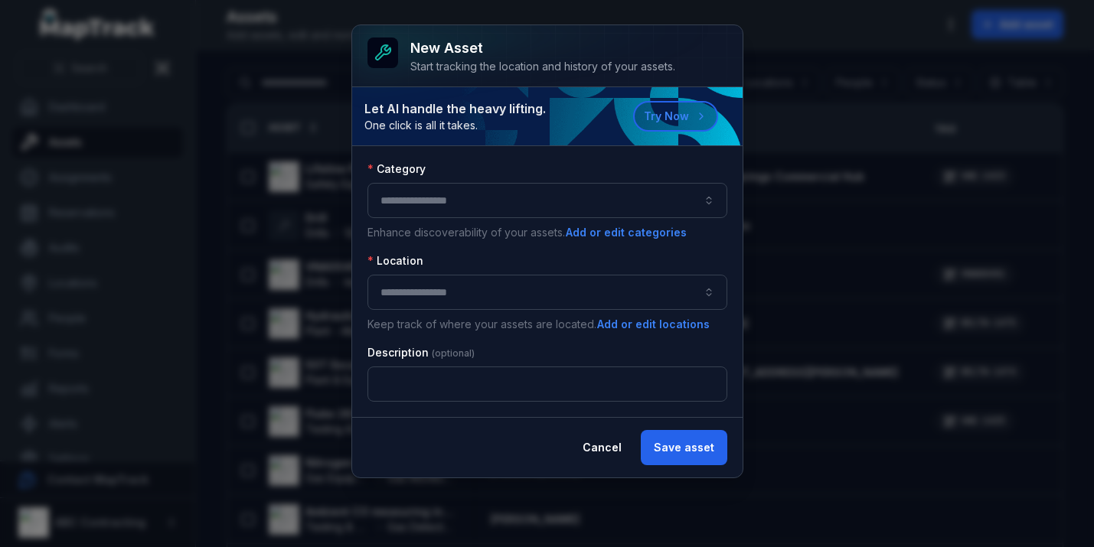
click at [536, 248] on div "Category Enhance discoverability of your assets. Add or edit categories Locatio…" at bounding box center [547, 281] width 360 height 240
click at [594, 257] on div "Location" at bounding box center [547, 260] width 360 height 15
click at [575, 275] on button "button" at bounding box center [547, 292] width 360 height 35
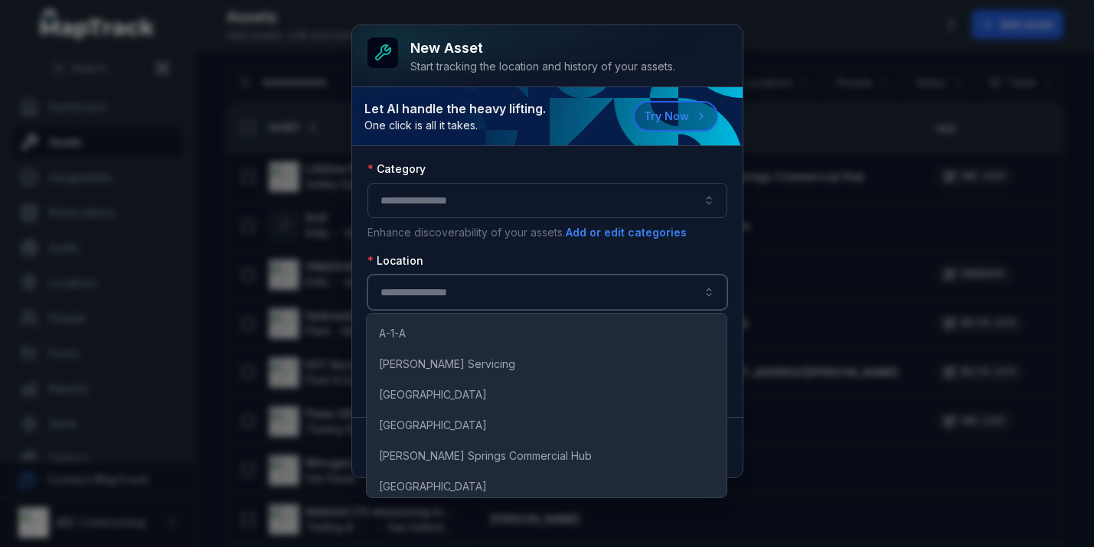
click at [538, 256] on div "Location" at bounding box center [547, 260] width 360 height 15
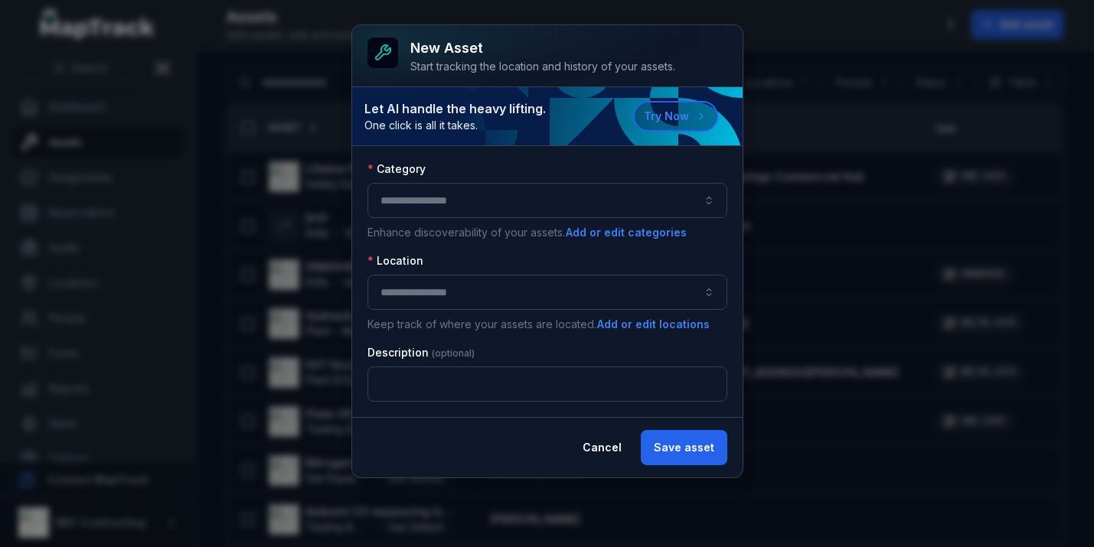
click at [465, 201] on button "button" at bounding box center [547, 200] width 360 height 35
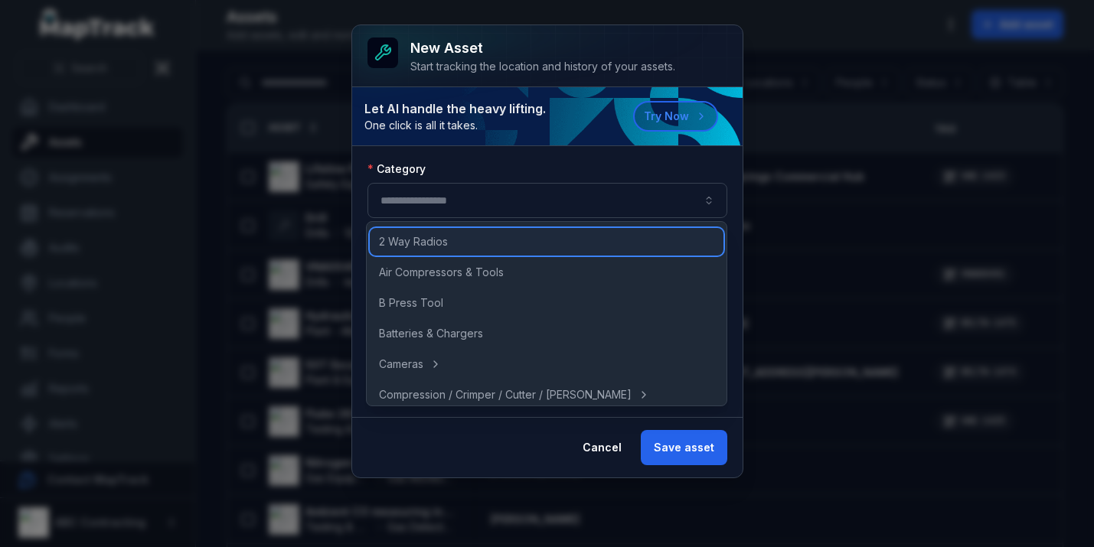
click at [474, 242] on div "2 Way Radios" at bounding box center [547, 242] width 354 height 28
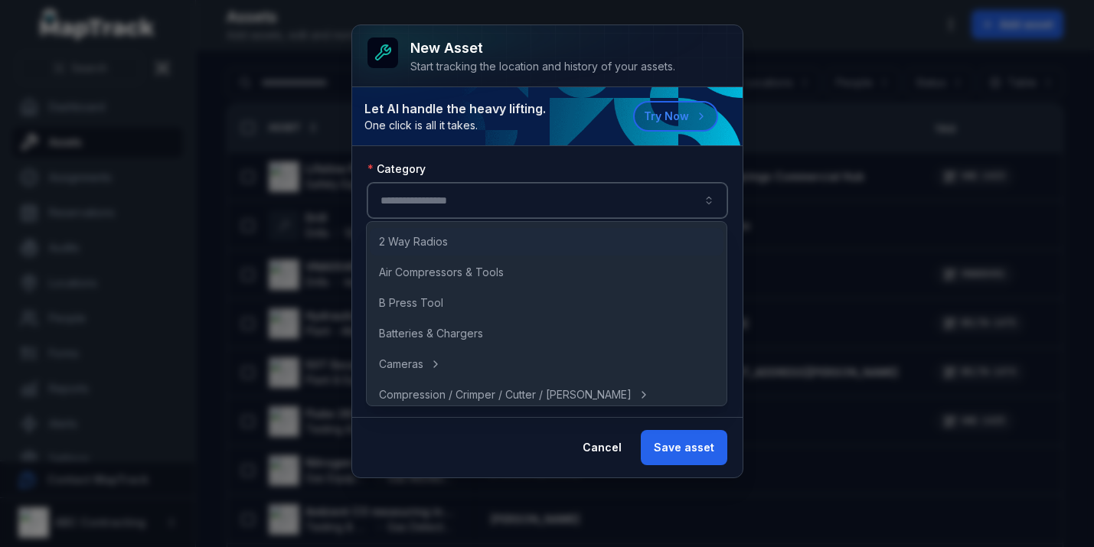
type input "**********"
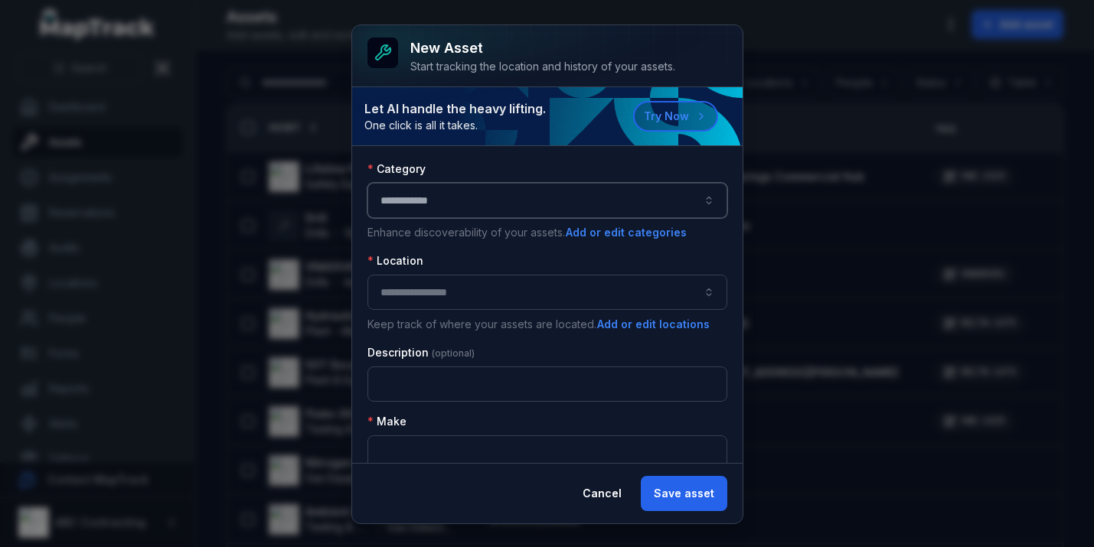
click at [474, 282] on button "button" at bounding box center [547, 292] width 360 height 35
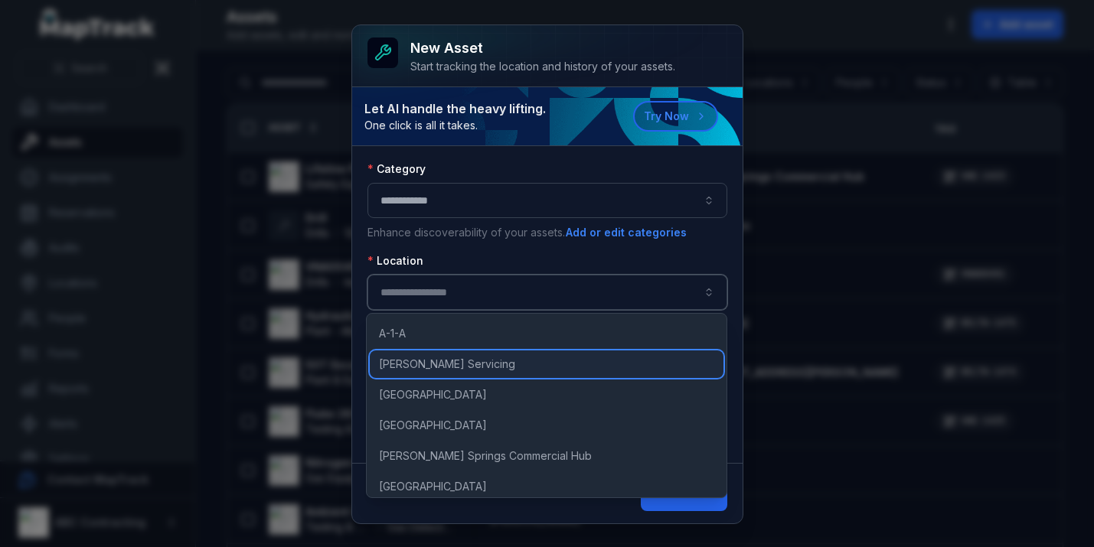
click at [468, 351] on div "AG Coombs Servicing" at bounding box center [547, 364] width 354 height 28
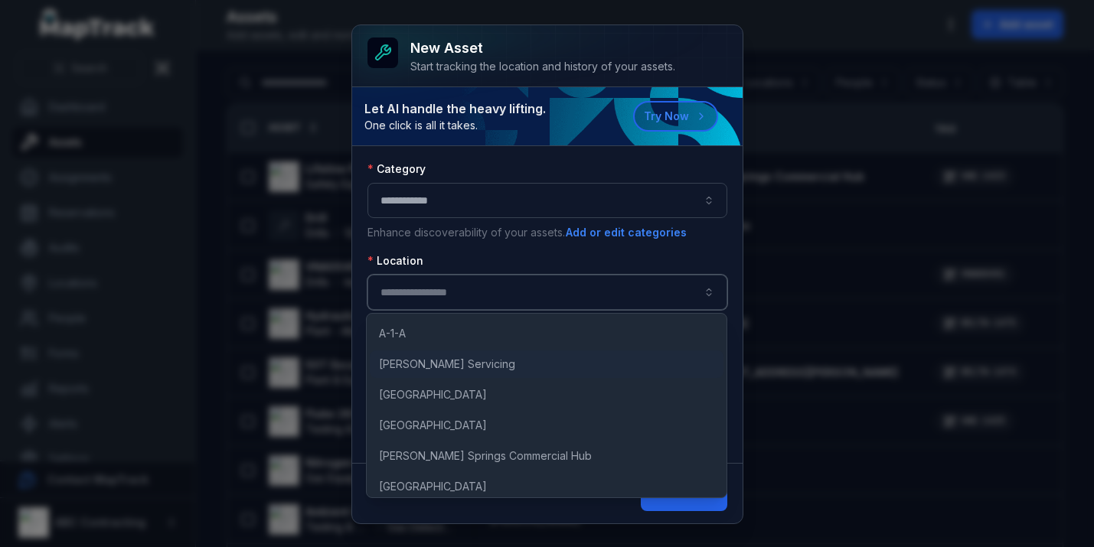
type input "**********"
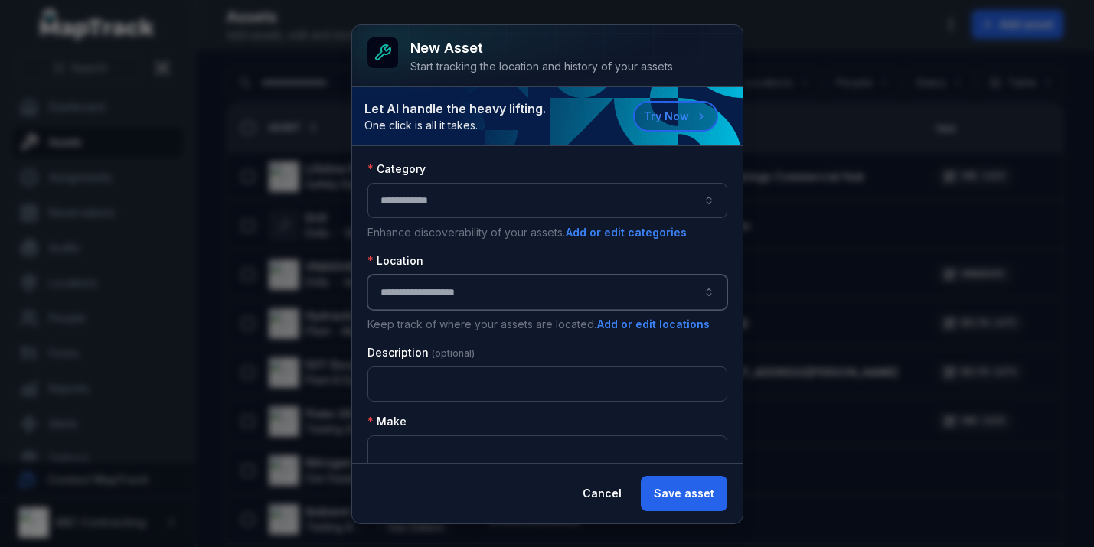
scroll to position [230, 0]
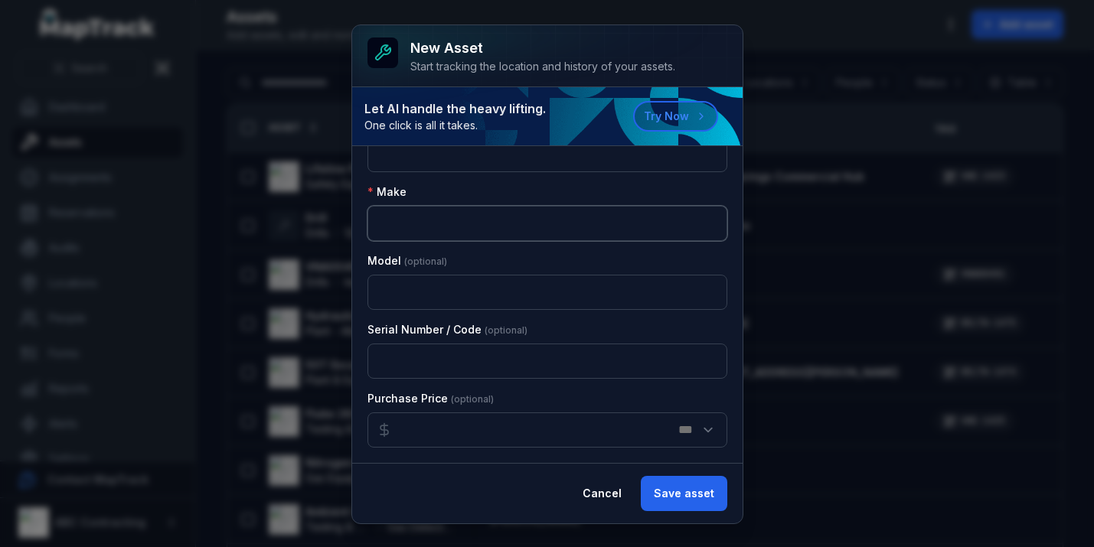
click at [458, 234] on input "text" at bounding box center [547, 223] width 360 height 35
type input "*********"
click at [697, 500] on button "Save asset" at bounding box center [684, 493] width 86 height 35
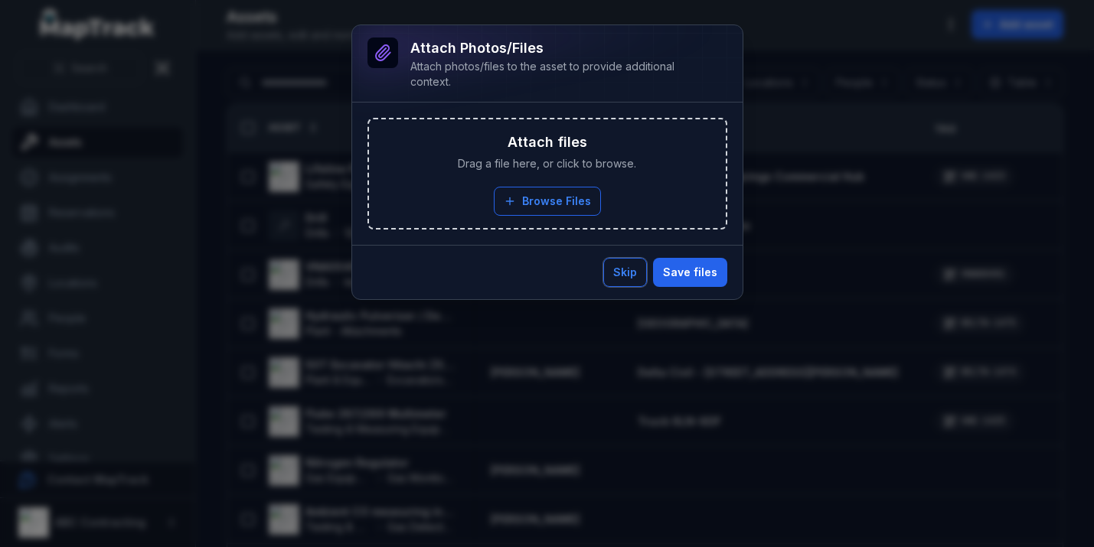
click at [629, 275] on button "Skip" at bounding box center [625, 272] width 44 height 29
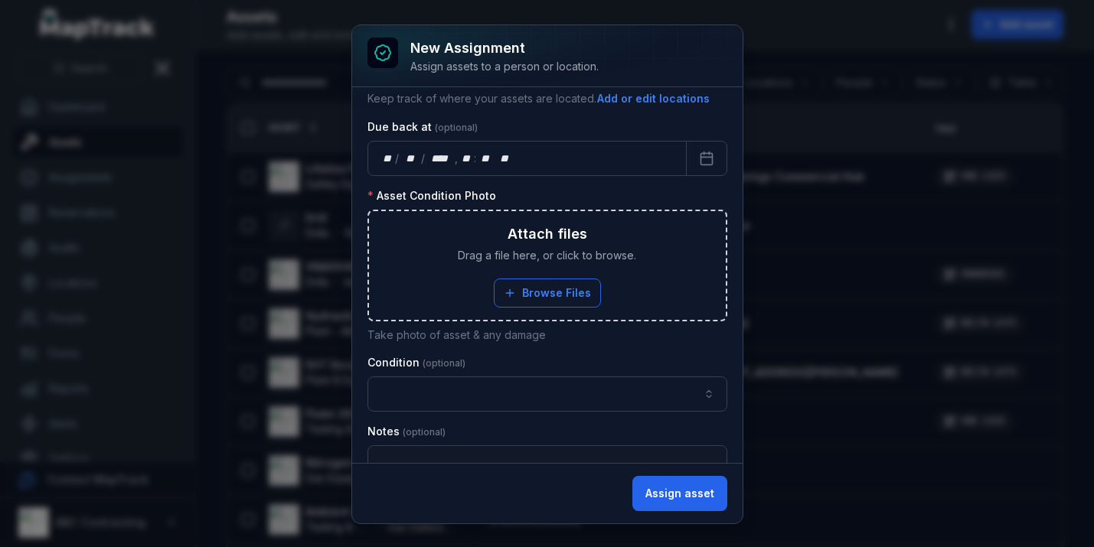
scroll to position [0, 0]
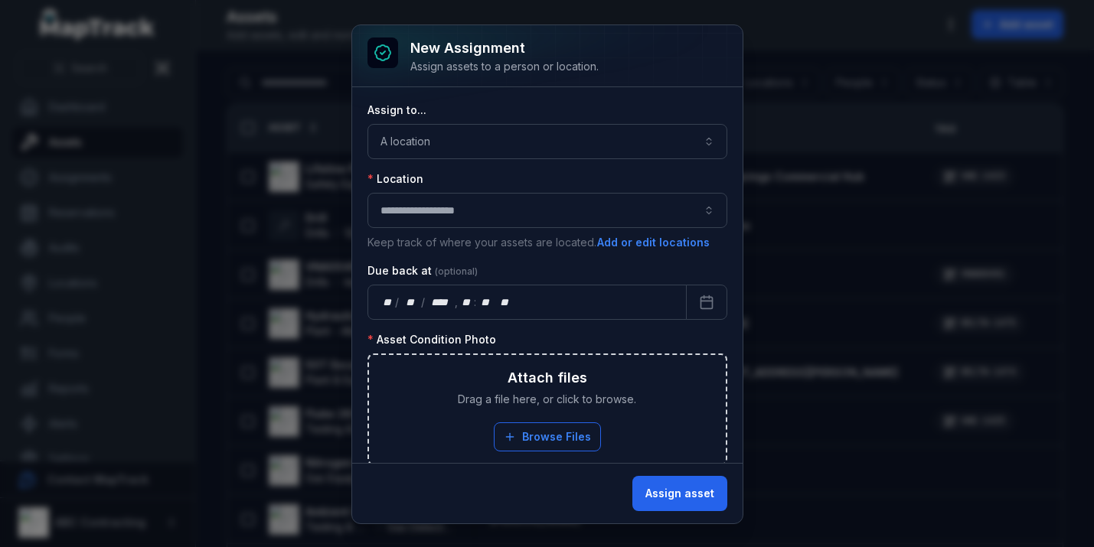
click at [826, 138] on div "**********" at bounding box center [547, 273] width 1094 height 547
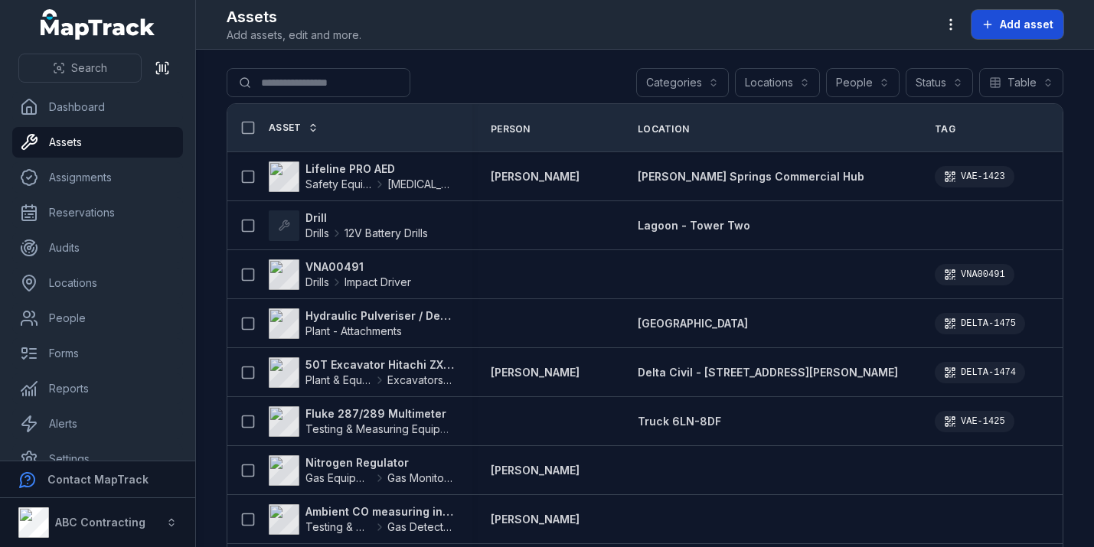
click at [1012, 30] on span "Add asset" at bounding box center [1026, 24] width 54 height 15
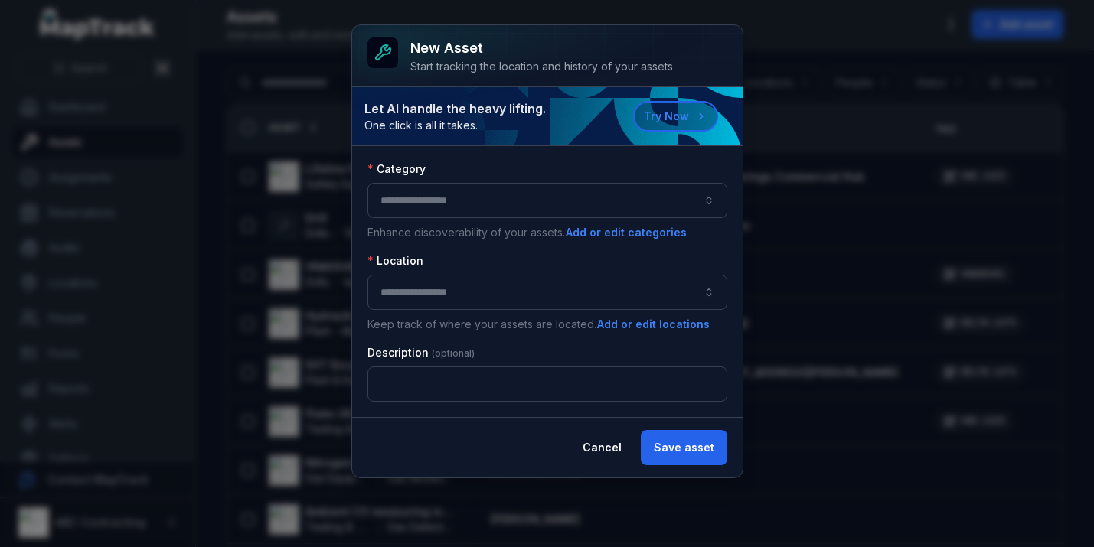
click at [531, 191] on button "button" at bounding box center [547, 200] width 360 height 35
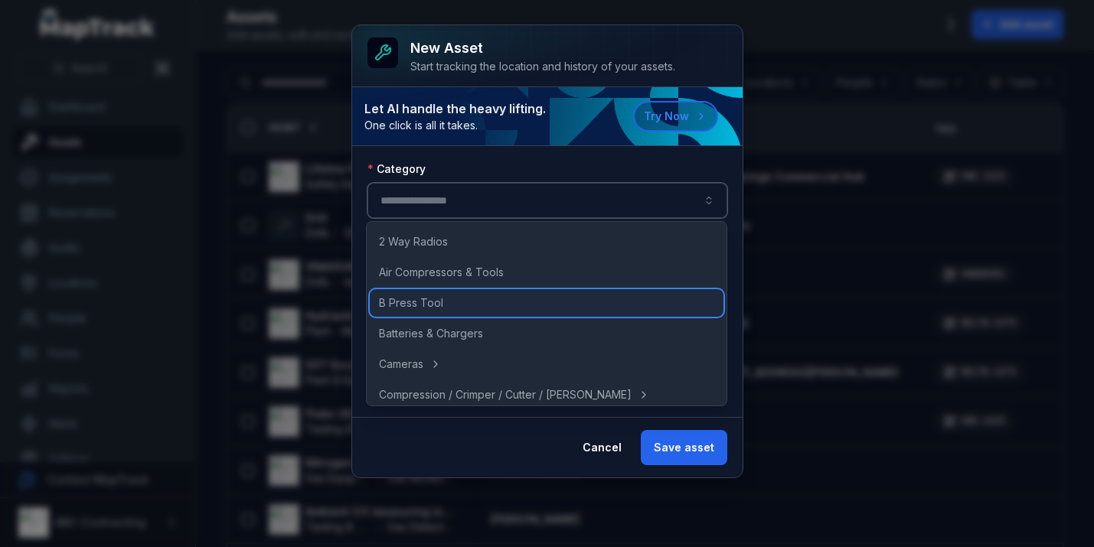
click at [499, 293] on div "B Press Tool" at bounding box center [547, 303] width 354 height 28
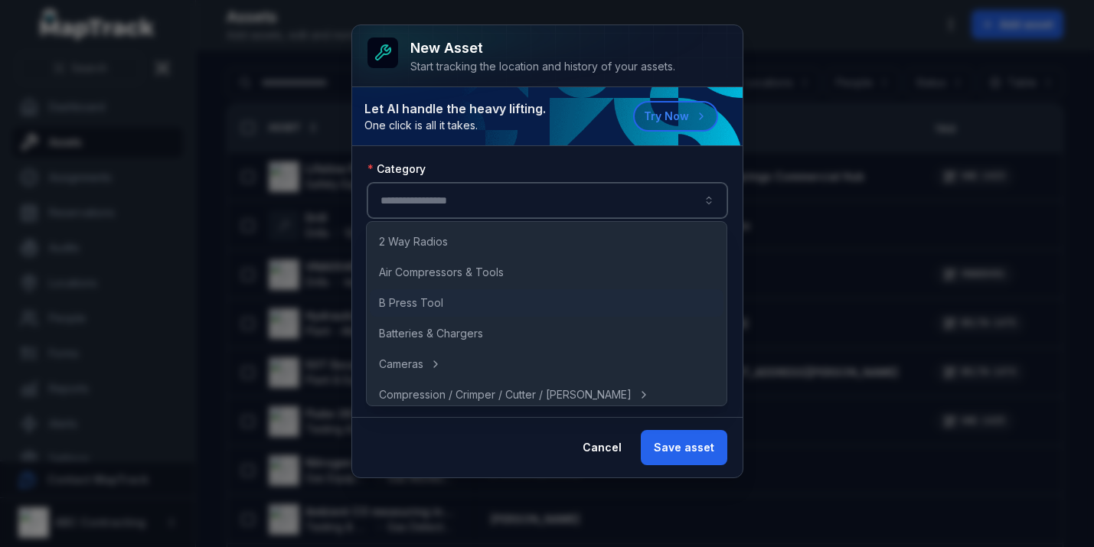
type input "**********"
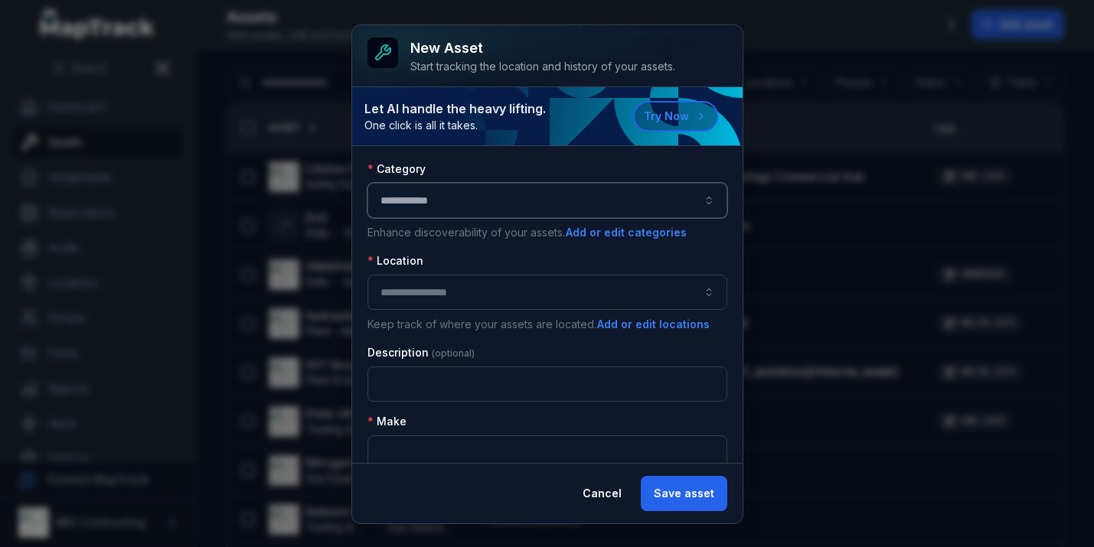
click at [484, 305] on button "button" at bounding box center [547, 292] width 360 height 35
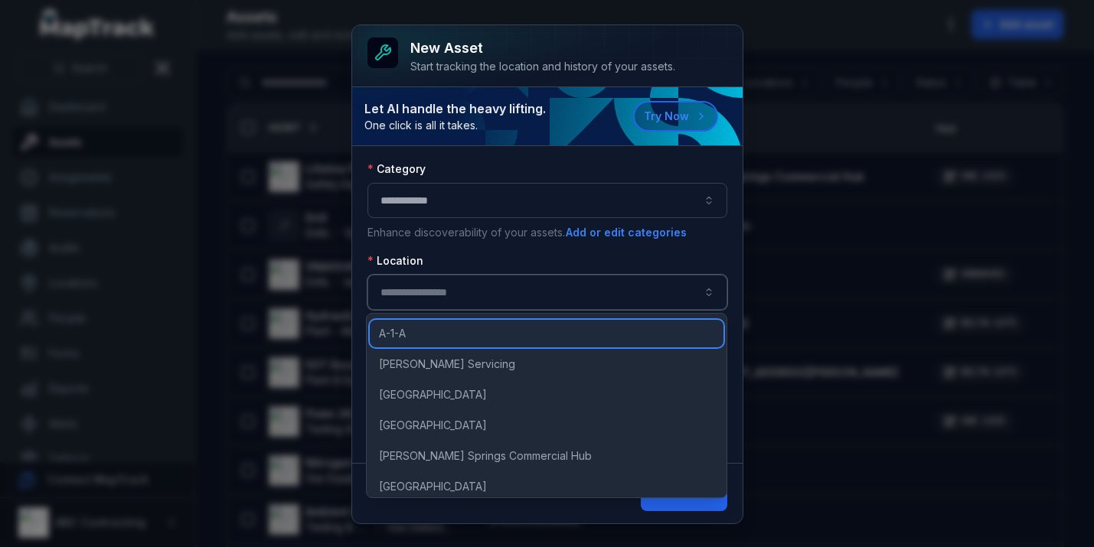
click at [481, 347] on div "A-1-A" at bounding box center [547, 334] width 354 height 28
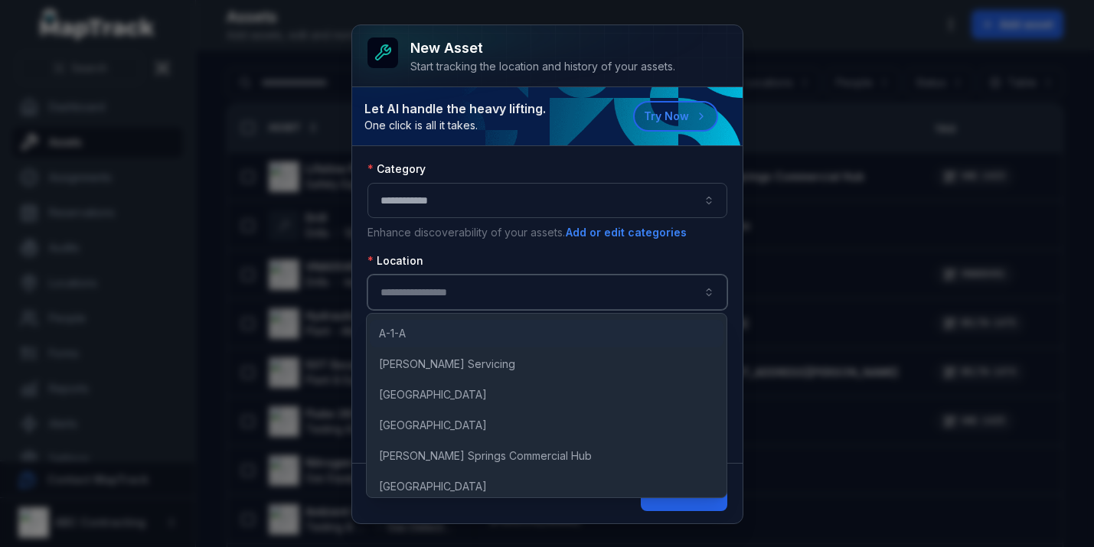
type input "*****"
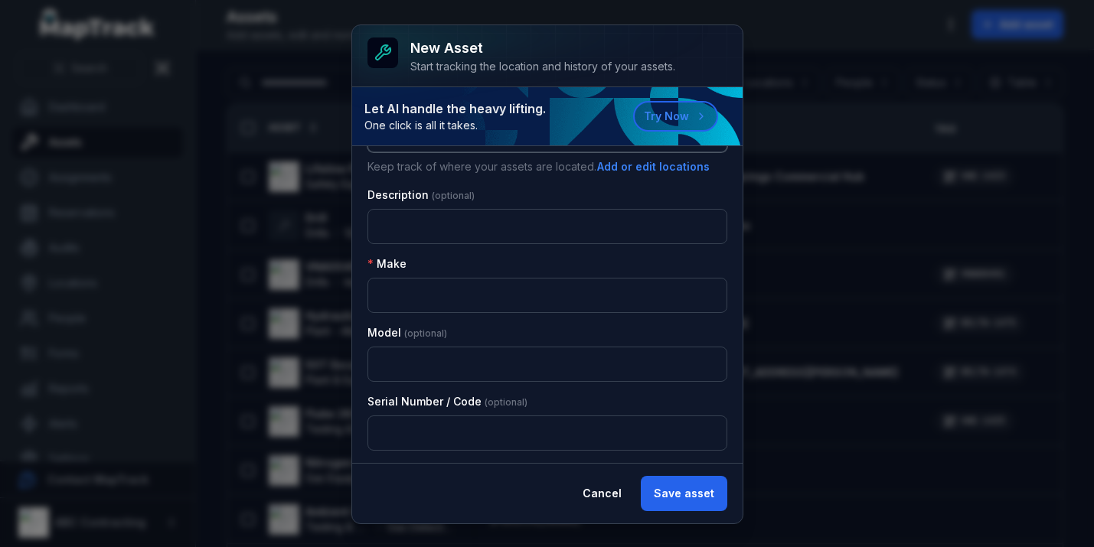
scroll to position [168, 0]
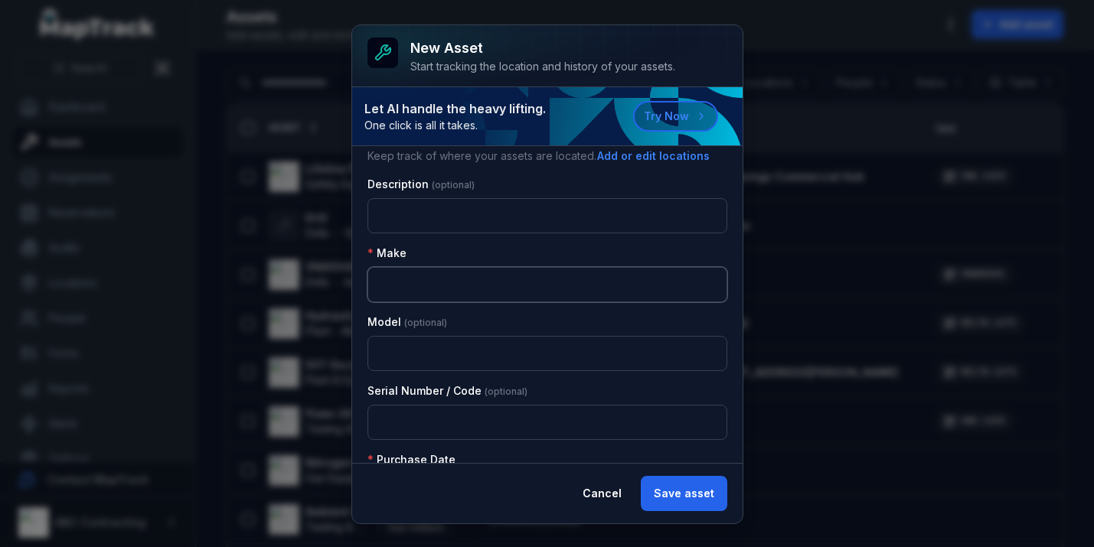
click at [484, 294] on input "text" at bounding box center [547, 284] width 360 height 35
type input "*********"
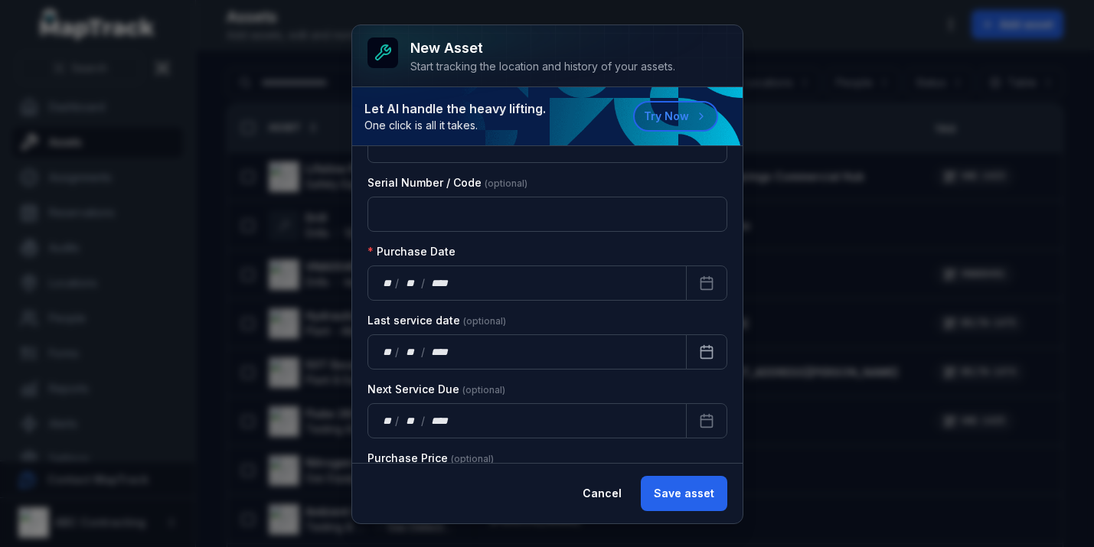
scroll to position [395, 0]
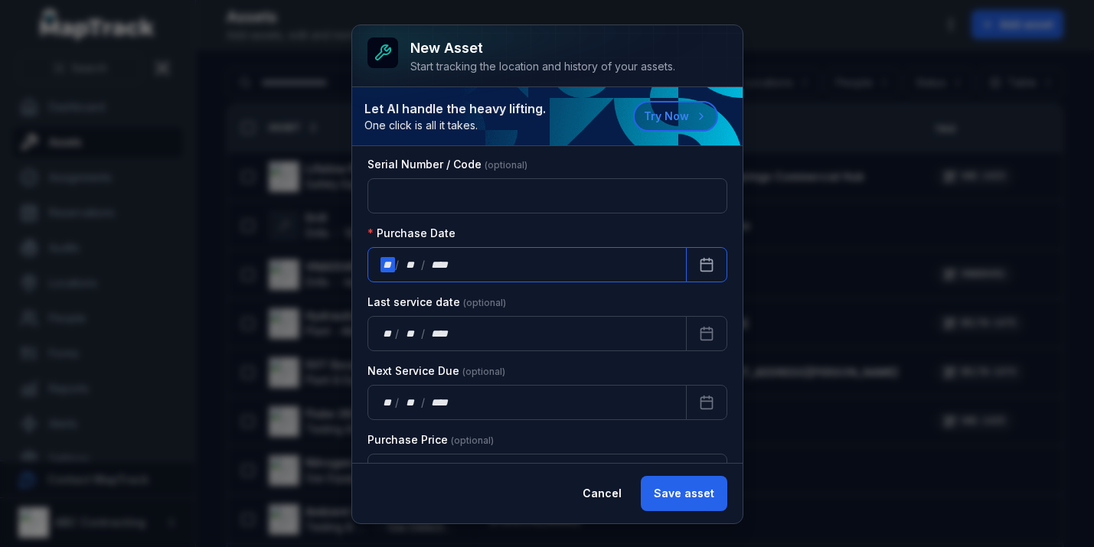
click at [541, 263] on div "** / ** / ****" at bounding box center [526, 264] width 319 height 35
click at [711, 248] on button "Calendar" at bounding box center [706, 264] width 41 height 35
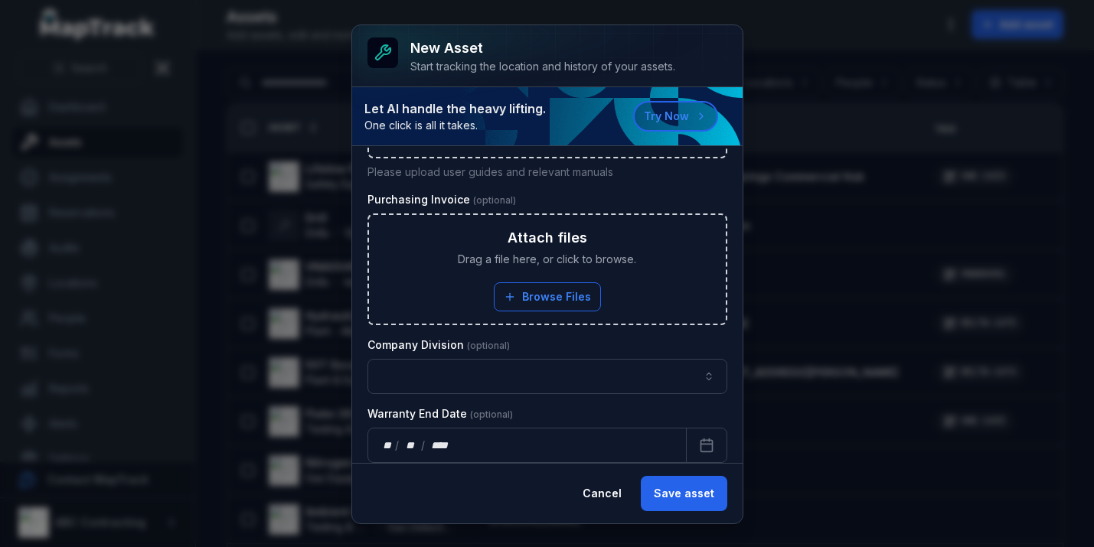
scroll to position [1169, 0]
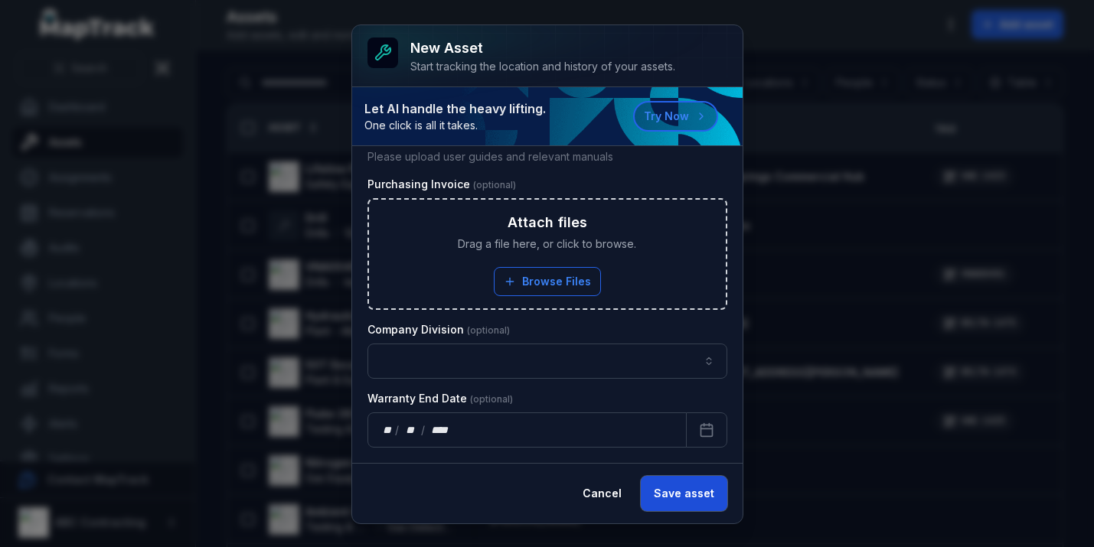
click at [706, 497] on button "Save asset" at bounding box center [684, 493] width 86 height 35
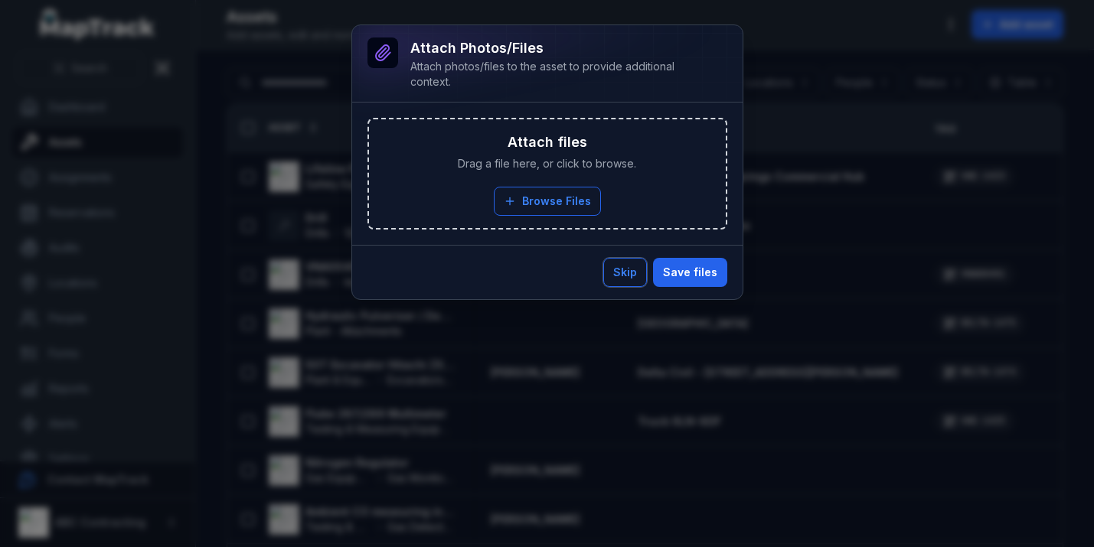
click at [633, 279] on button "Skip" at bounding box center [625, 272] width 44 height 29
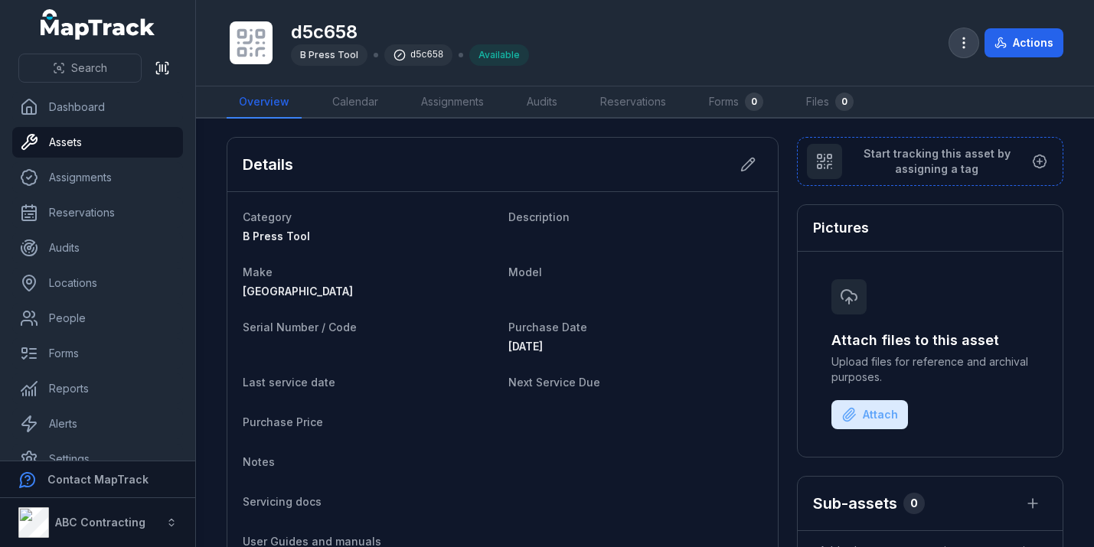
click at [966, 51] on button "button" at bounding box center [963, 42] width 29 height 29
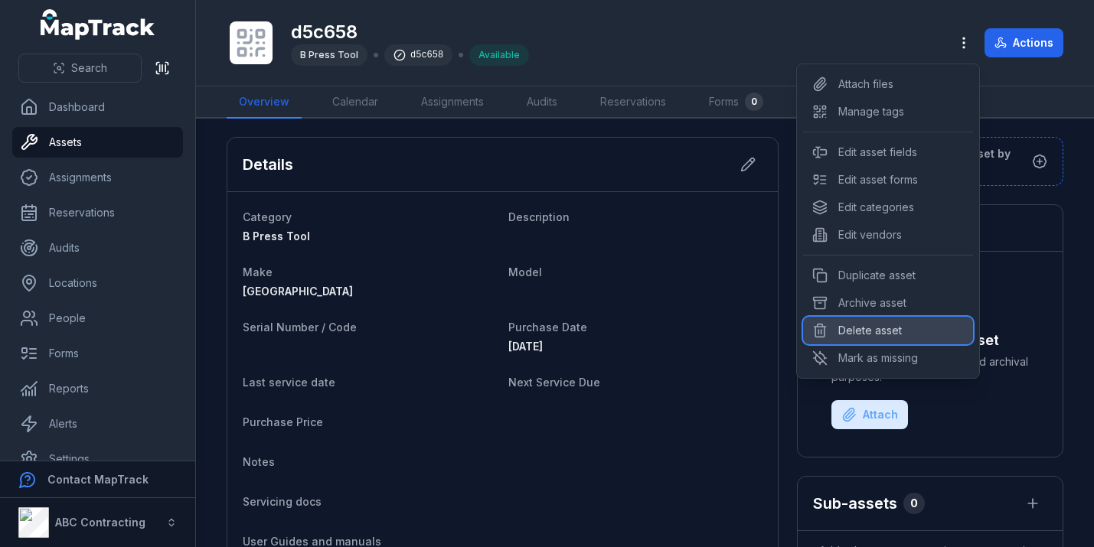
click at [887, 331] on div "Delete asset" at bounding box center [888, 331] width 170 height 28
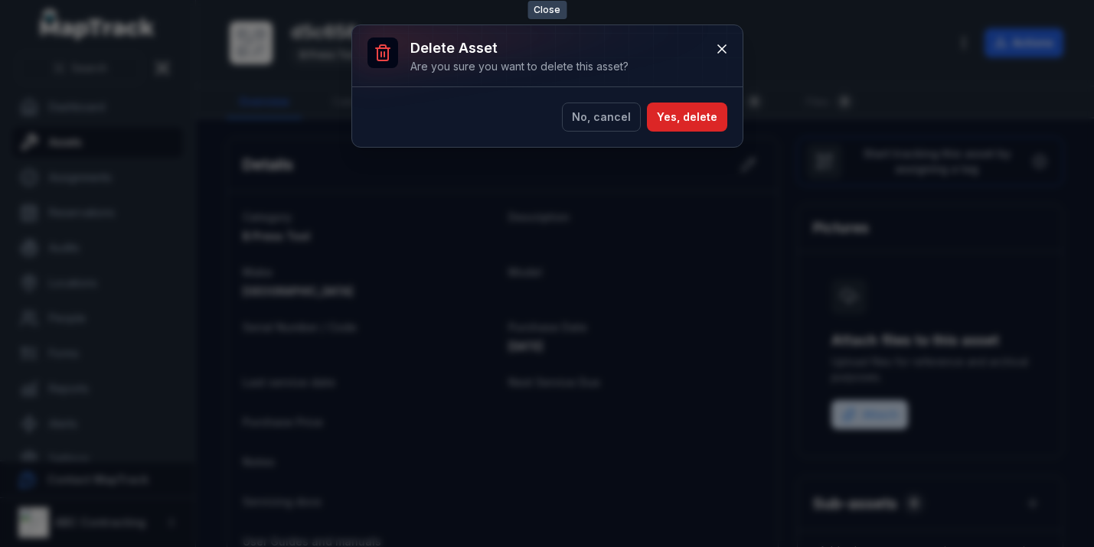
click at [724, 33] on div at bounding box center [547, 55] width 390 height 61
click at [723, 51] on icon at bounding box center [722, 49] width 8 height 8
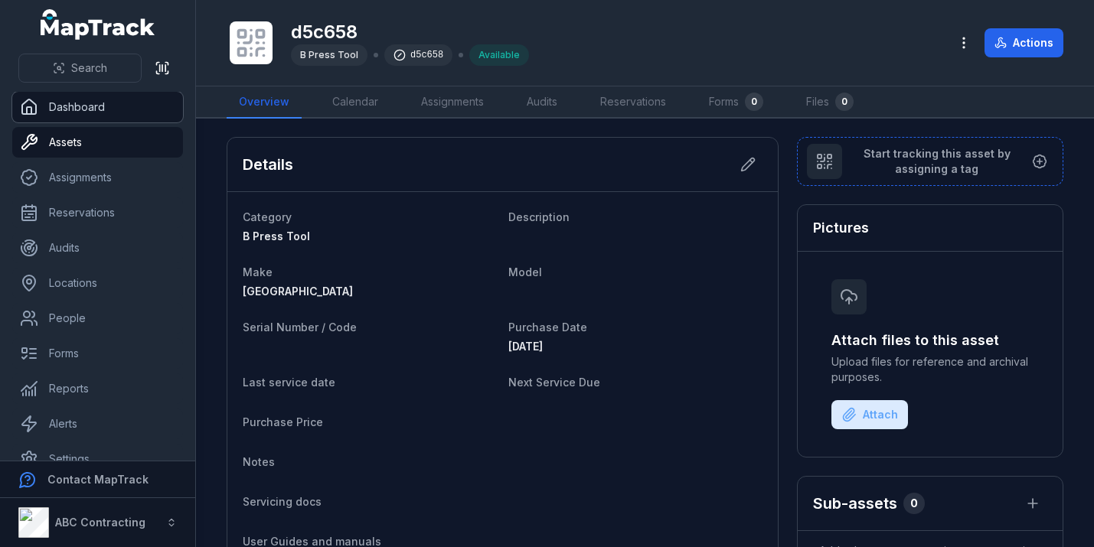
click at [126, 111] on link "Dashboard" at bounding box center [97, 107] width 171 height 31
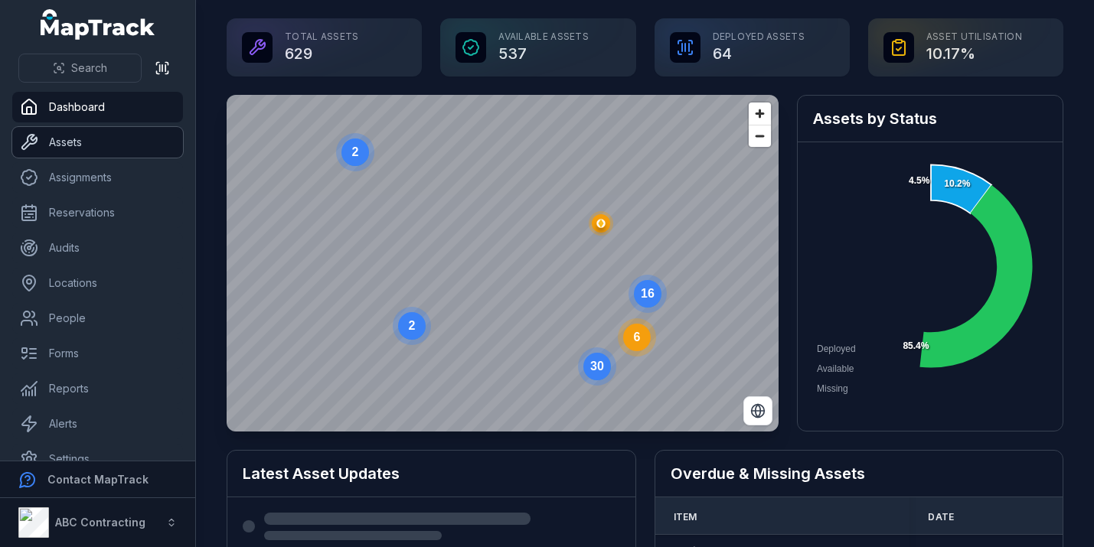
click at [109, 149] on link "Assets" at bounding box center [97, 142] width 171 height 31
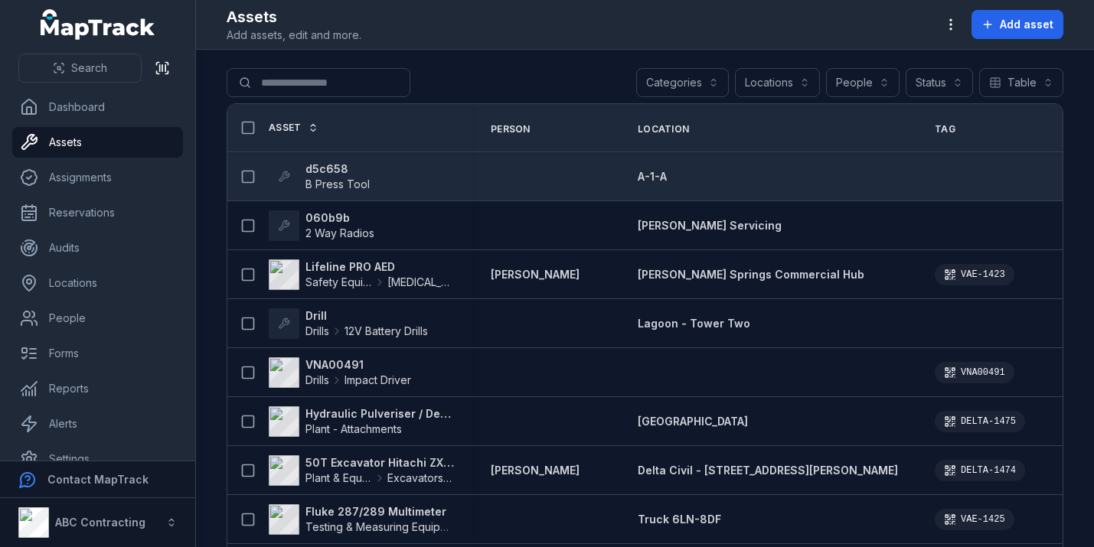
click at [318, 171] on strong "d5c658" at bounding box center [337, 168] width 64 height 15
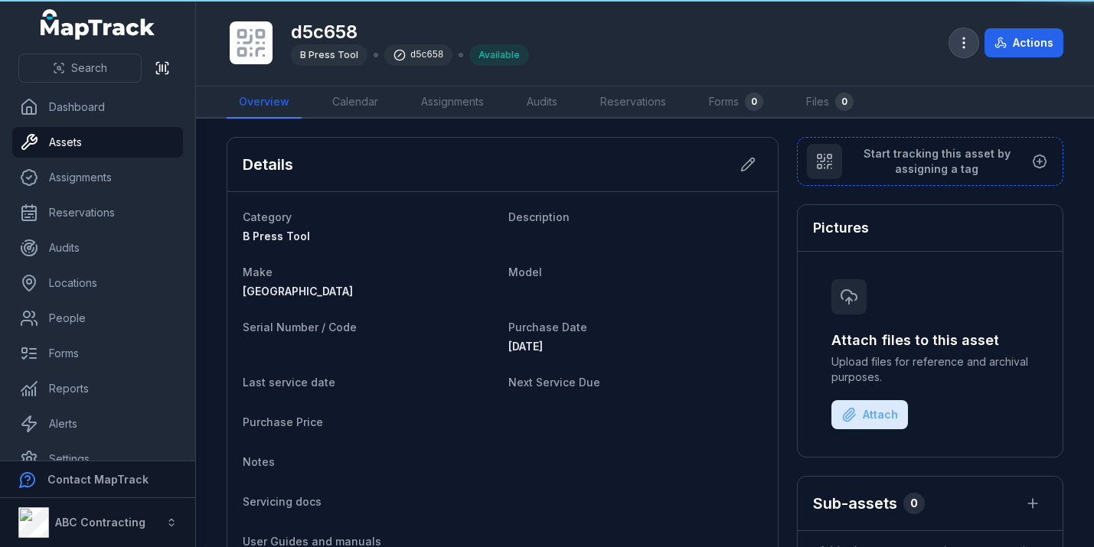
click at [959, 41] on icon "button" at bounding box center [963, 42] width 15 height 15
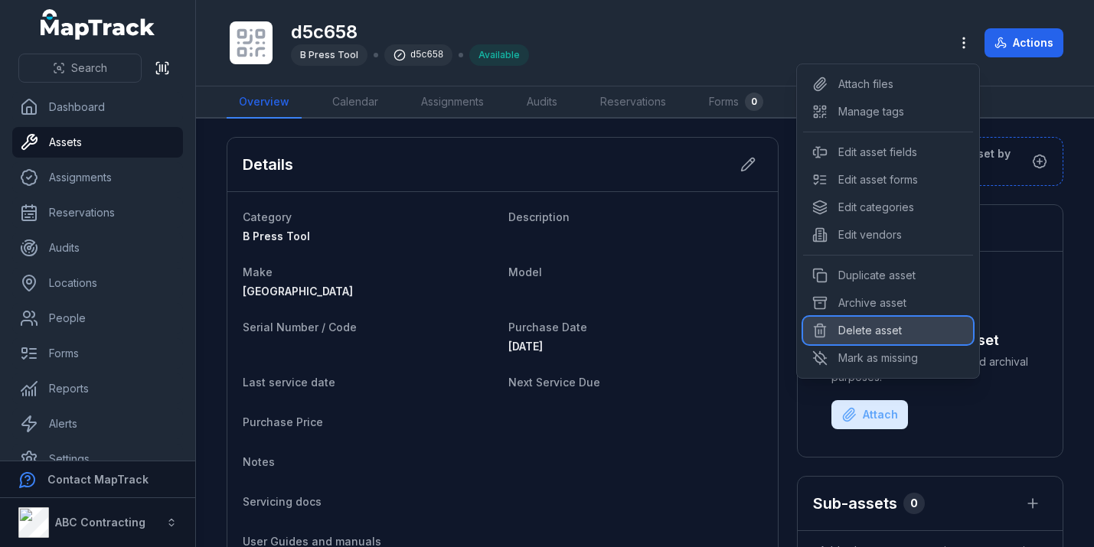
click at [898, 334] on div "Delete asset" at bounding box center [888, 331] width 170 height 28
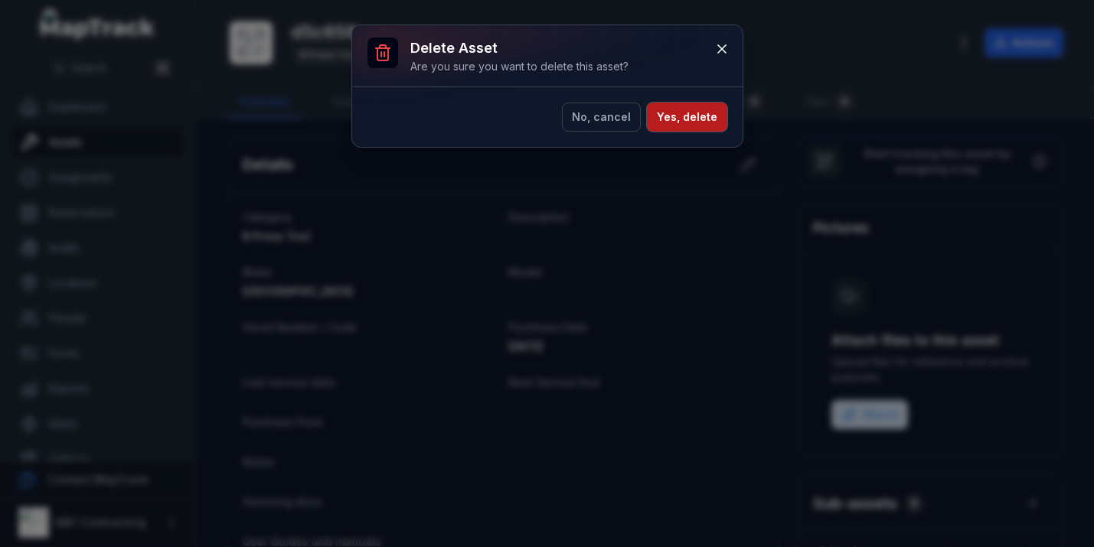
click at [693, 122] on button "Yes, delete" at bounding box center [687, 117] width 80 height 29
